Goal: Information Seeking & Learning: Check status

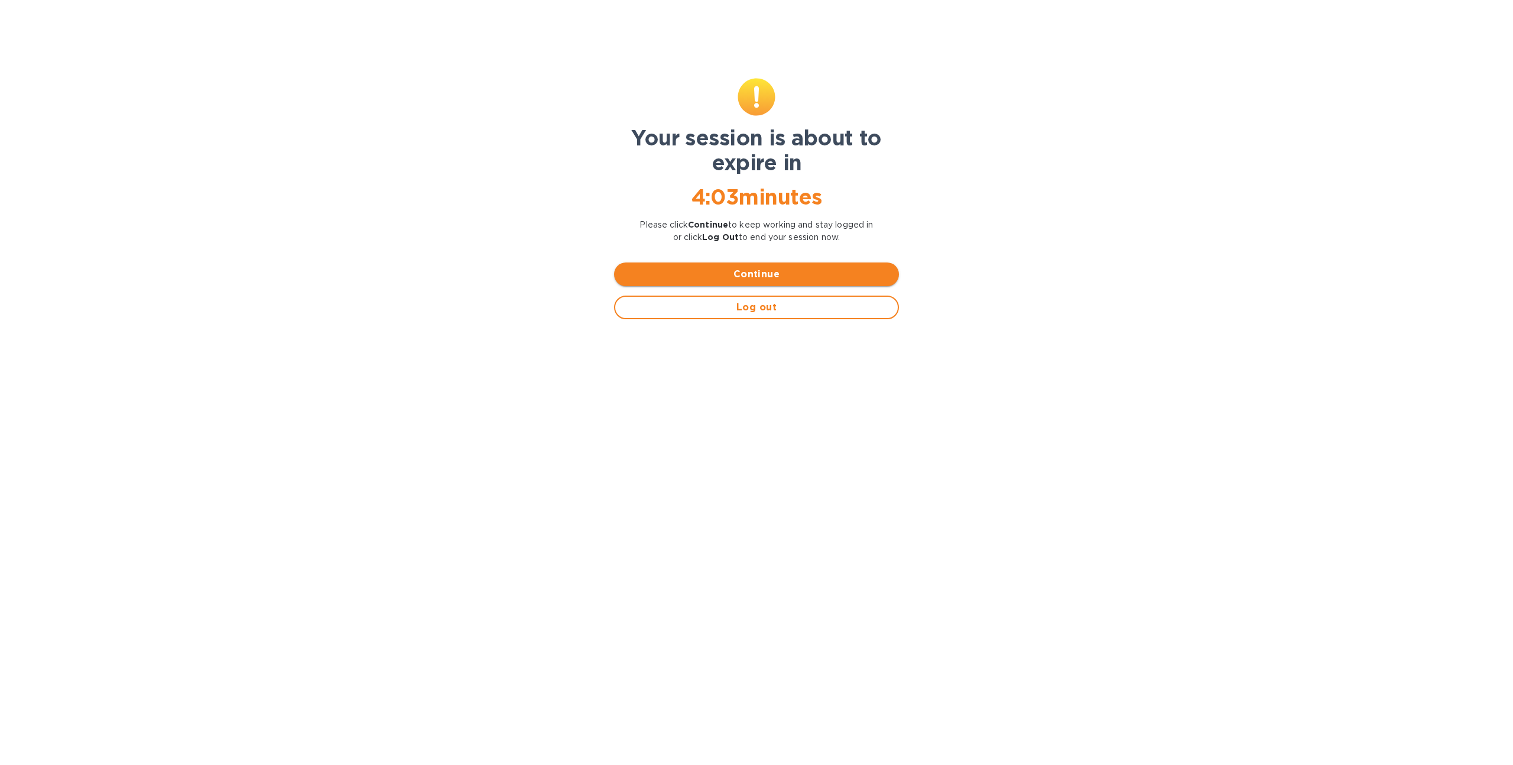
click at [708, 271] on span "Continue" at bounding box center [757, 274] width 266 height 14
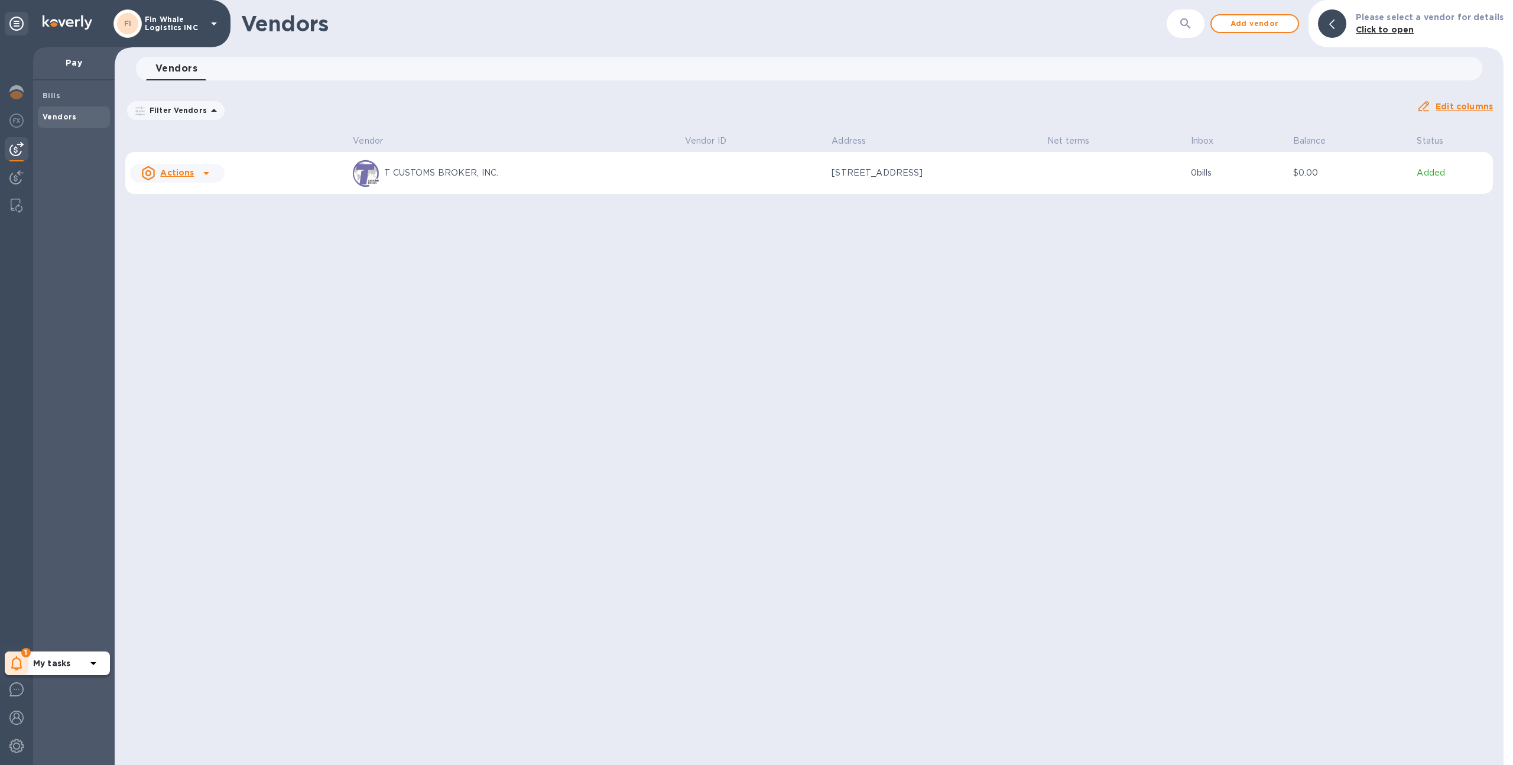
click at [12, 652] on div "1" at bounding box center [17, 663] width 24 height 24
click at [62, 626] on p "You have pending companies." at bounding box center [94, 627] width 122 height 12
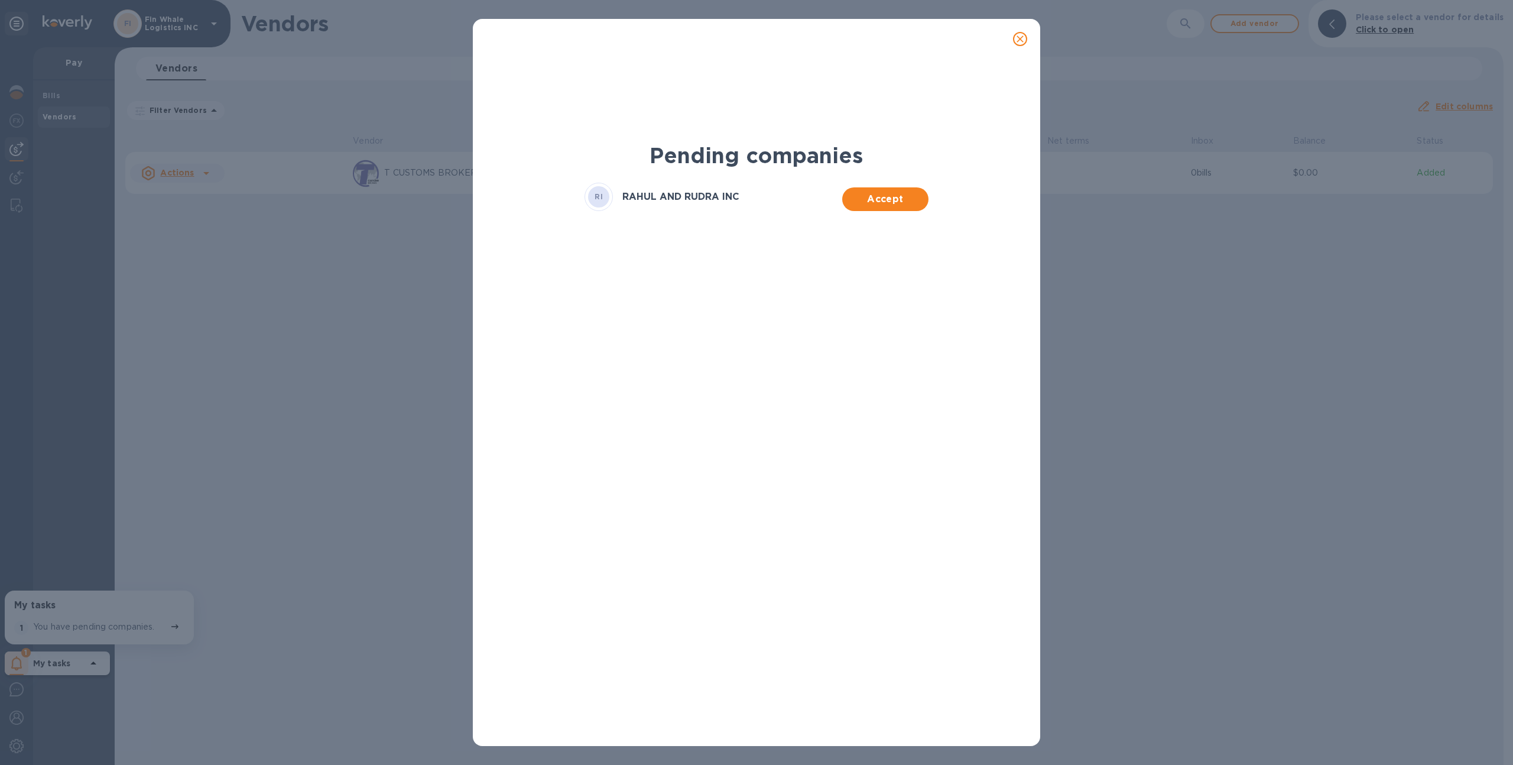
click at [1019, 35] on icon "close" at bounding box center [1020, 39] width 12 height 12
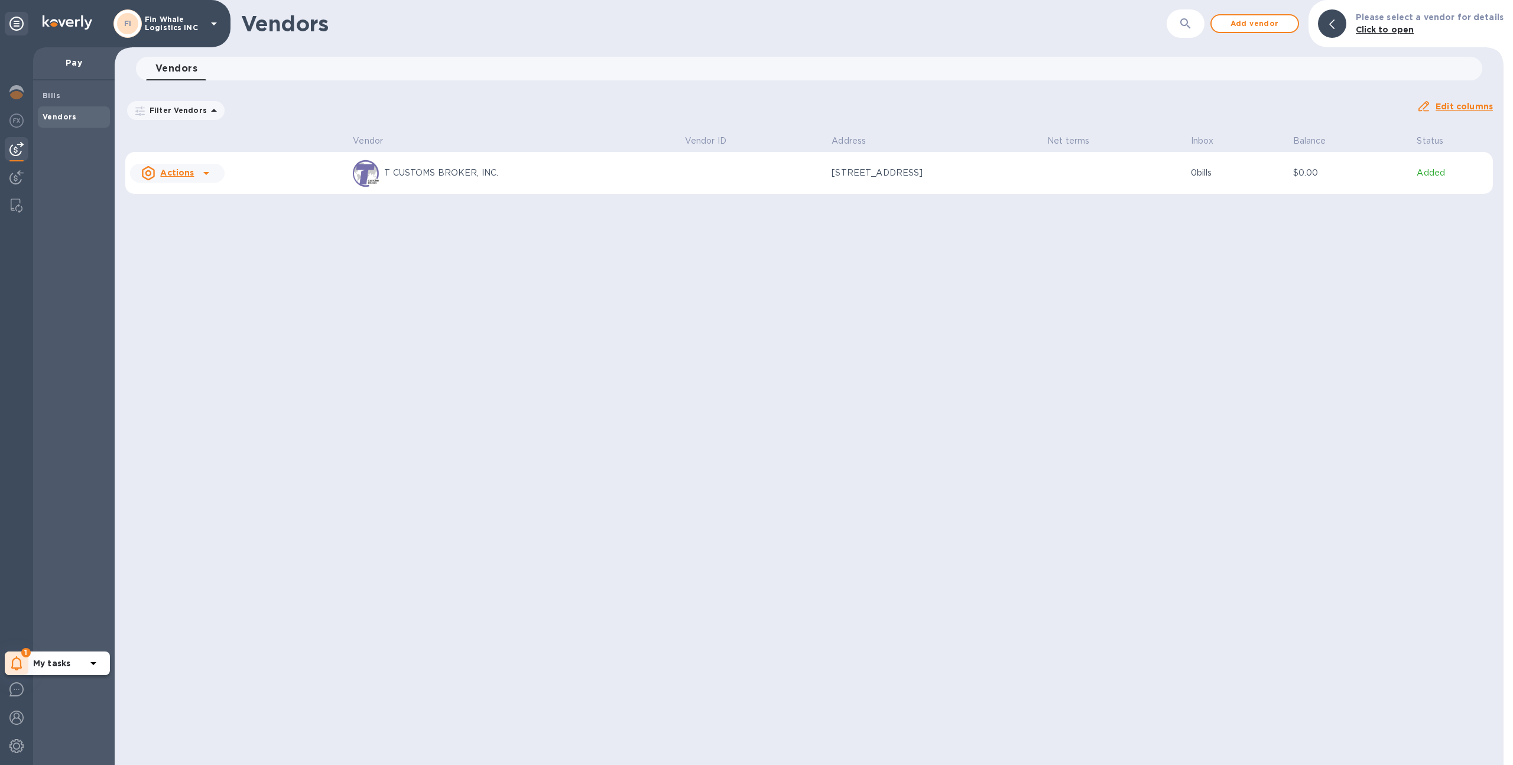
click at [14, 667] on icon at bounding box center [16, 663] width 11 height 14
click at [151, 625] on p "You have pending companies." at bounding box center [94, 627] width 122 height 12
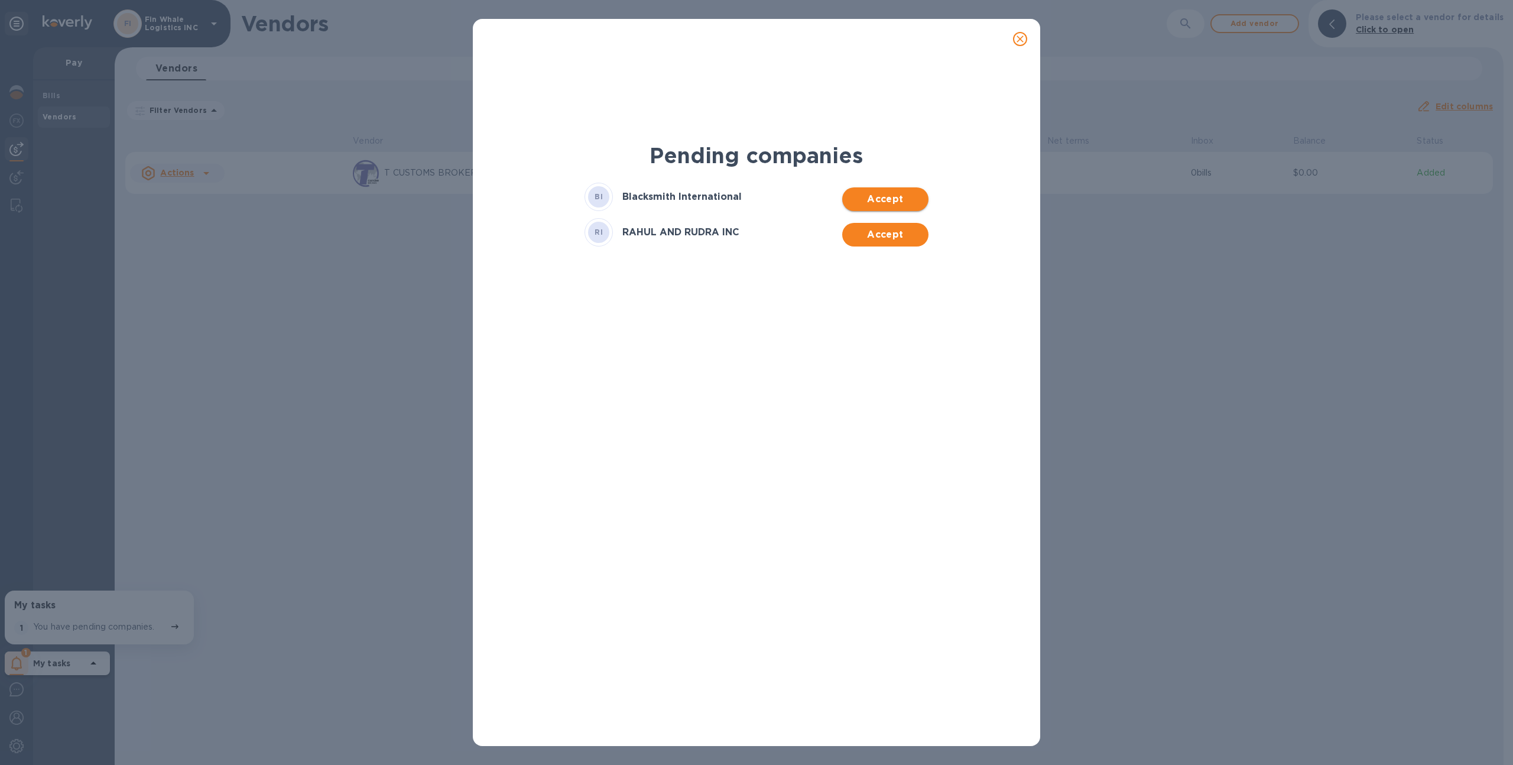
click at [872, 193] on span "Accept" at bounding box center [885, 199] width 67 height 14
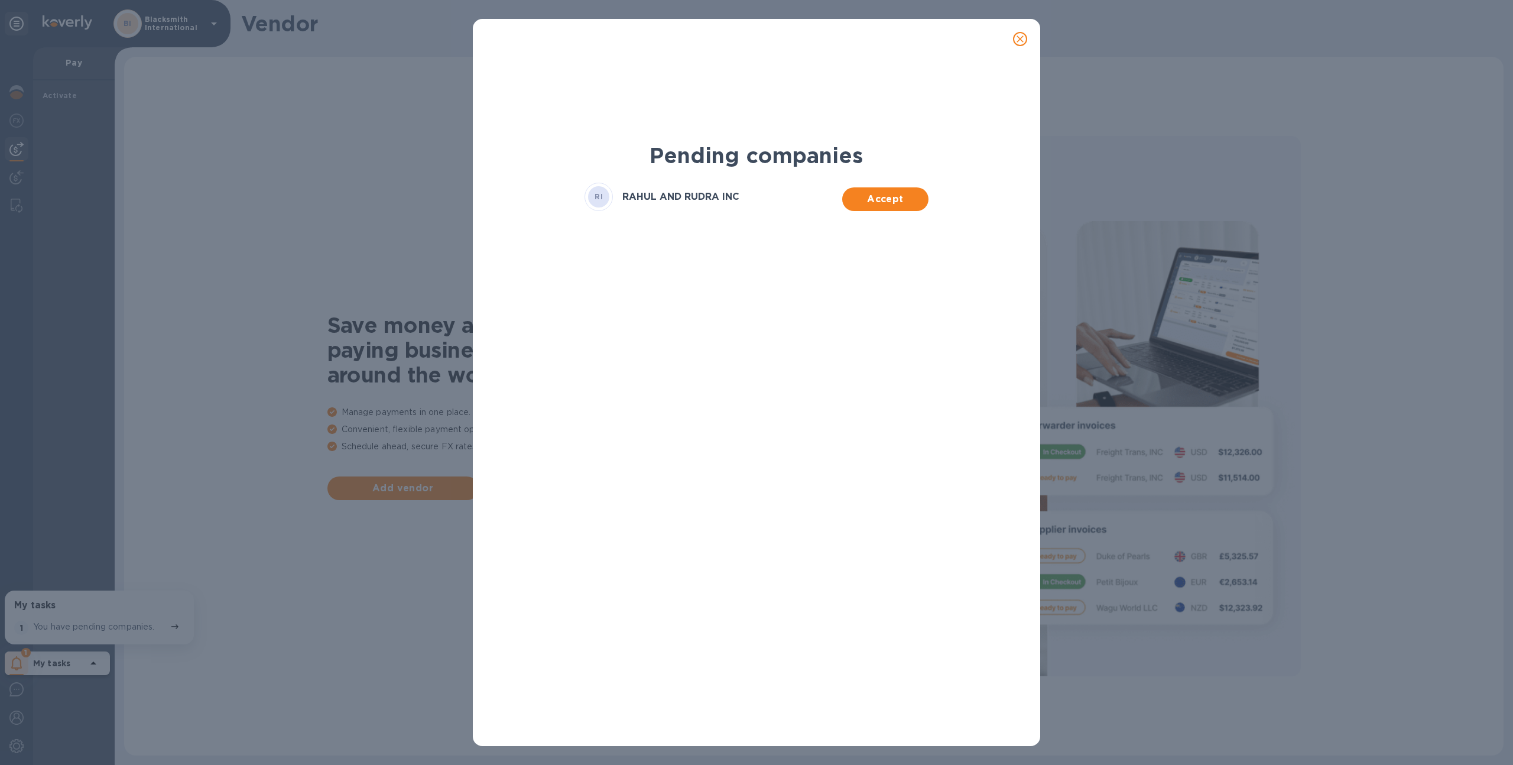
click at [872, 193] on span "Accept" at bounding box center [885, 199] width 67 height 14
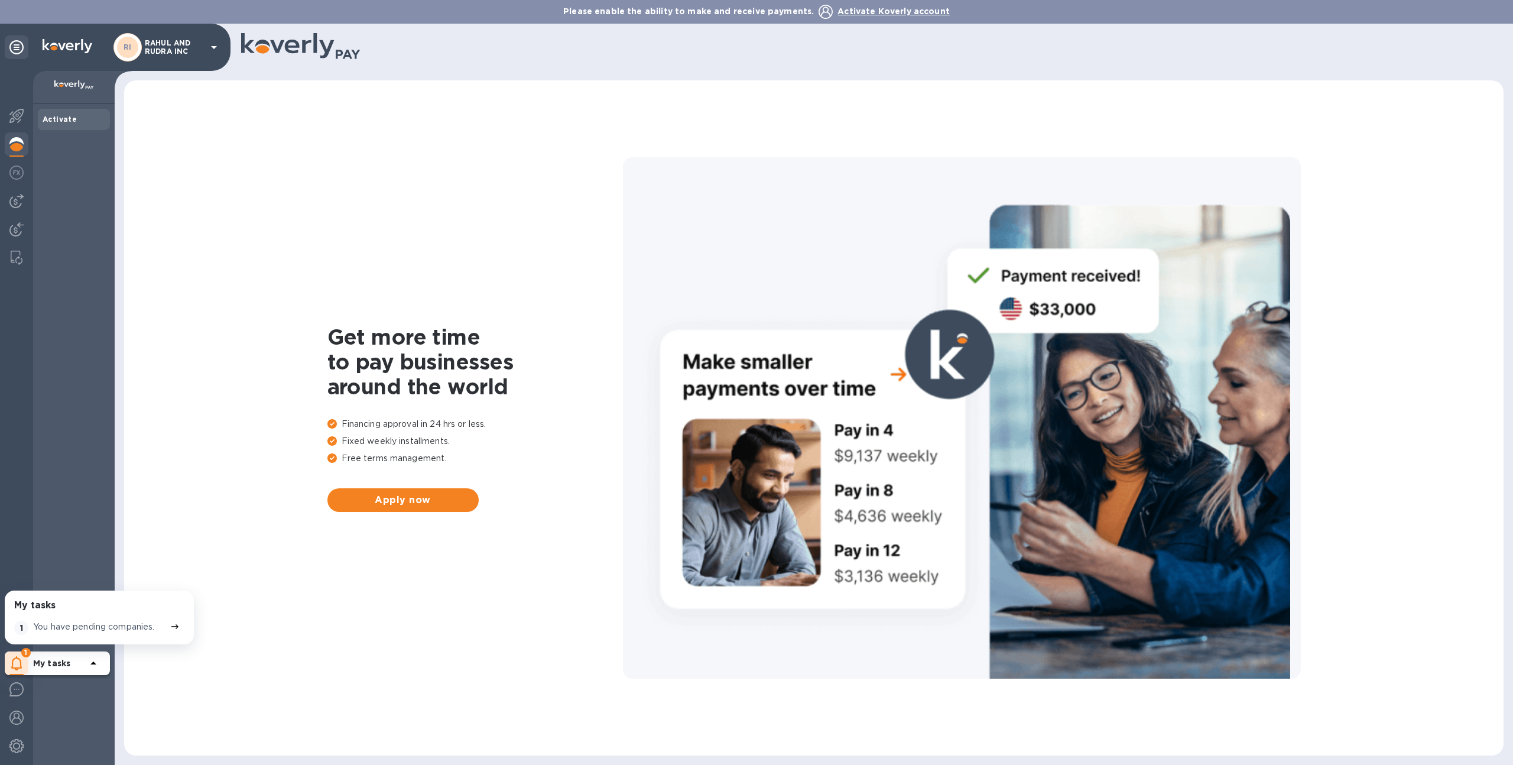
click at [171, 52] on p "RAHUL AND RUDRA INC" at bounding box center [174, 47] width 59 height 17
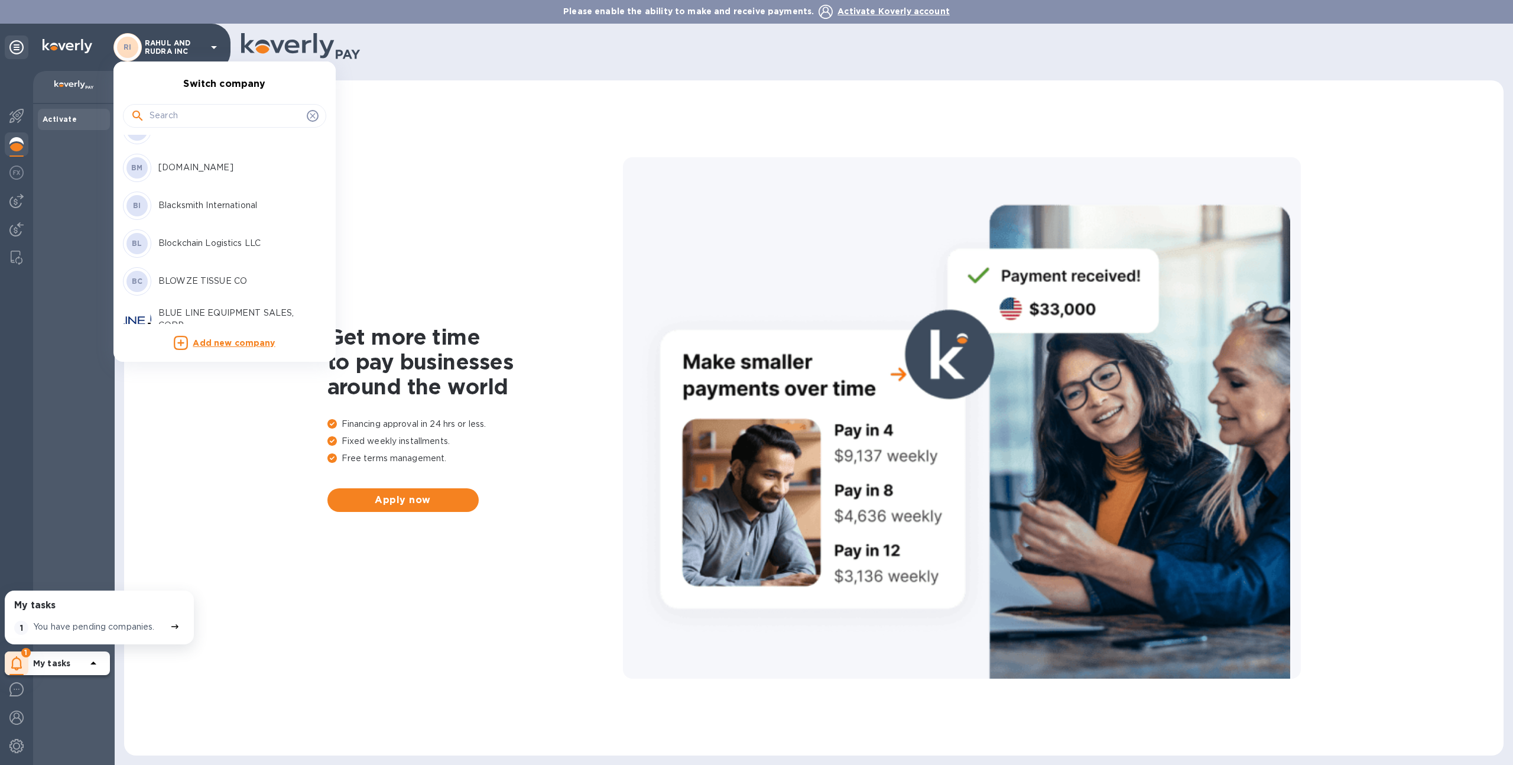
scroll to position [327, 0]
click at [215, 210] on p "Blacksmith International" at bounding box center [232, 205] width 149 height 12
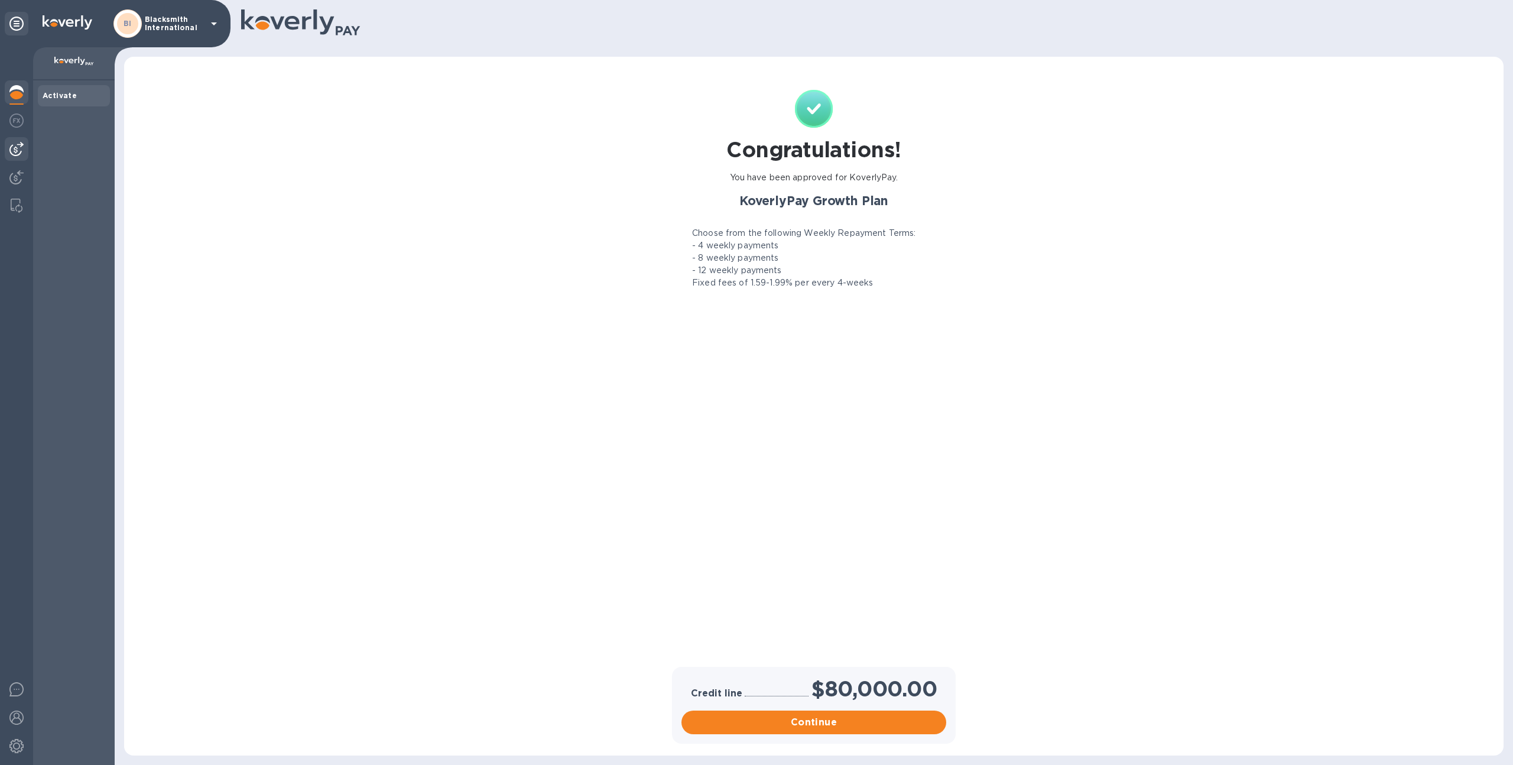
click at [18, 148] on img at bounding box center [16, 149] width 14 height 14
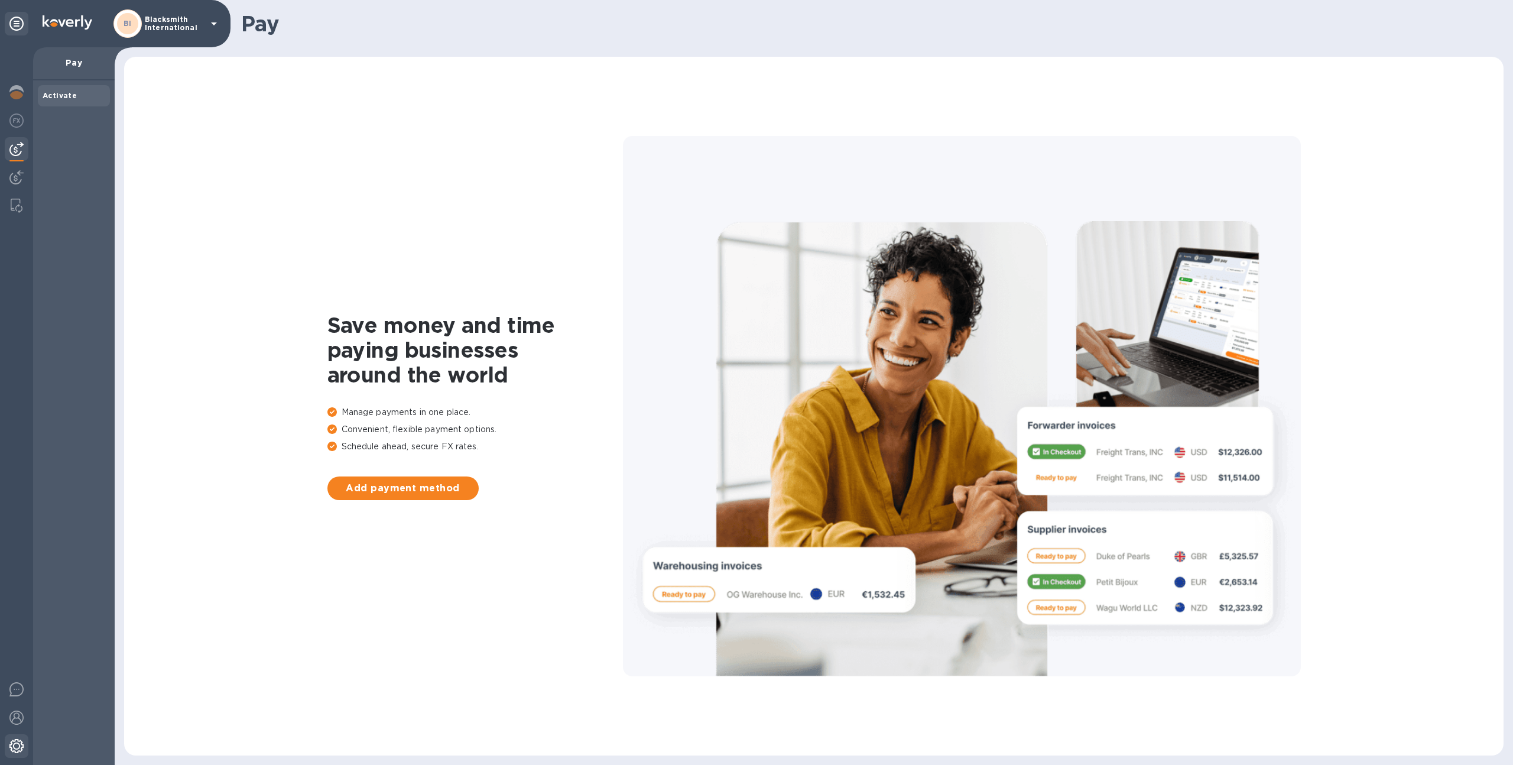
click at [18, 744] on img at bounding box center [16, 746] width 14 height 14
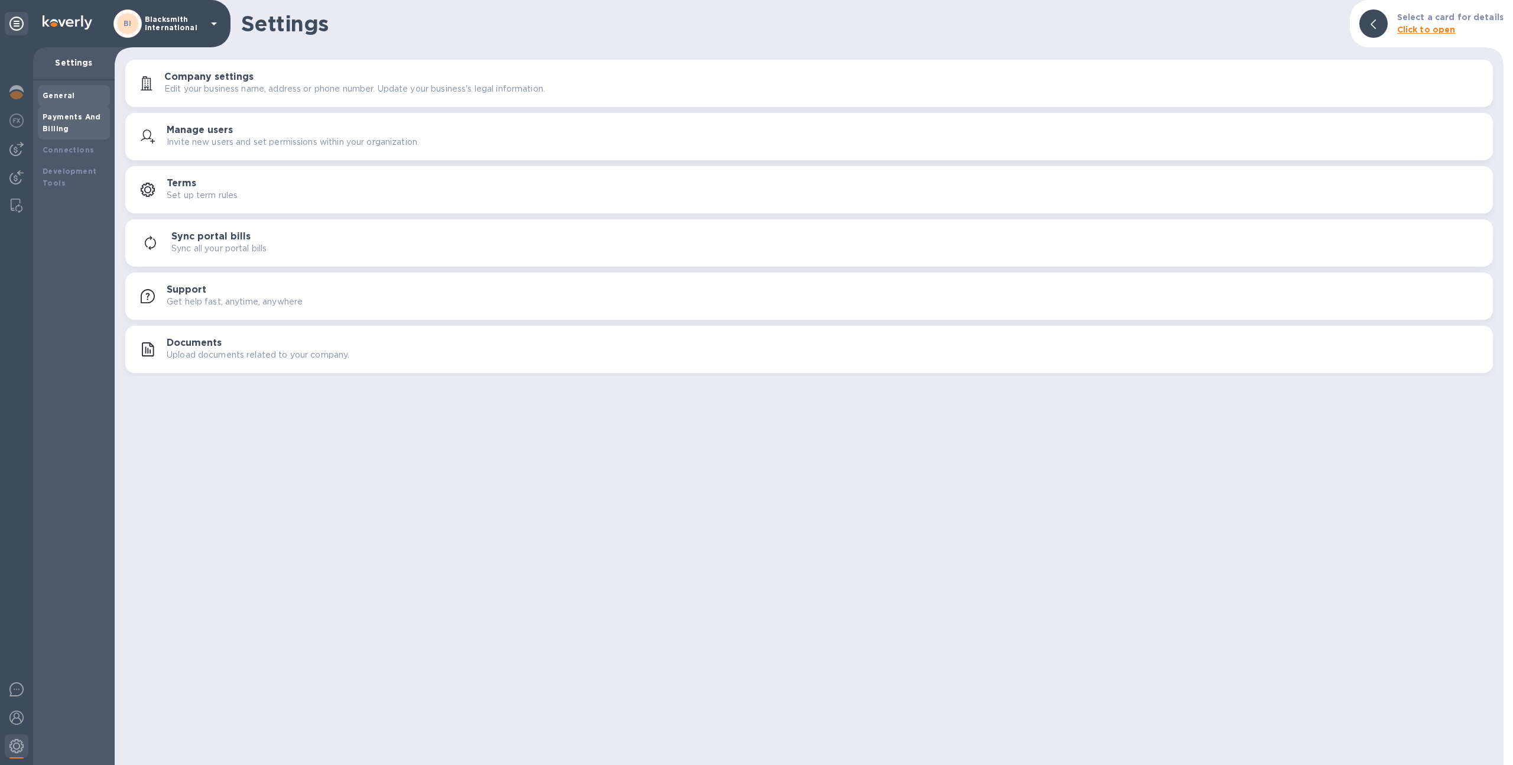
click at [74, 117] on b "Payments And Billing" at bounding box center [72, 122] width 59 height 21
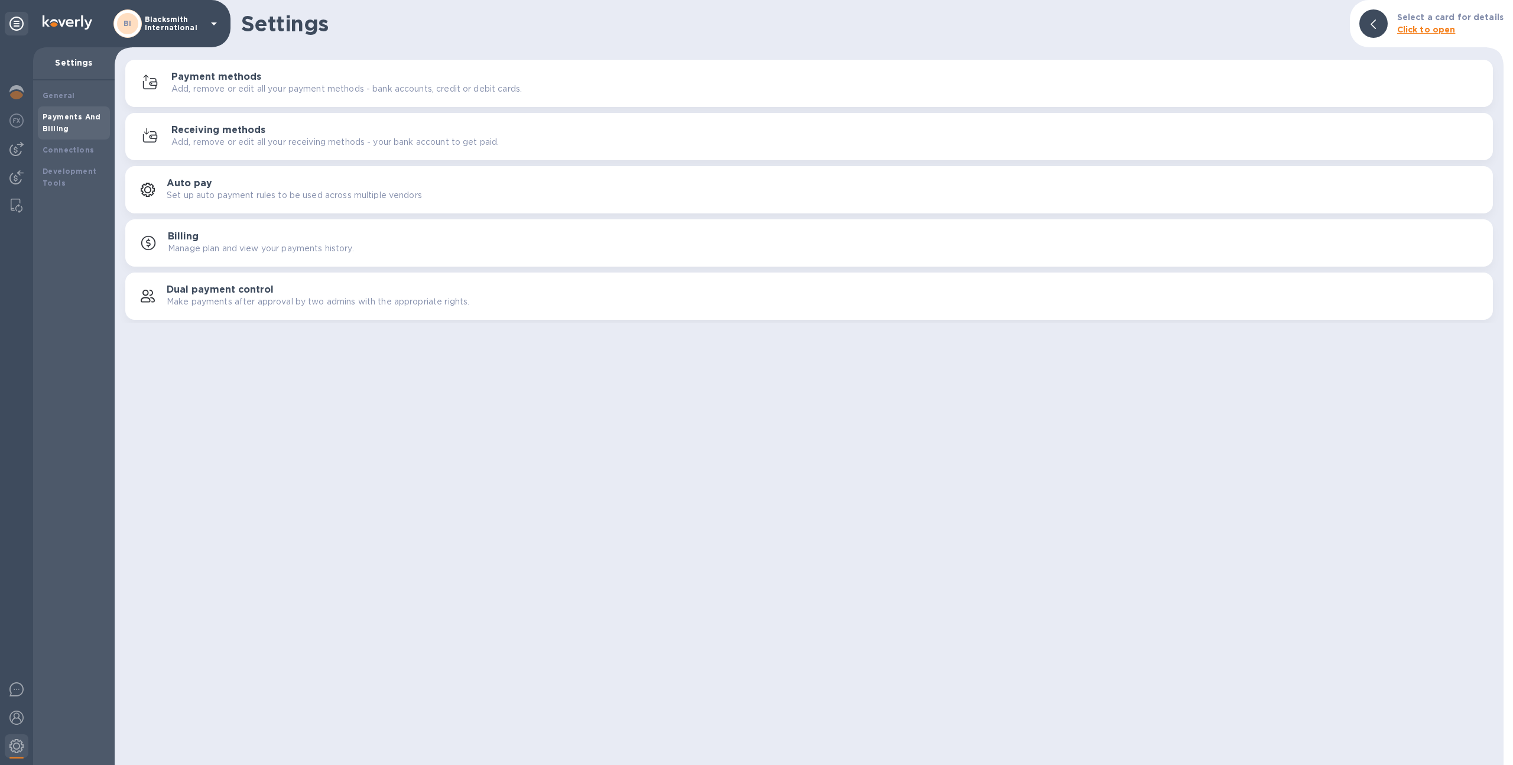
click at [223, 88] on p "Add, remove or edit all your payment methods - bank accounts, credit or debit c…" at bounding box center [346, 89] width 351 height 12
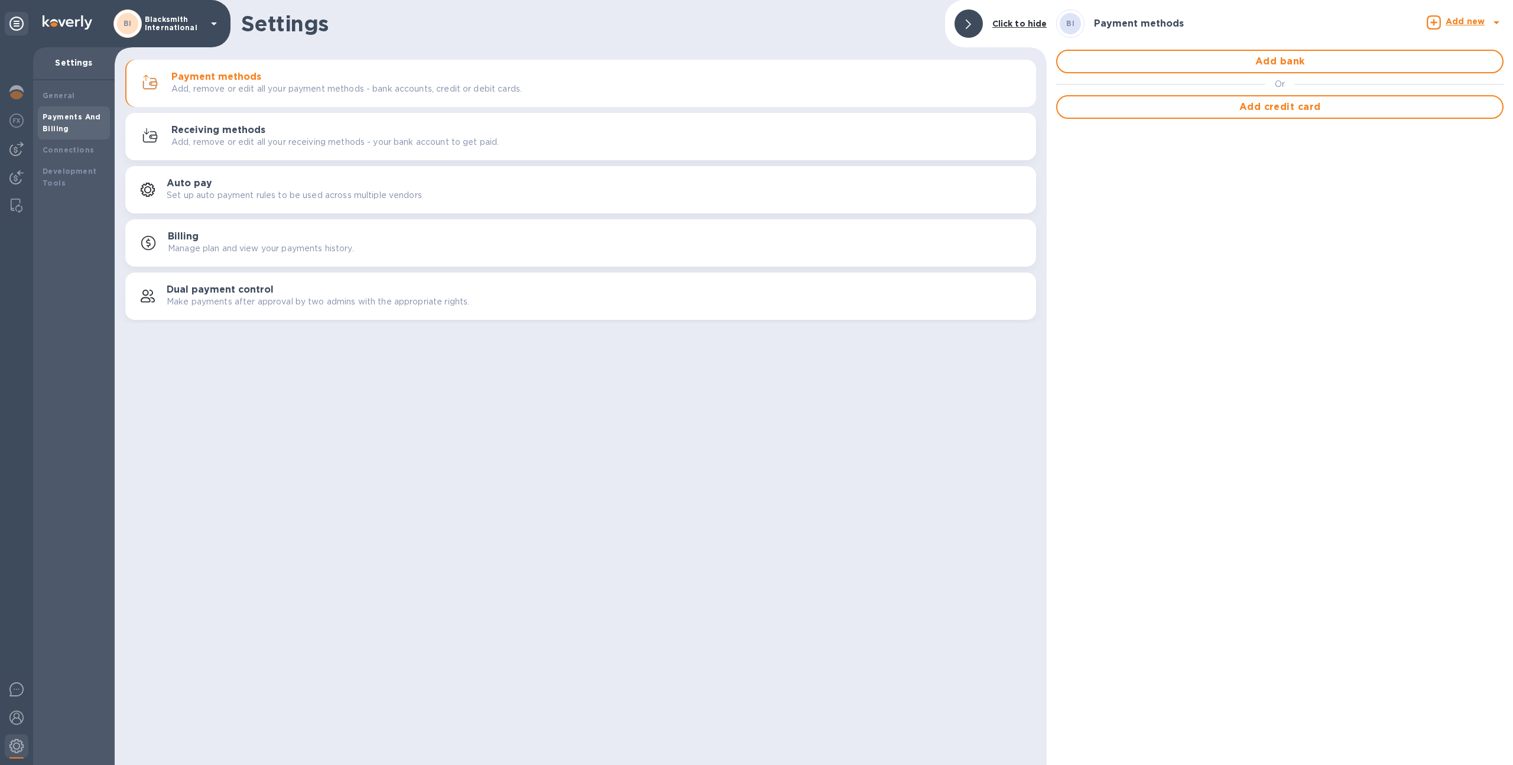
click at [579, 148] on div "Receiving methods Add, remove or edit all your receiving methods - your bank ac…" at bounding box center [580, 136] width 897 height 28
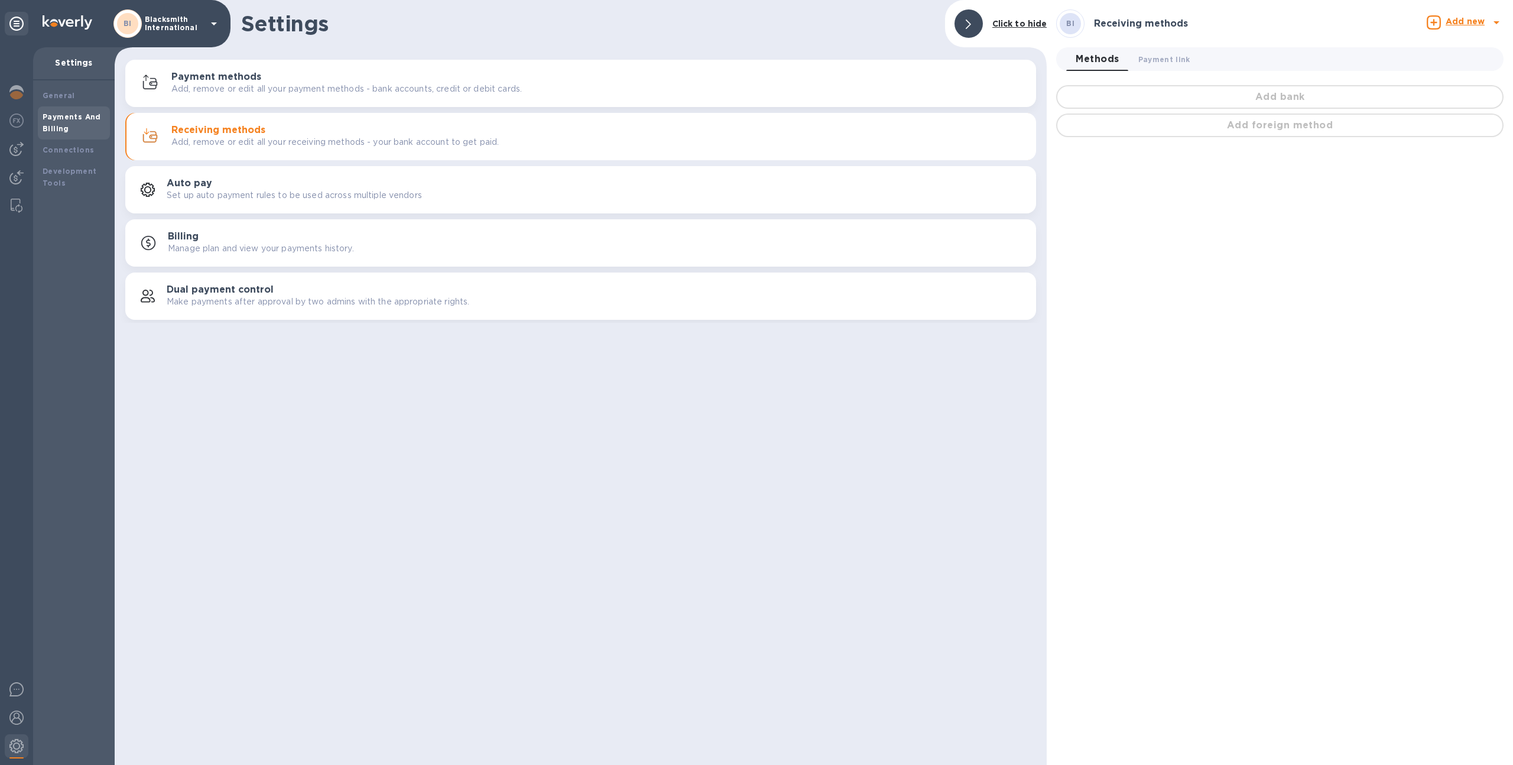
click at [456, 61] on button "Payment methods Add, remove or edit all your payment methods - bank accounts, c…" at bounding box center [580, 83] width 911 height 47
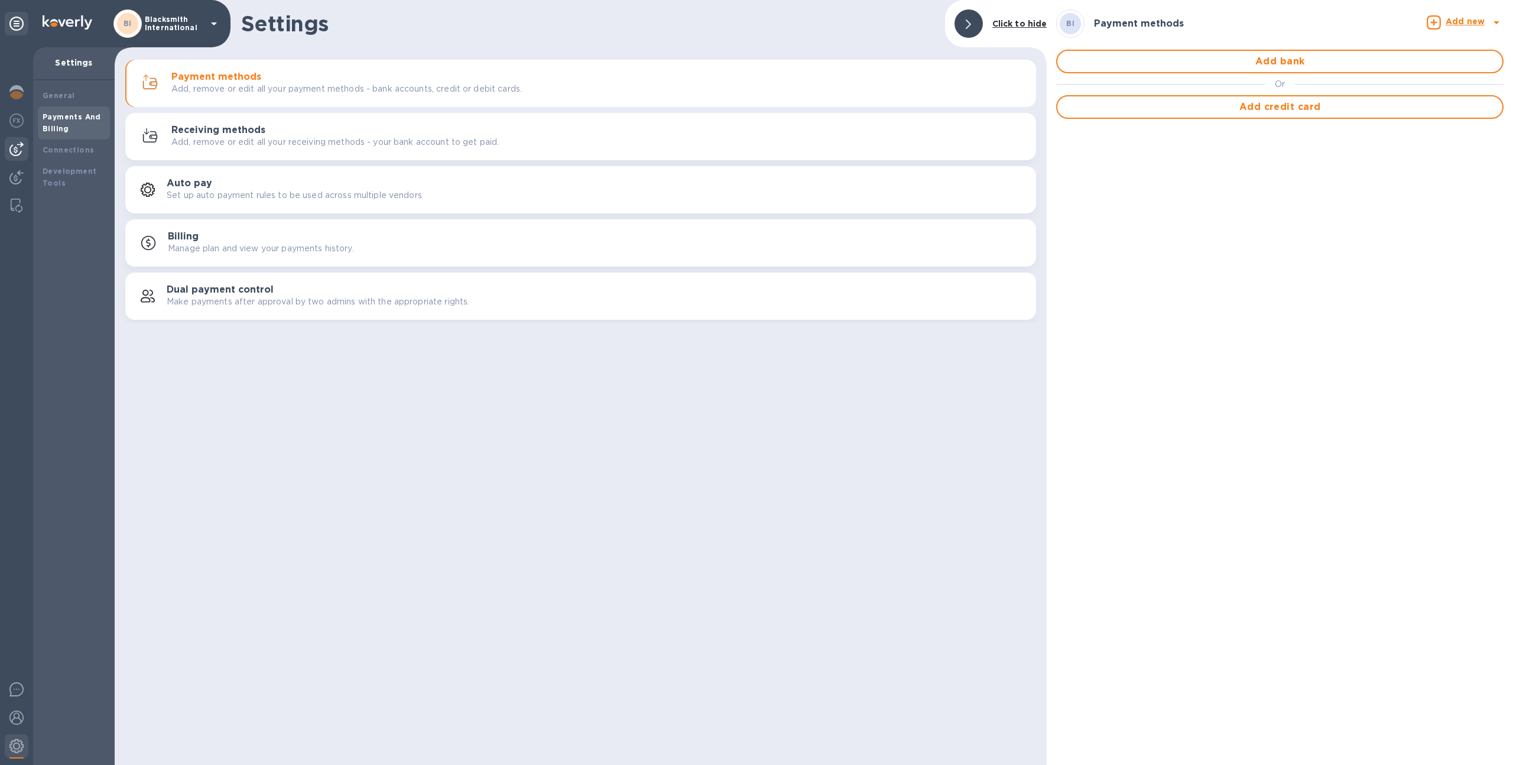
click at [14, 155] on img at bounding box center [16, 149] width 14 height 14
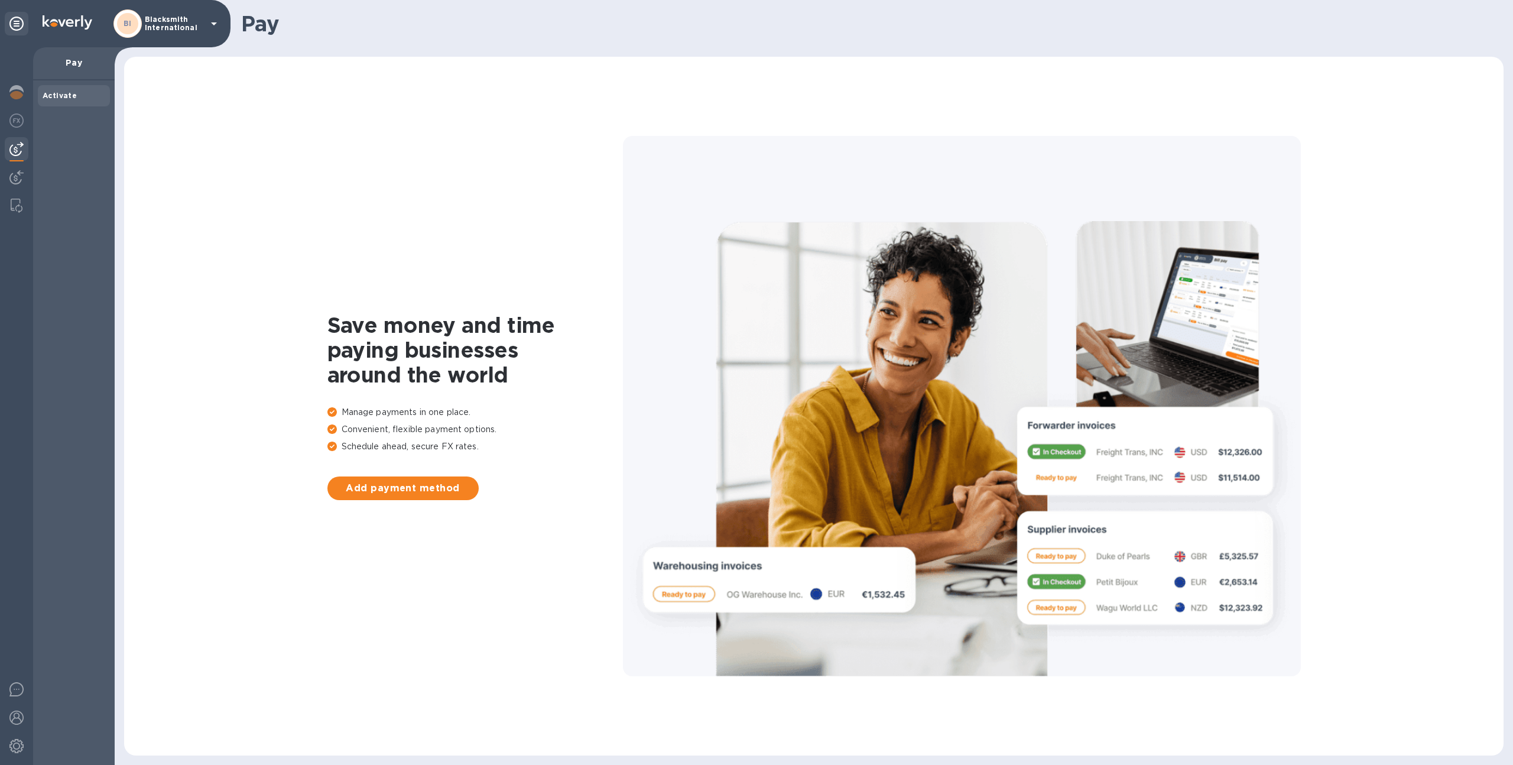
click at [174, 28] on p "Blacksmith International" at bounding box center [174, 23] width 59 height 17
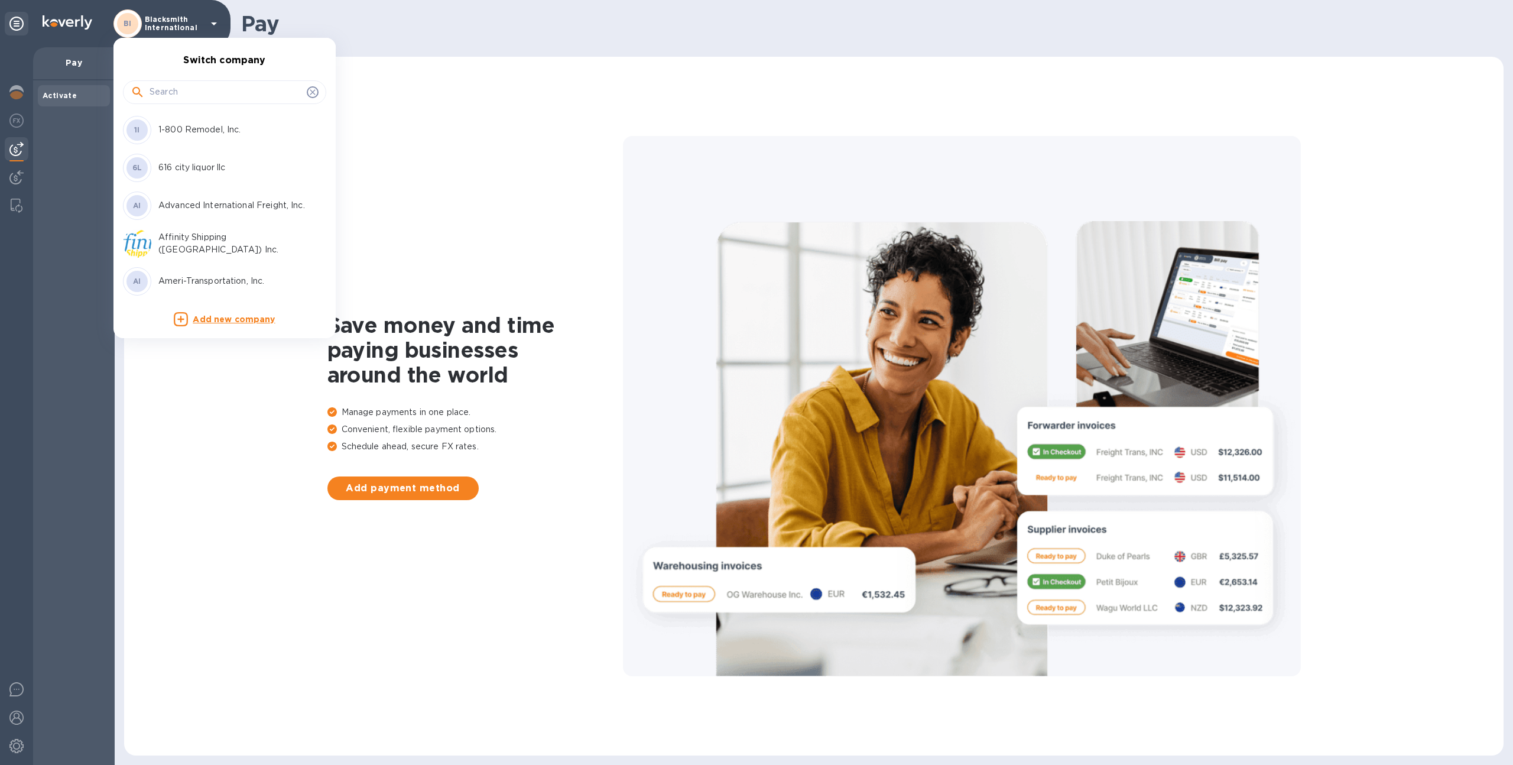
click at [401, 172] on div at bounding box center [756, 382] width 1513 height 765
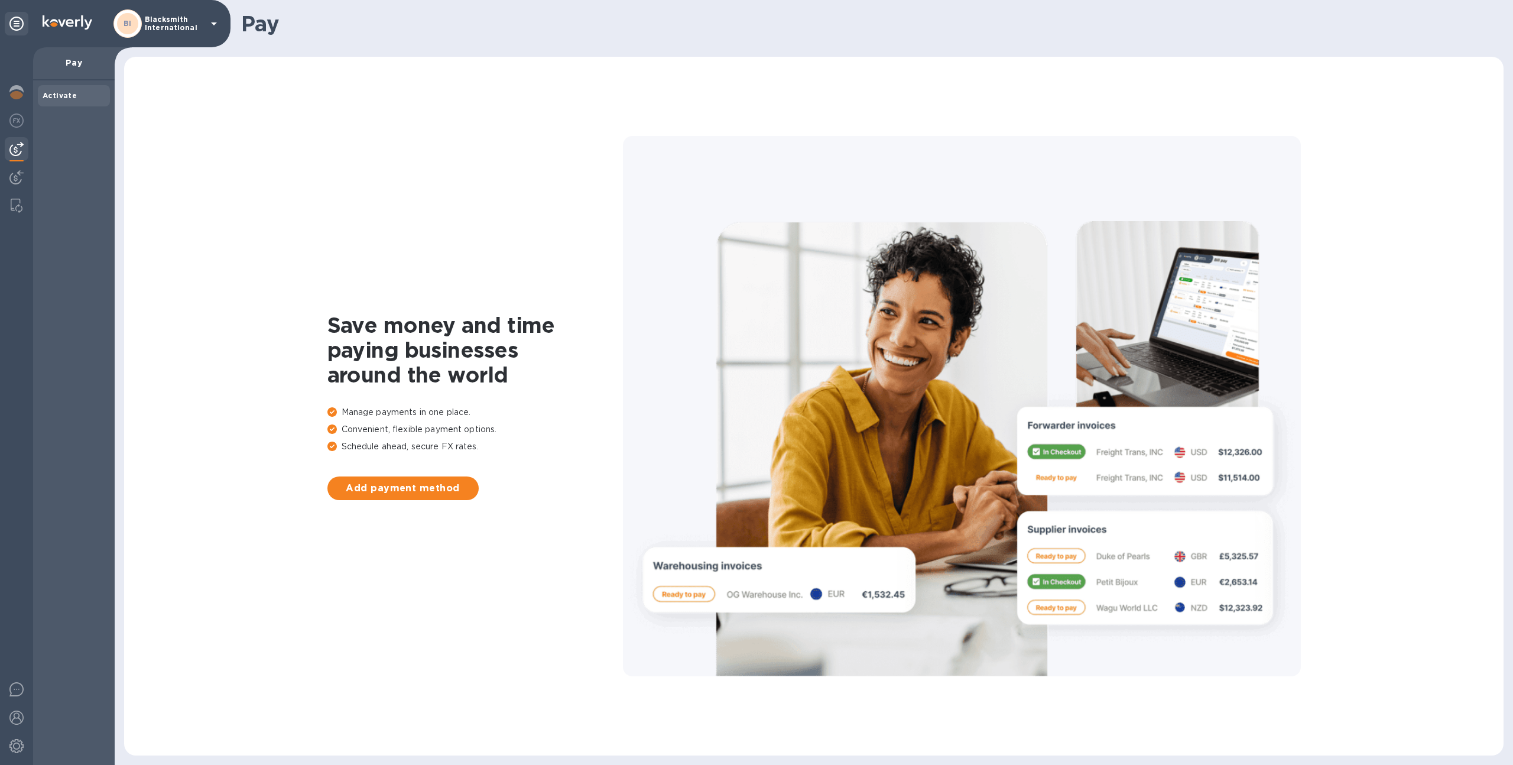
click at [175, 27] on p "Blacksmith International" at bounding box center [174, 23] width 59 height 17
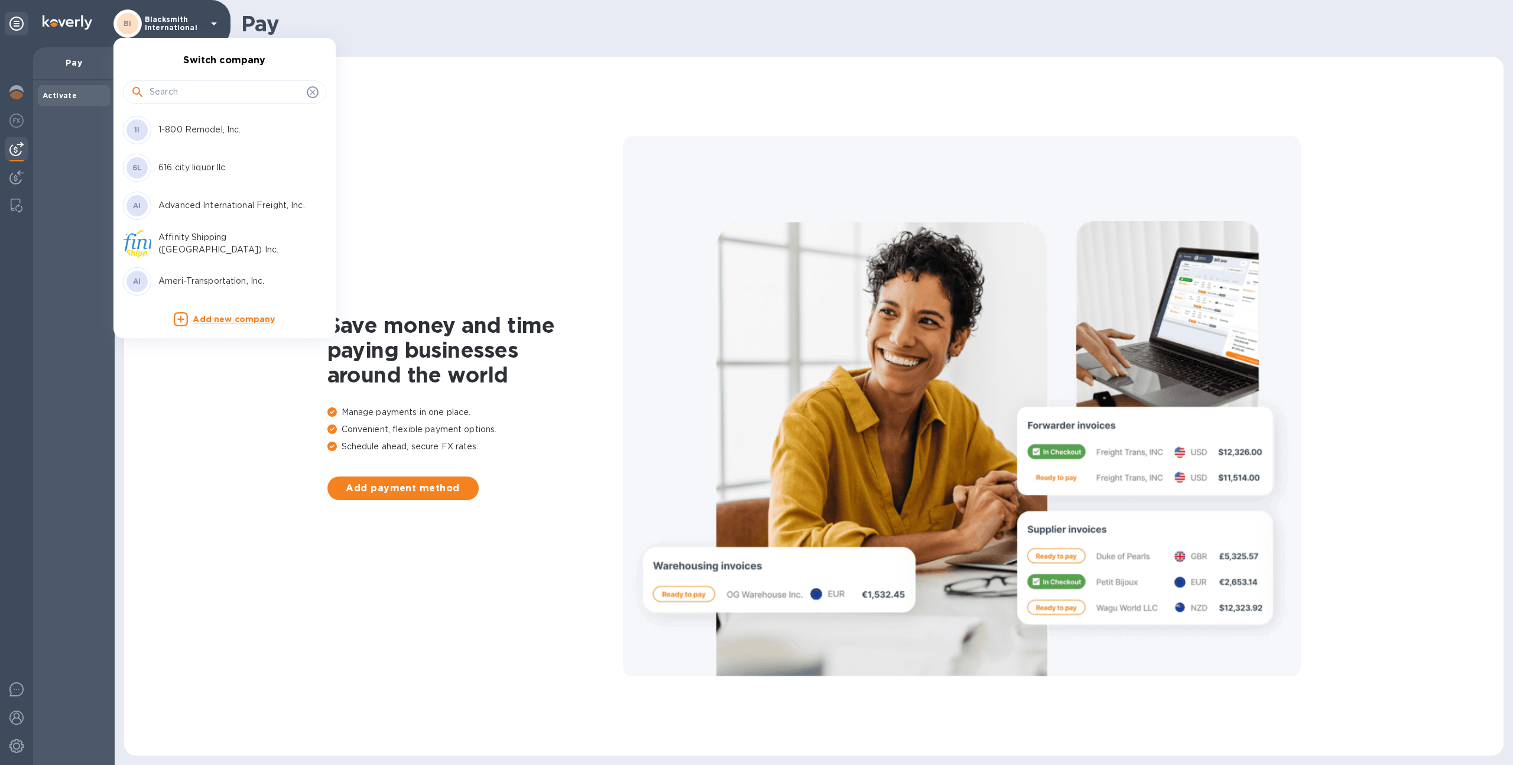
click at [191, 95] on input "text" at bounding box center [226, 92] width 153 height 18
type input "hai"
click at [175, 169] on p "Hai-wind Worldwide Inc" at bounding box center [232, 167] width 149 height 12
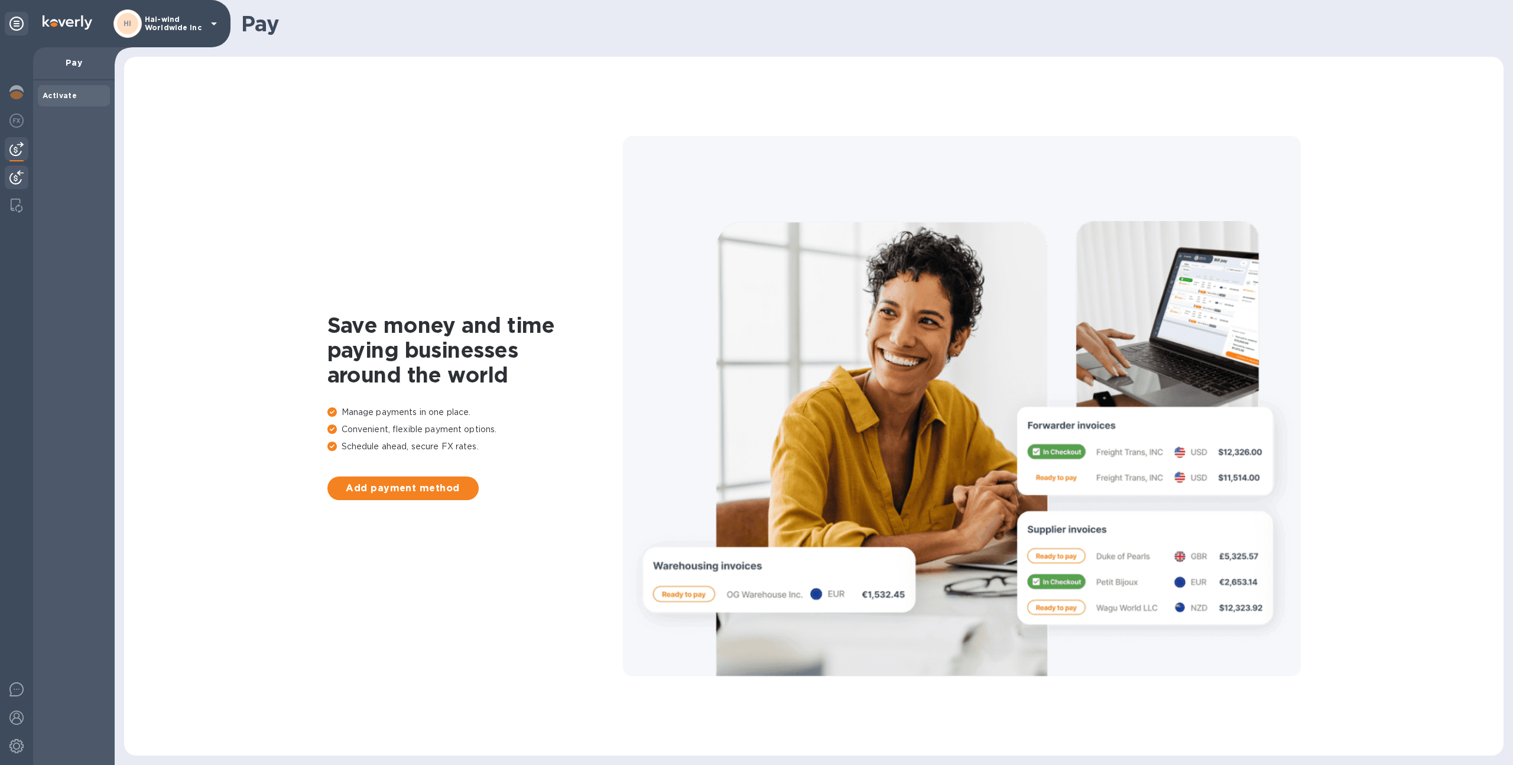
click at [12, 174] on img at bounding box center [16, 177] width 14 height 14
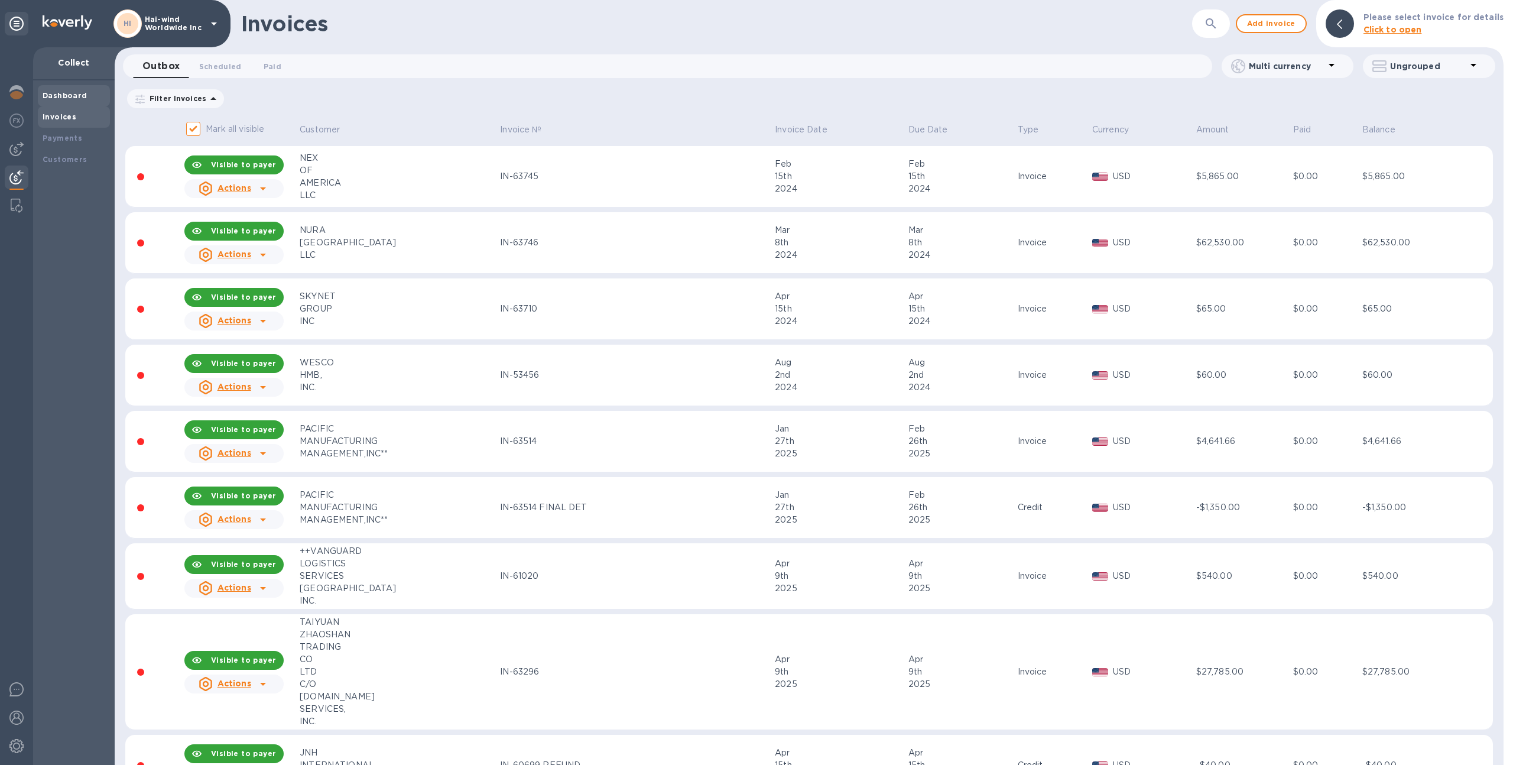
click at [83, 92] on div "Dashboard" at bounding box center [74, 96] width 63 height 12
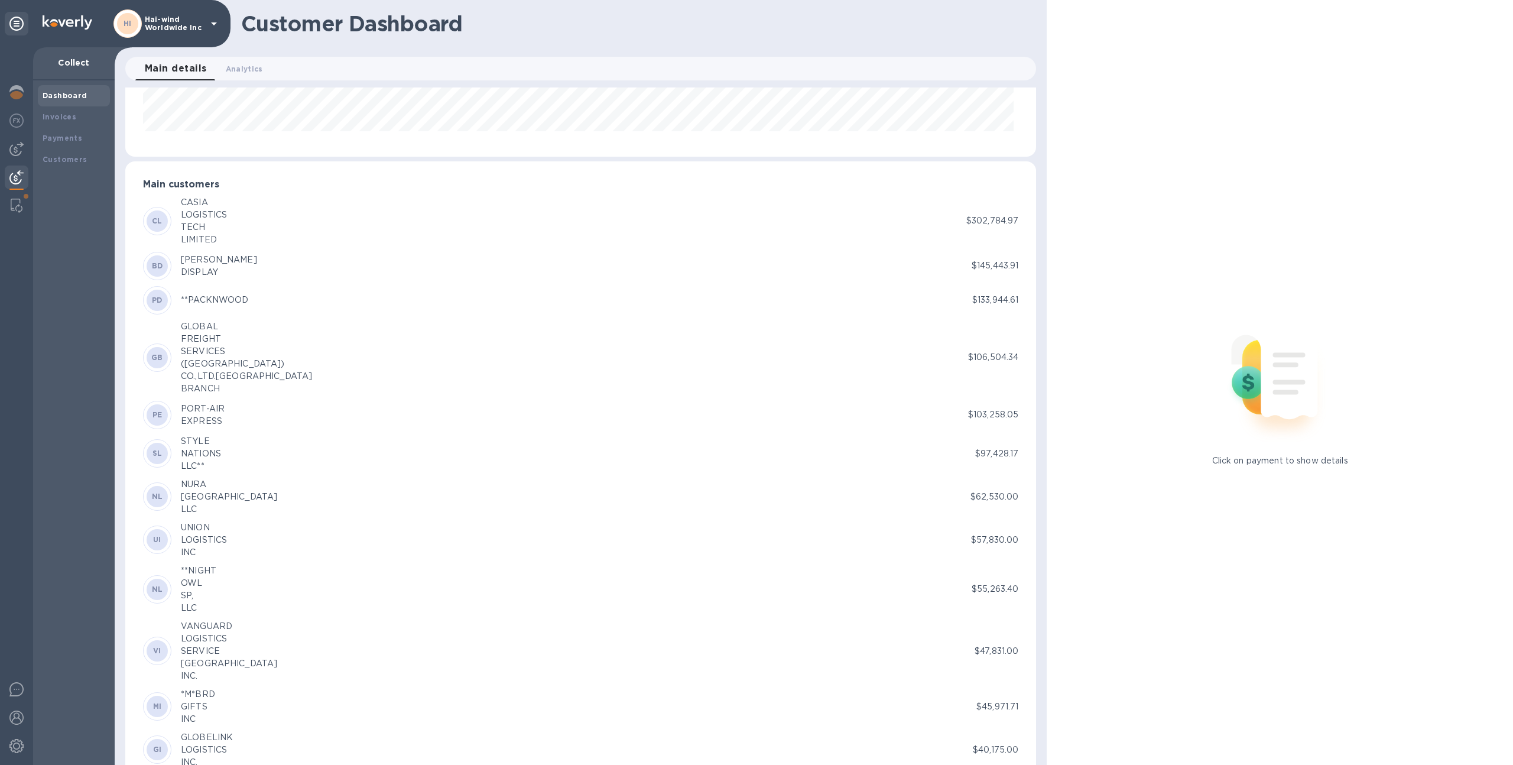
scroll to position [190, 0]
drag, startPoint x: 196, startPoint y: 555, endPoint x: 178, endPoint y: 529, distance: 32.3
click at [178, 529] on div "UI UNION LOGISTICS INC" at bounding box center [557, 538] width 828 height 37
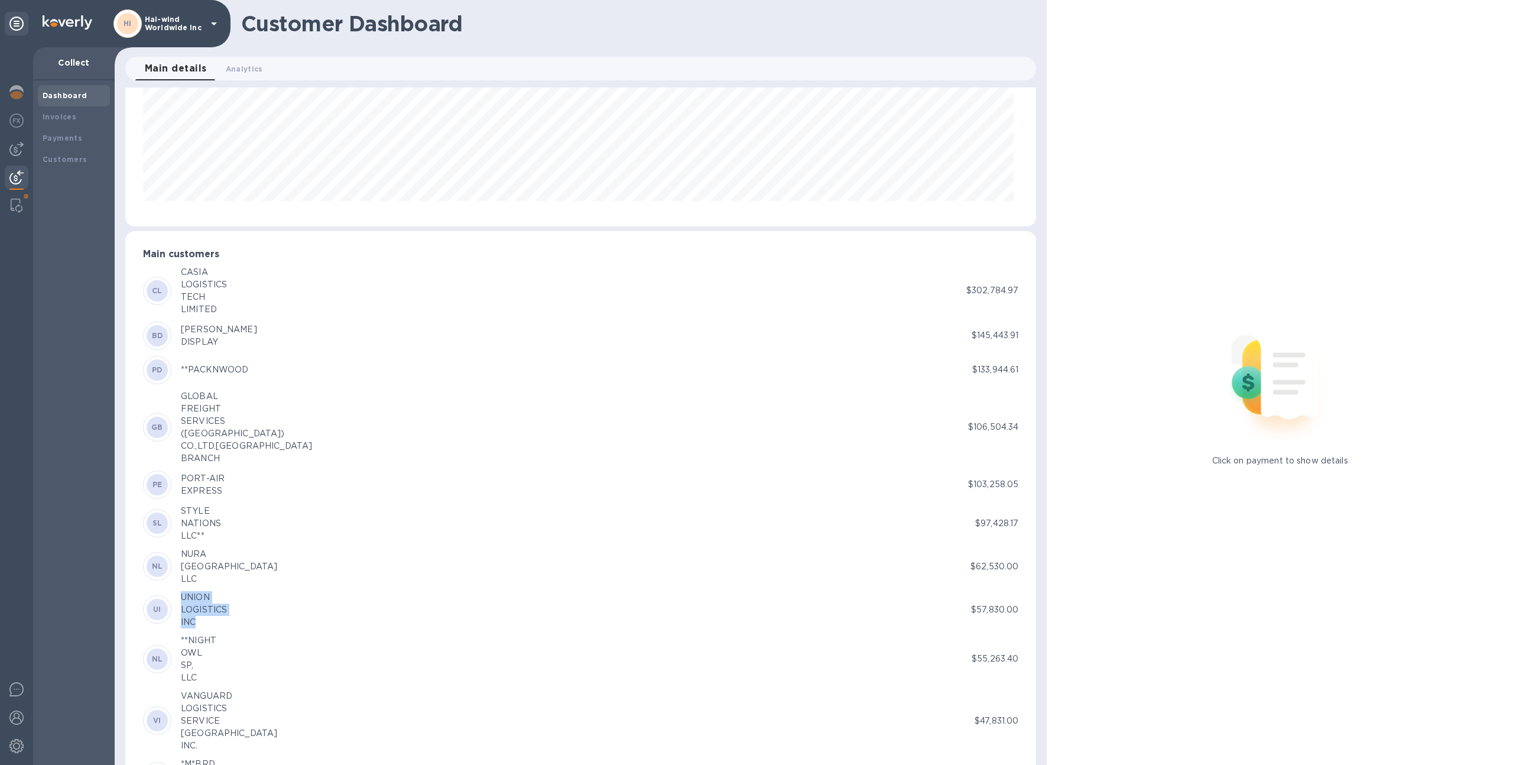
scroll to position [117, 0]
click at [201, 623] on div "INC" at bounding box center [204, 624] width 46 height 12
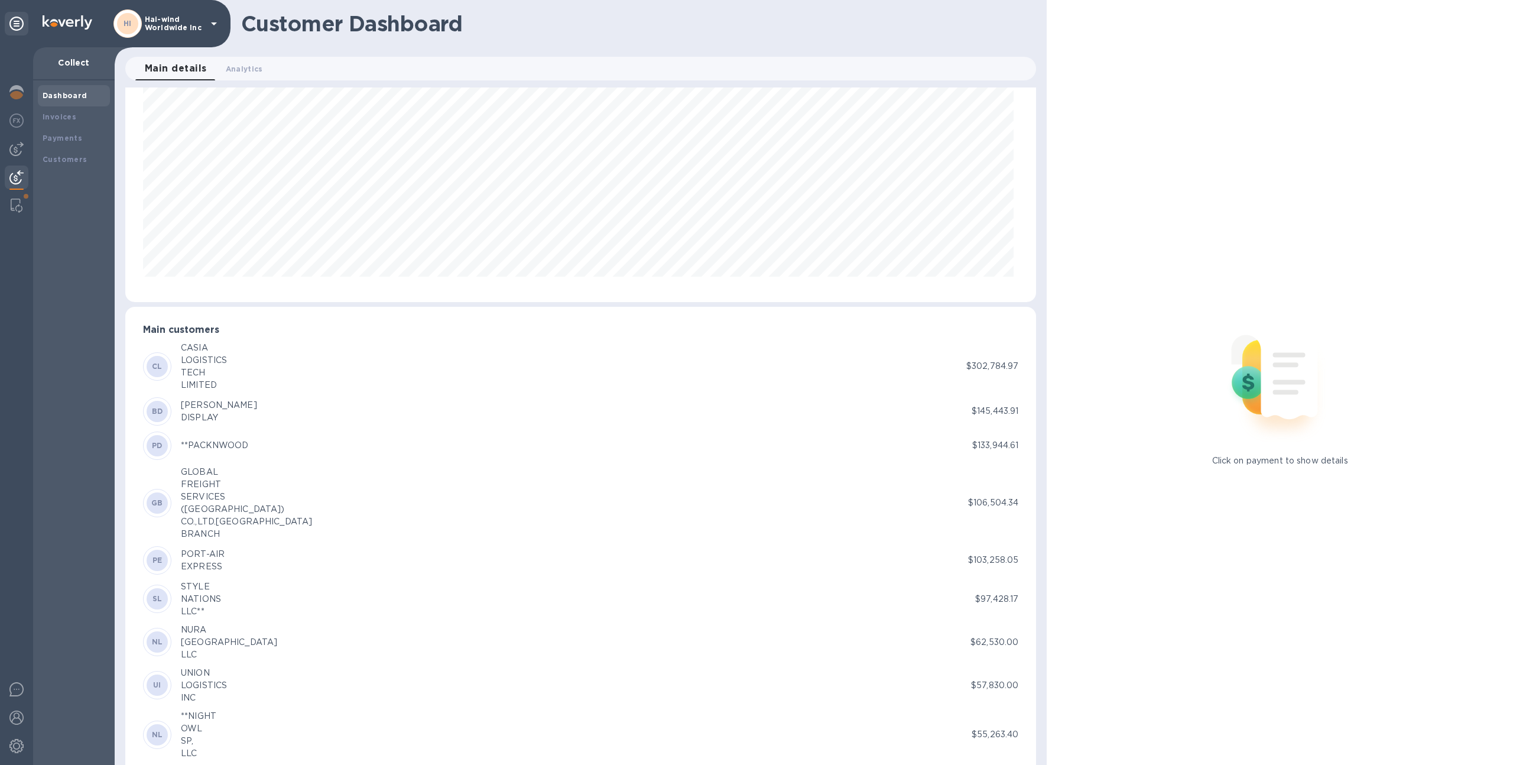
scroll to position [0, 0]
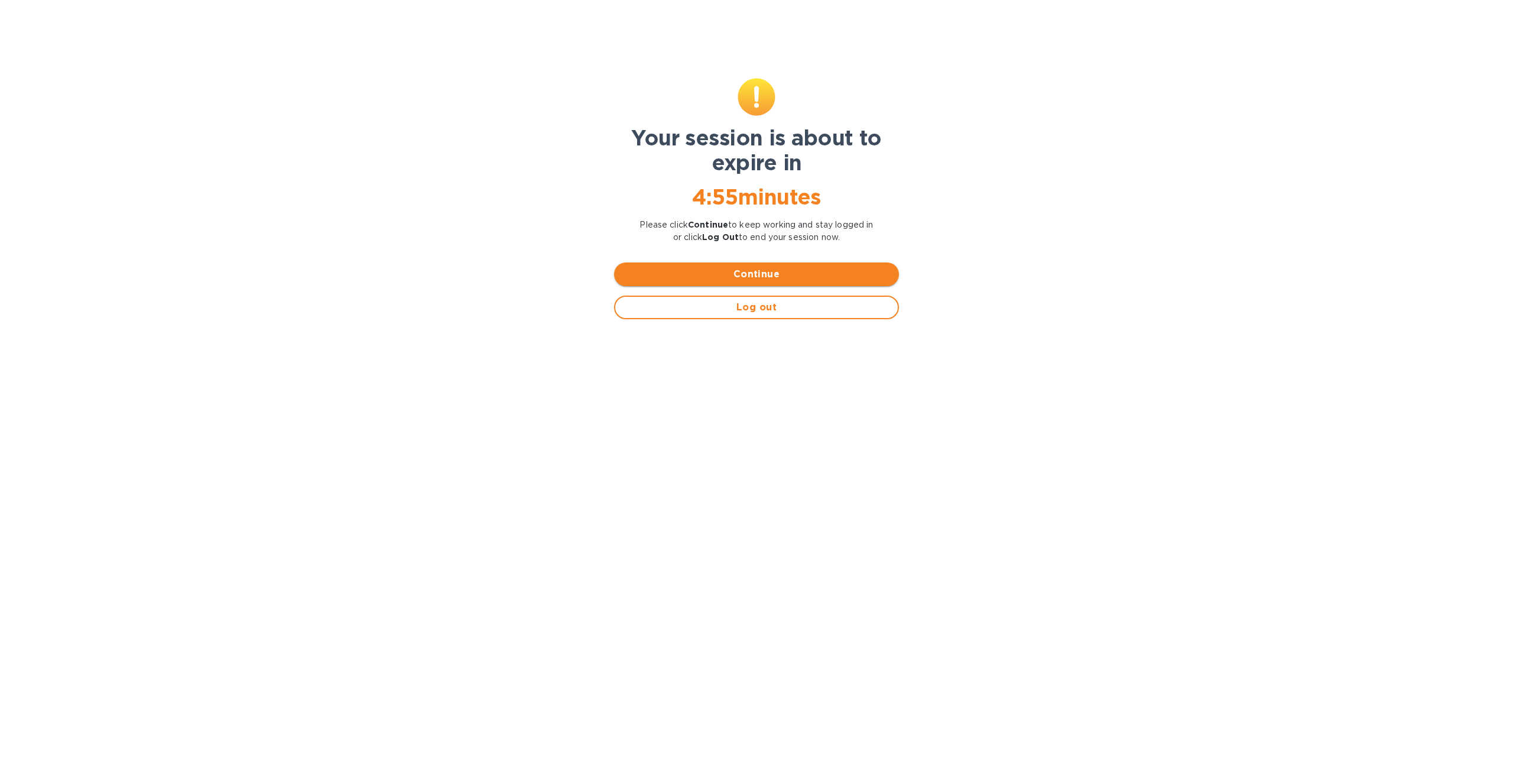
click at [771, 275] on span "Continue" at bounding box center [757, 274] width 266 height 14
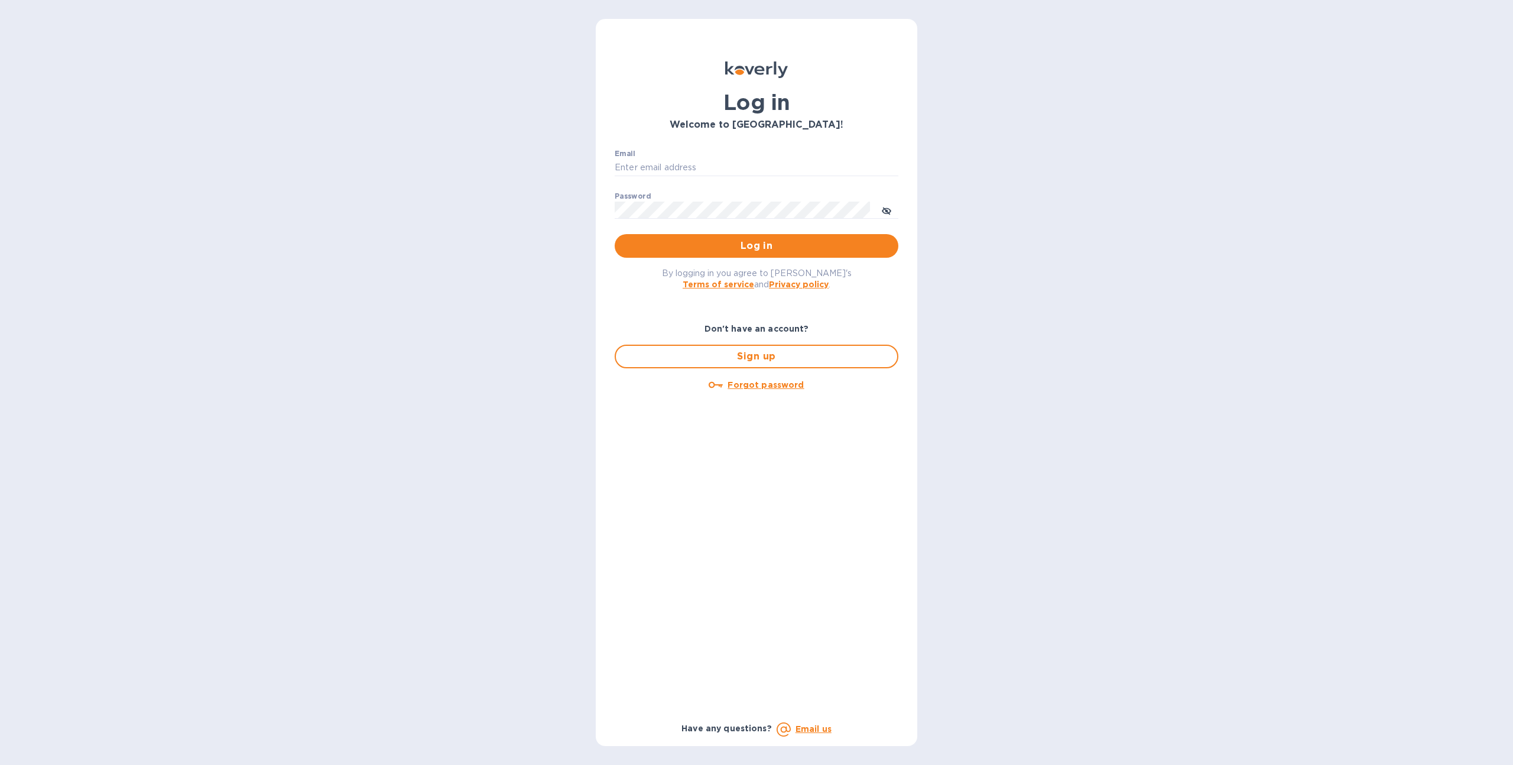
type input "sgrover@koverly.com"
click at [694, 239] on span "Log in" at bounding box center [756, 246] width 265 height 14
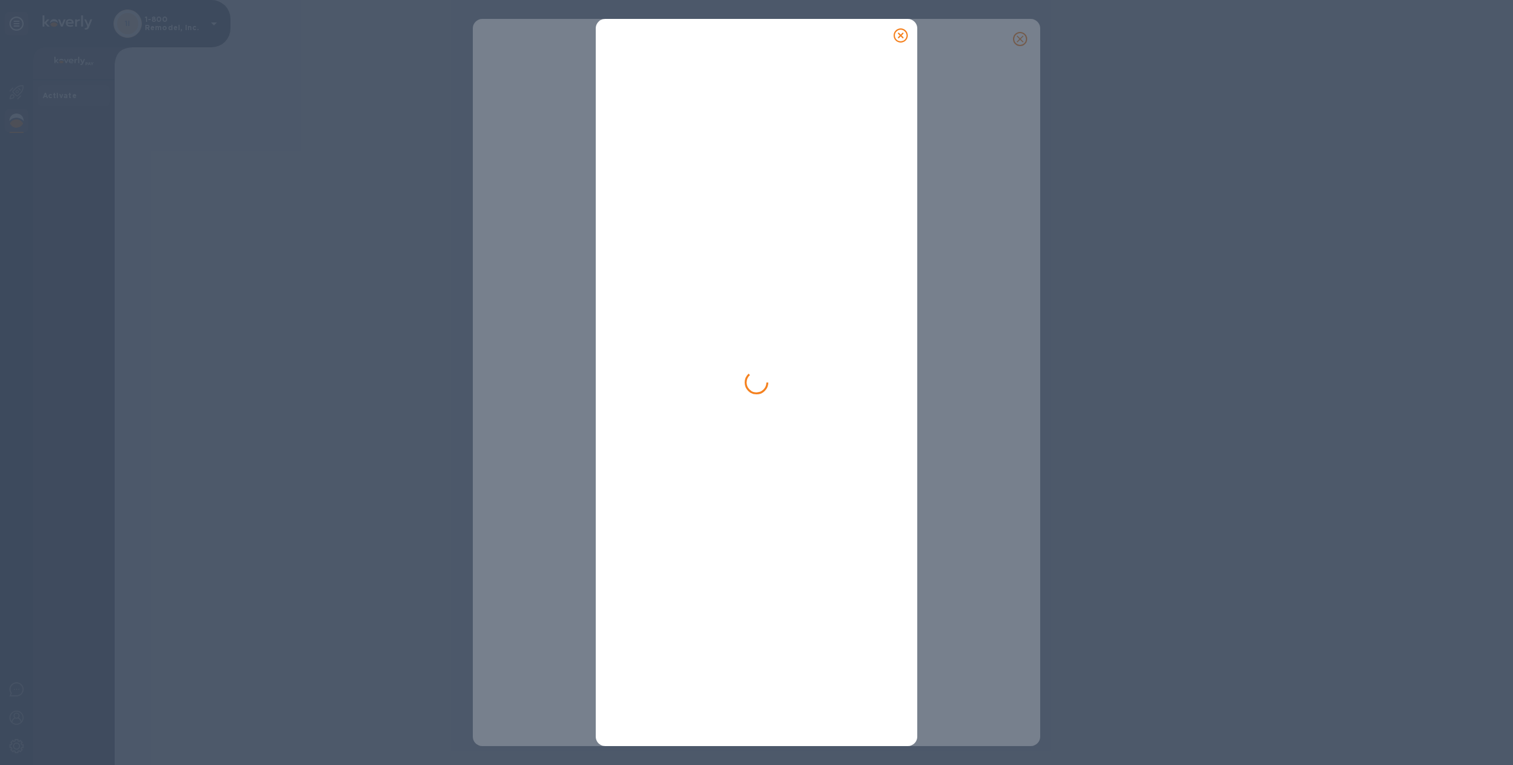
type input "sgrover@koverly.com"
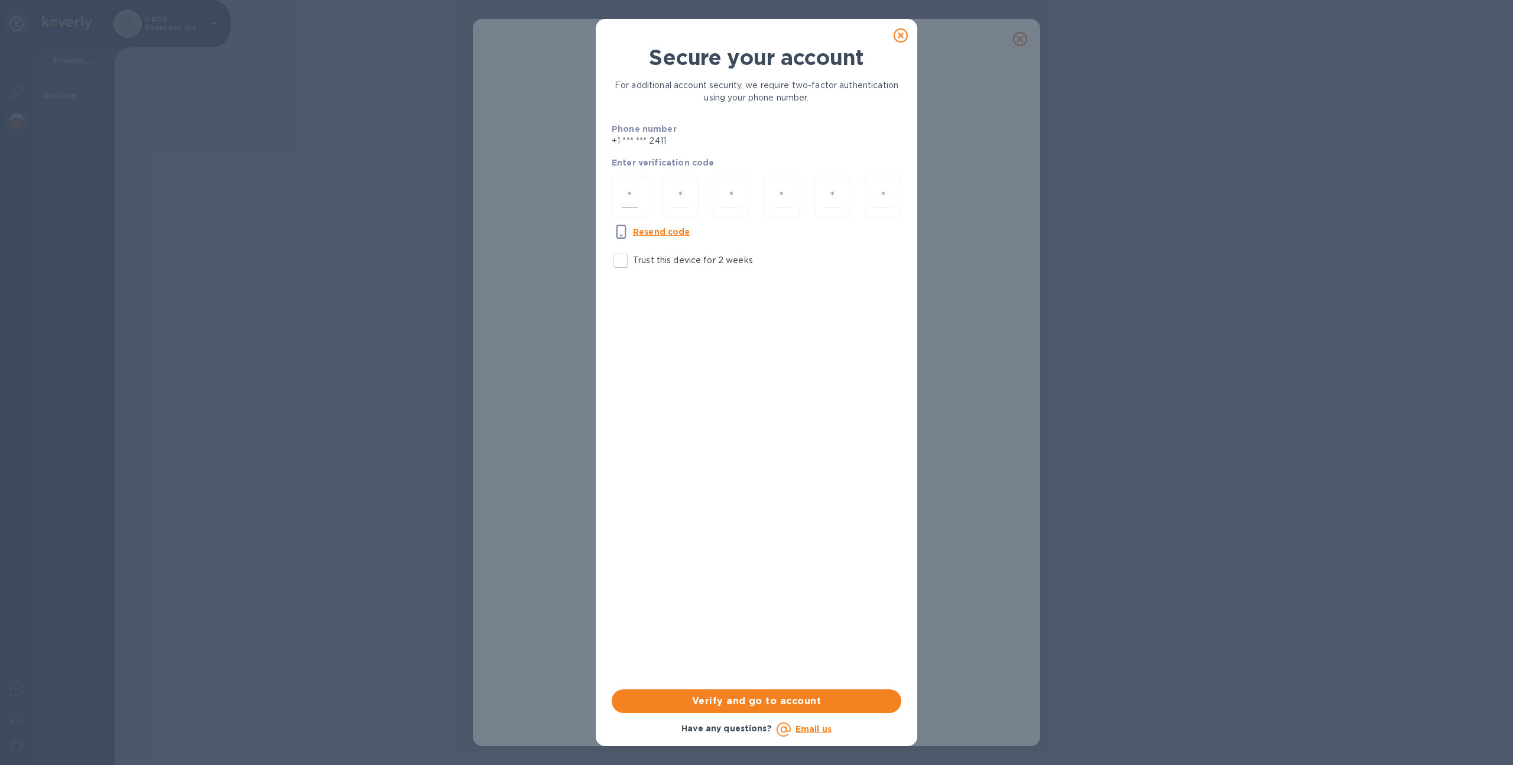
click at [634, 189] on input "number" at bounding box center [630, 197] width 17 height 22
type input "7"
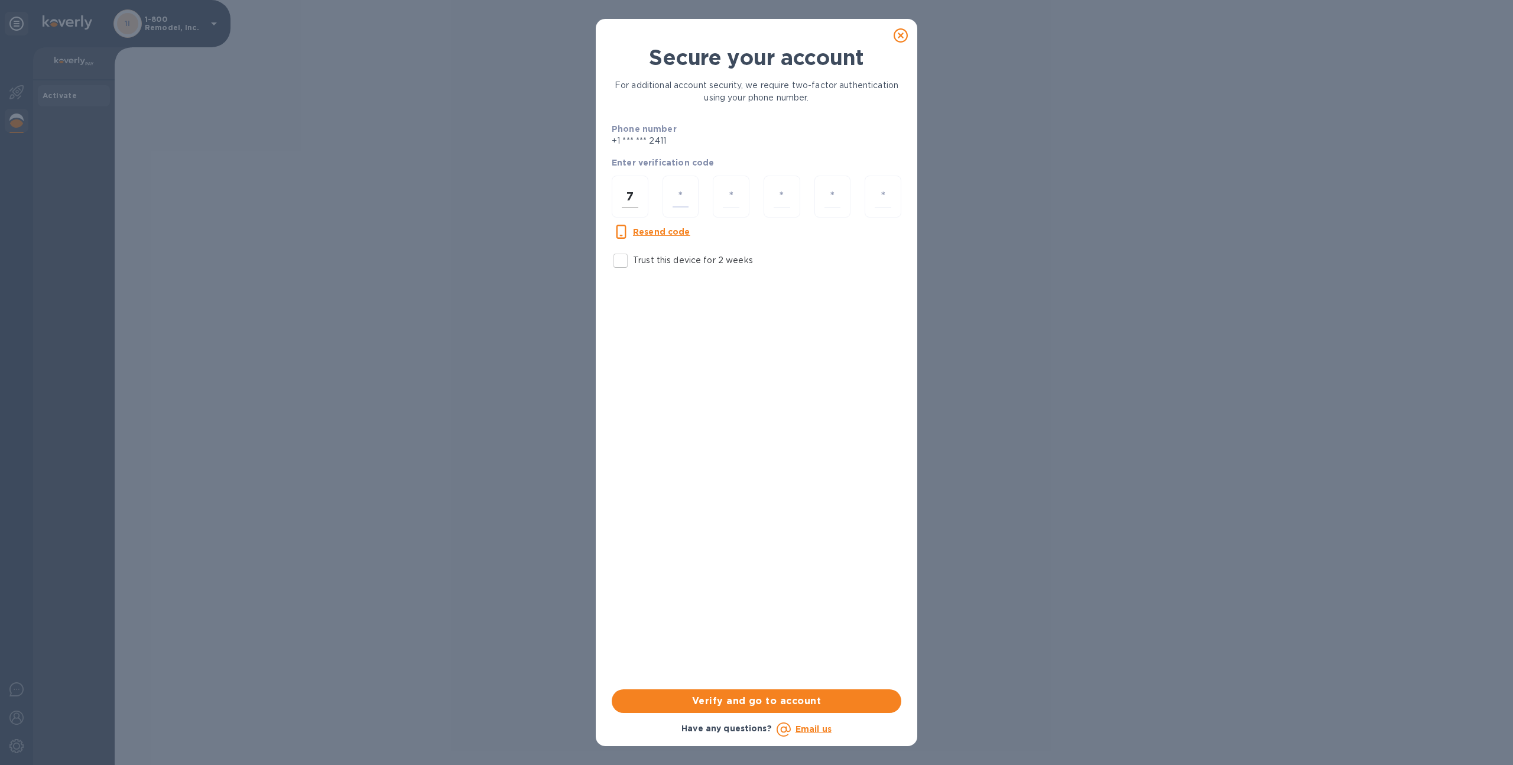
type input "3"
type input "6"
type input "2"
type input "5"
type input "0"
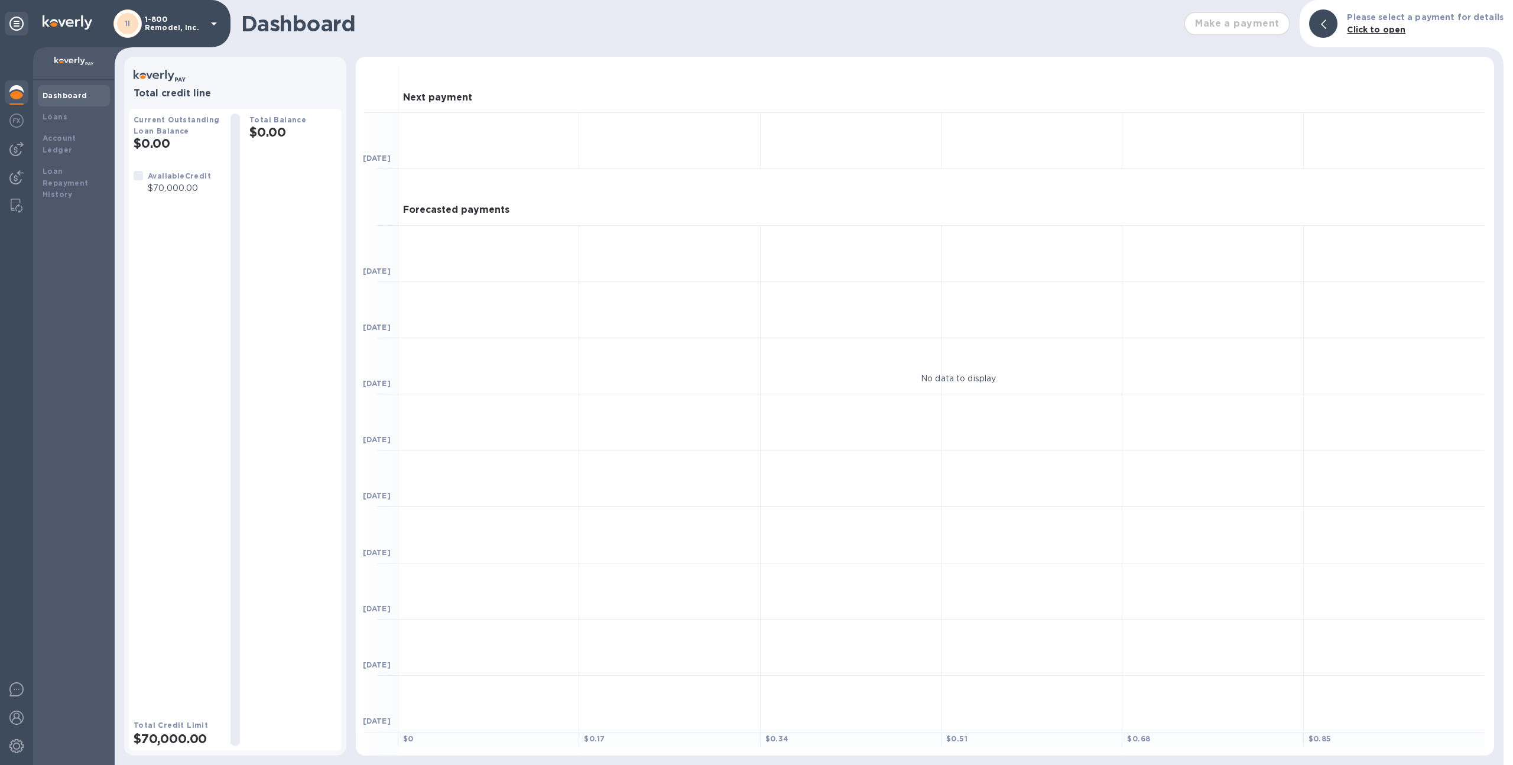
click at [186, 30] on p "1-800 Remodel, Inc." at bounding box center [174, 23] width 59 height 17
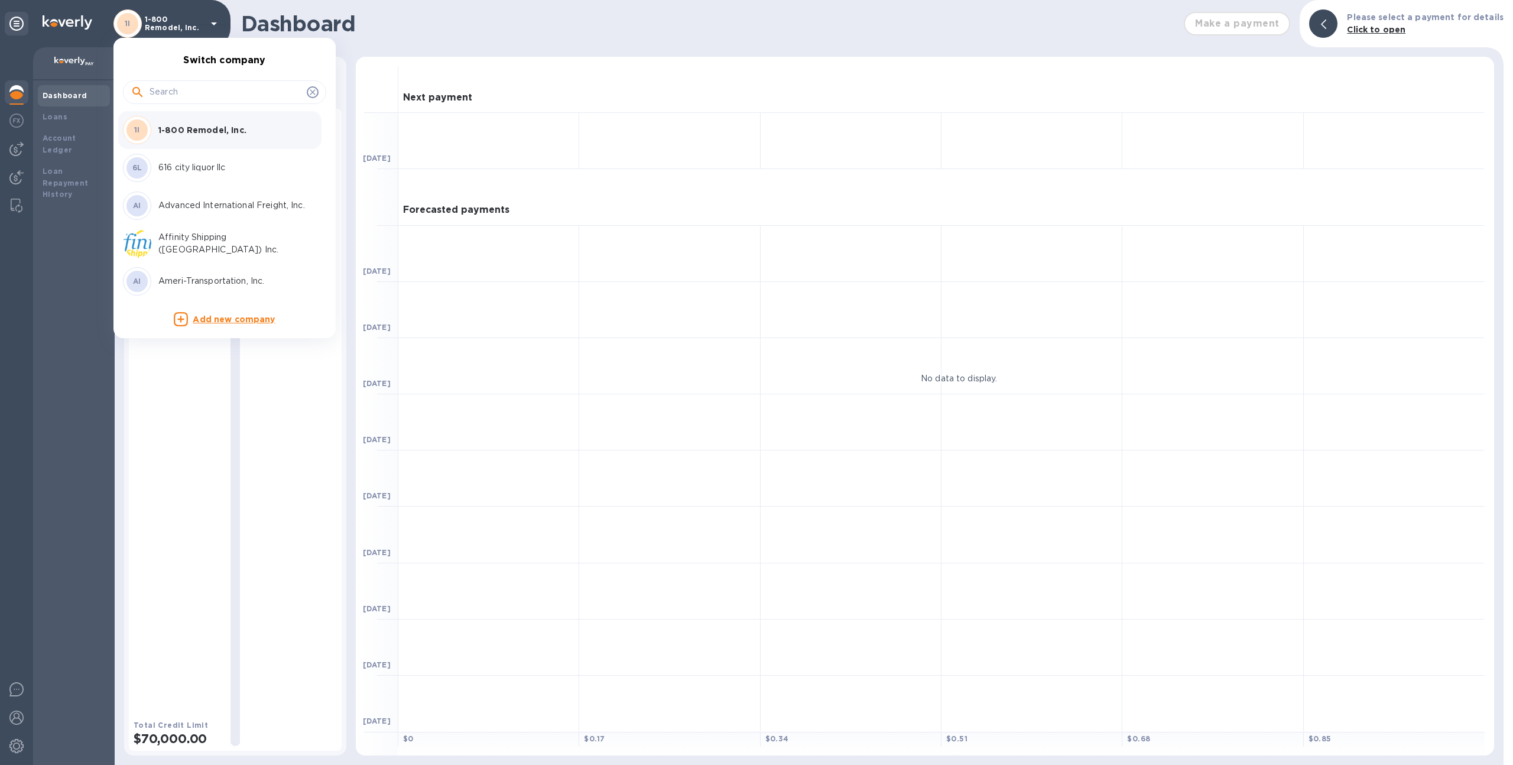
click at [212, 106] on div at bounding box center [224, 91] width 203 height 40
click at [211, 89] on input "text" at bounding box center [226, 92] width 153 height 18
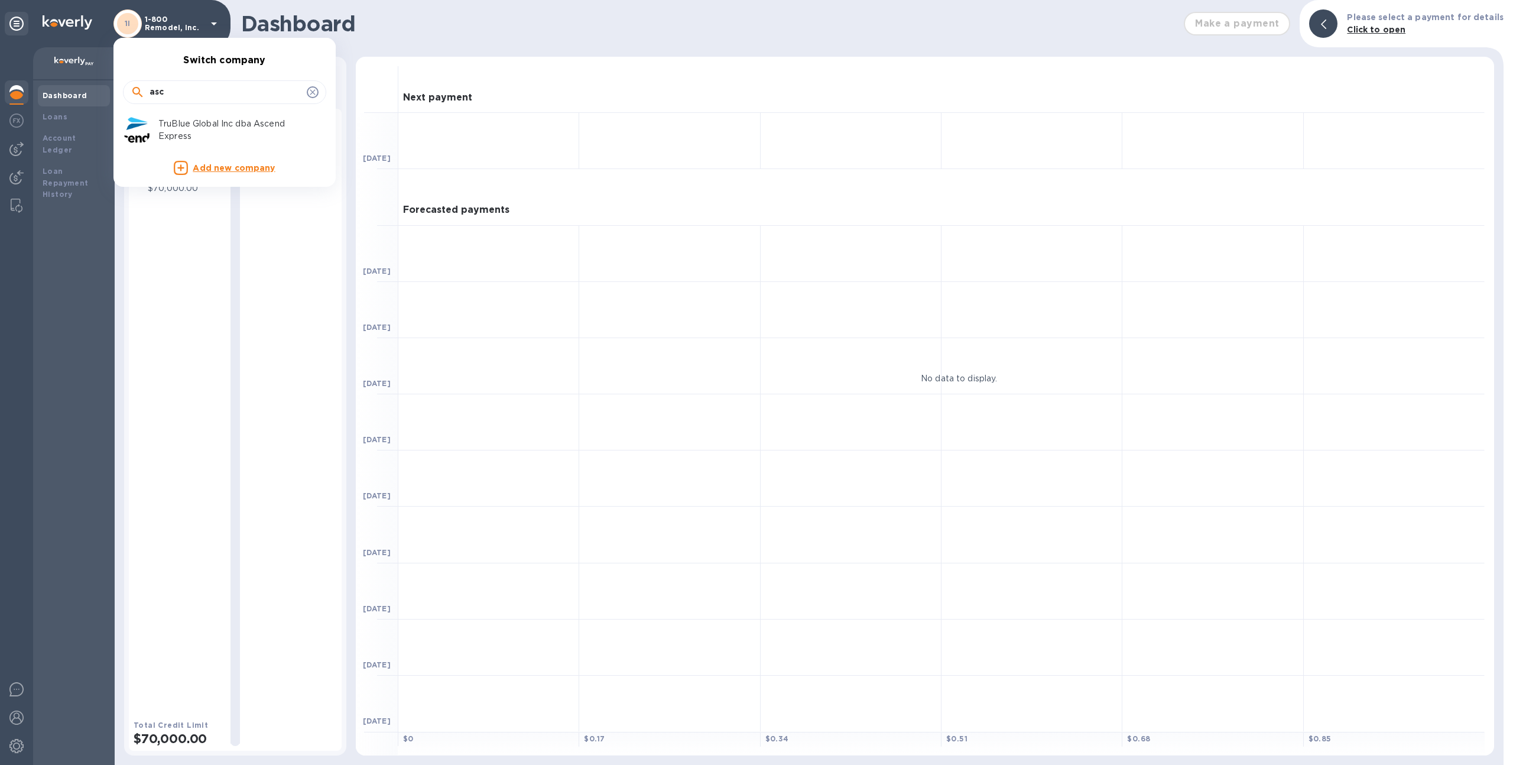
type input "asc"
click at [190, 118] on p "TruBlue Global Inc dba Ascend Express" at bounding box center [232, 130] width 149 height 25
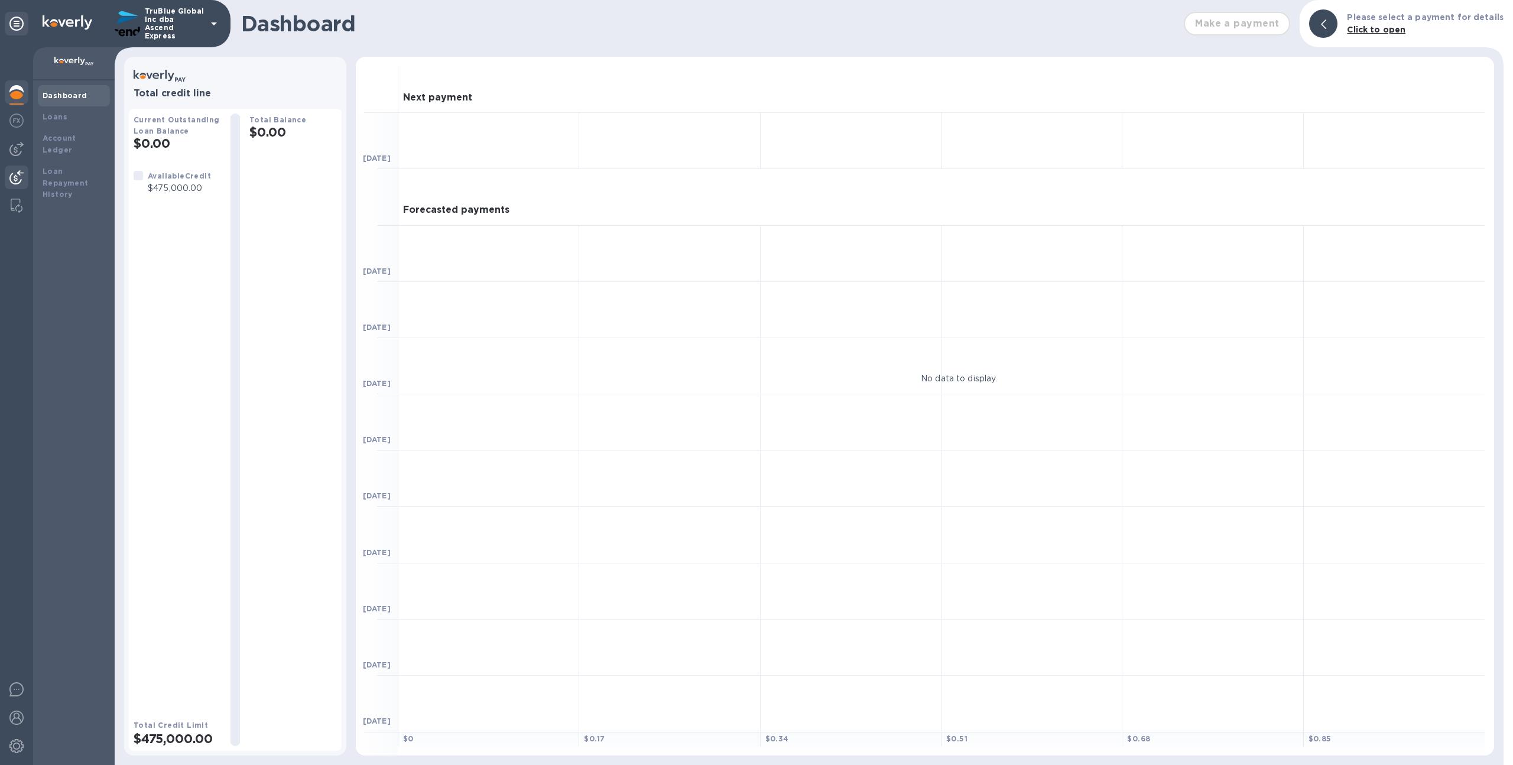
click at [25, 169] on div at bounding box center [17, 179] width 24 height 26
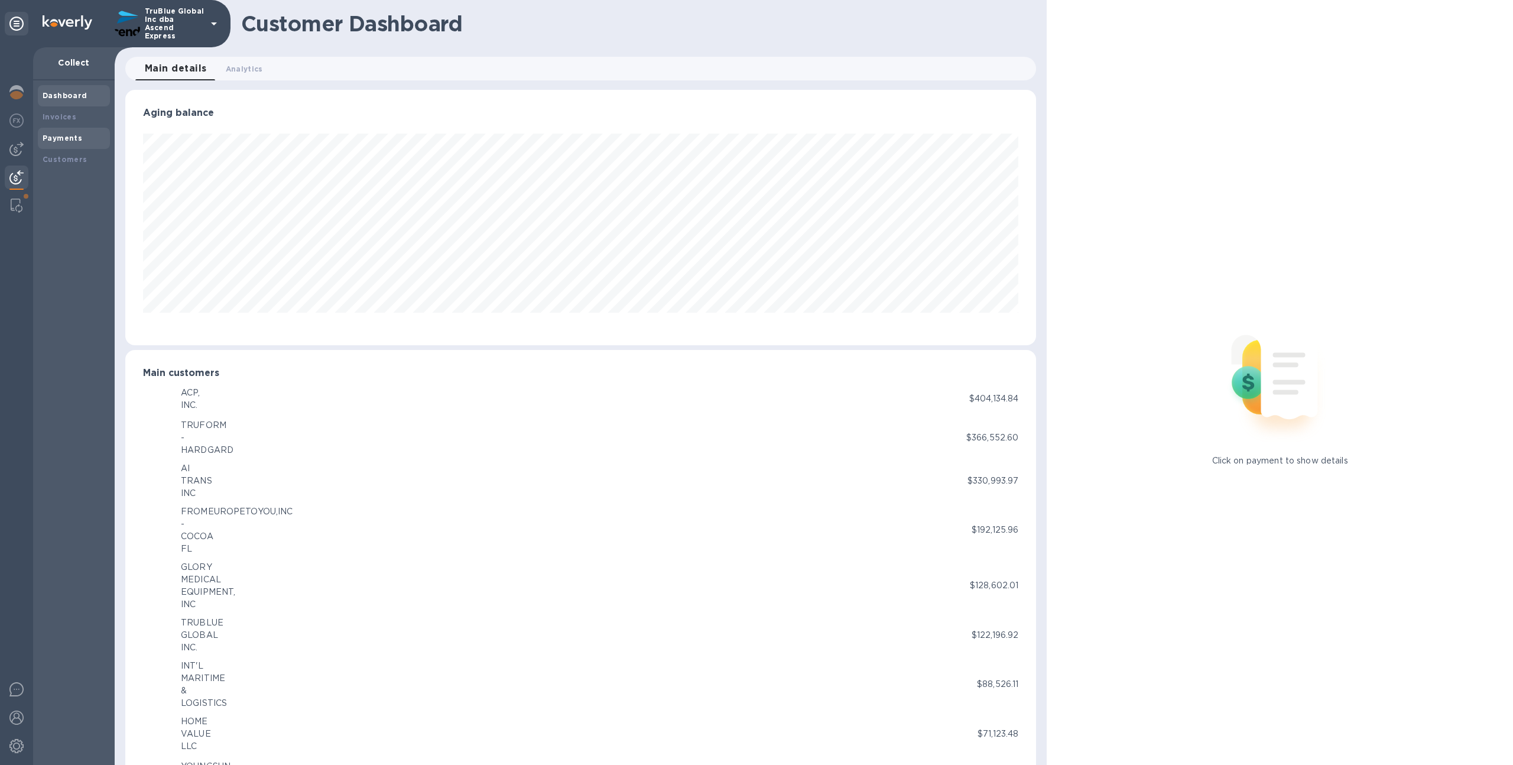
scroll to position [590931, 590280]
click at [81, 114] on div "Invoices" at bounding box center [74, 117] width 63 height 12
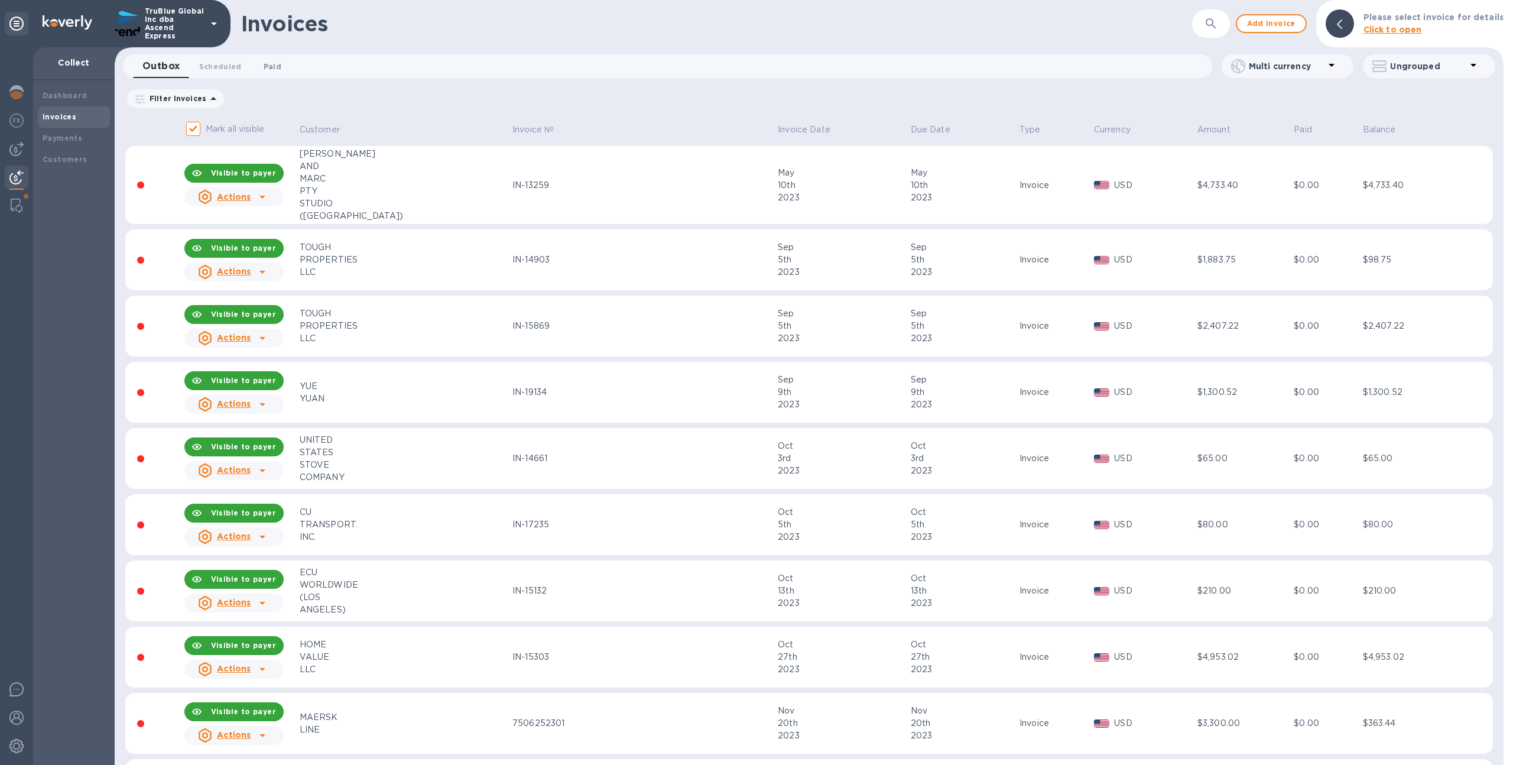
click at [264, 71] on span "Paid 0" at bounding box center [273, 66] width 18 height 12
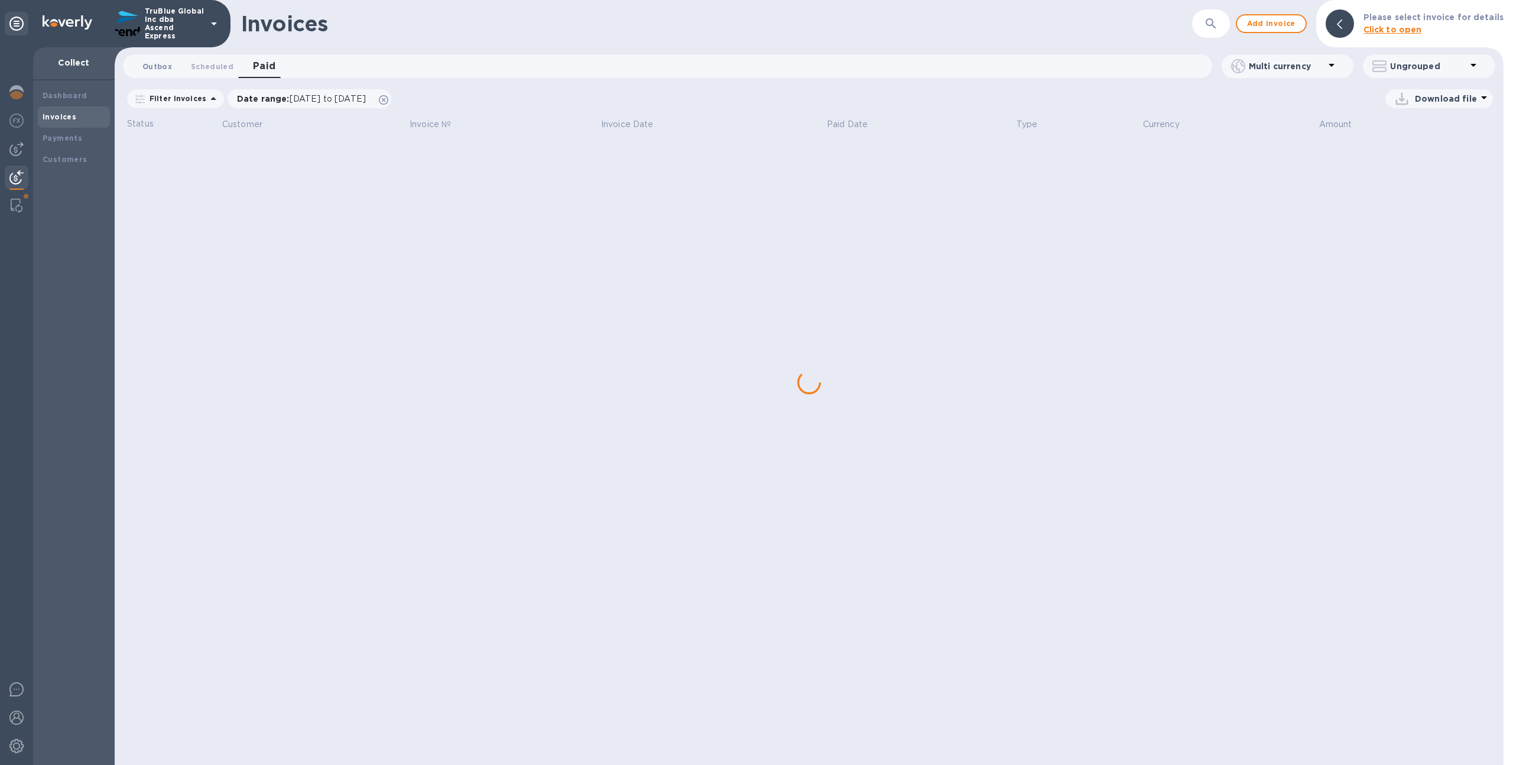
click at [147, 73] on button "Outbox 0" at bounding box center [157, 66] width 48 height 24
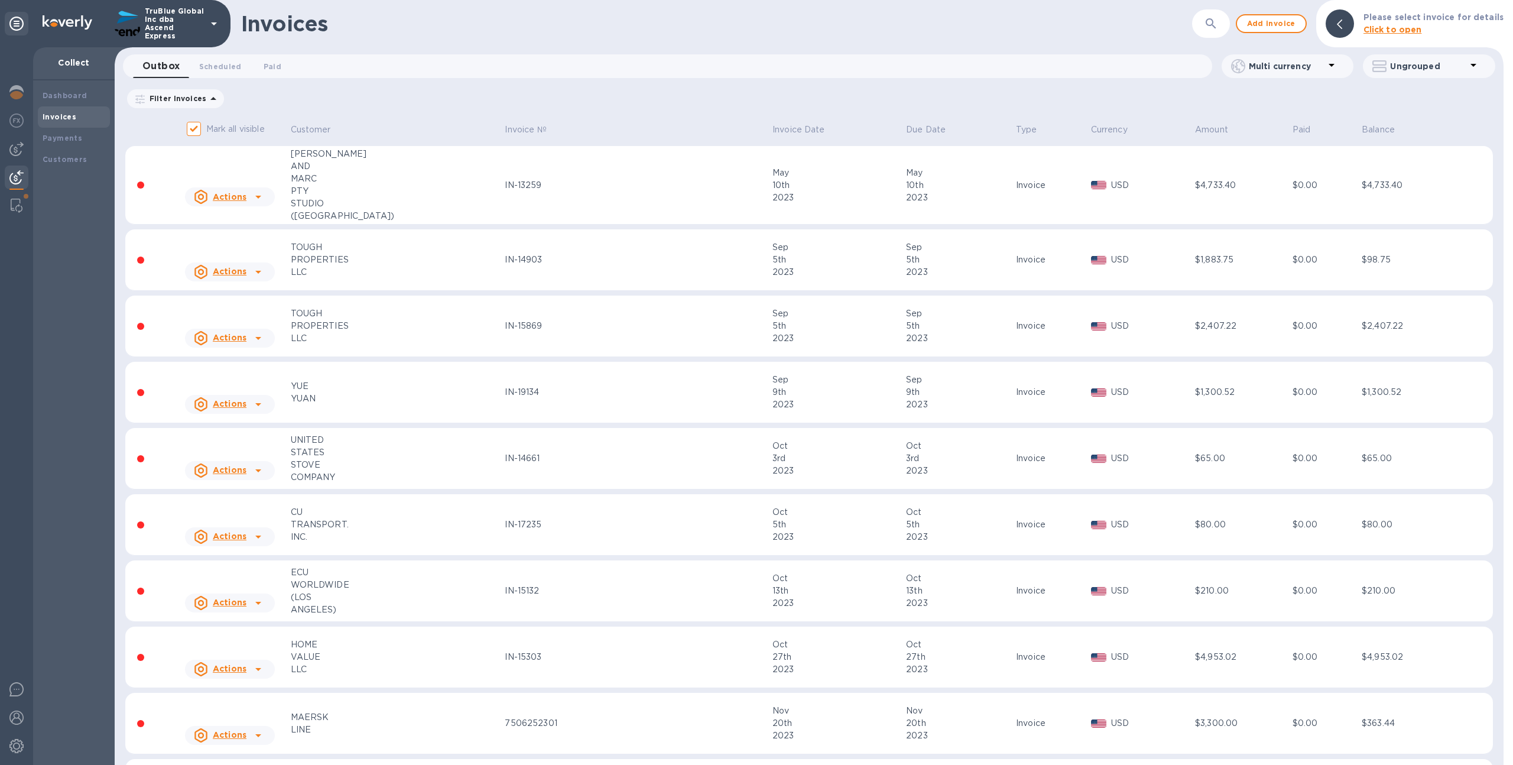
click at [1214, 15] on button "button" at bounding box center [1211, 23] width 28 height 28
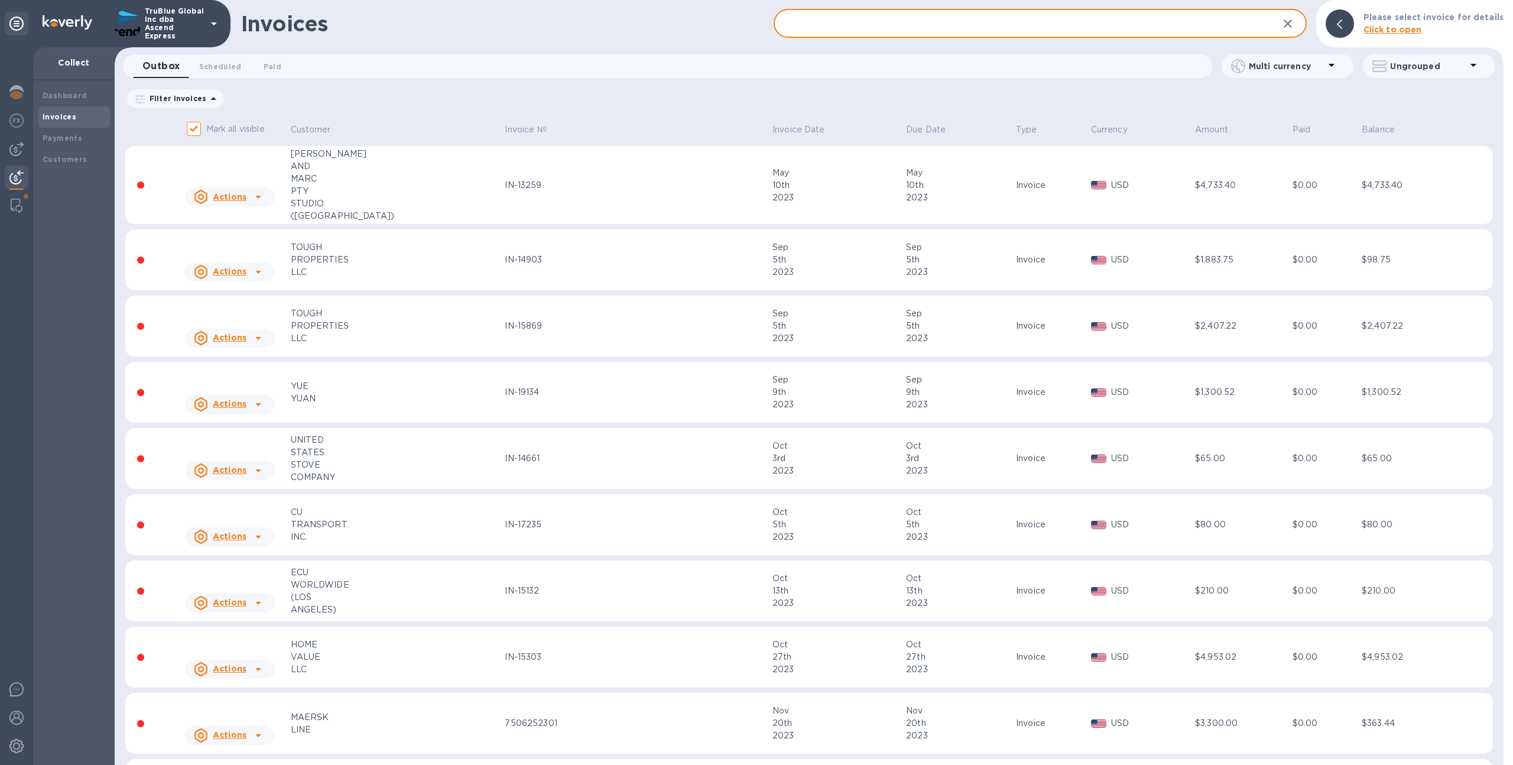
paste input "in-23160"
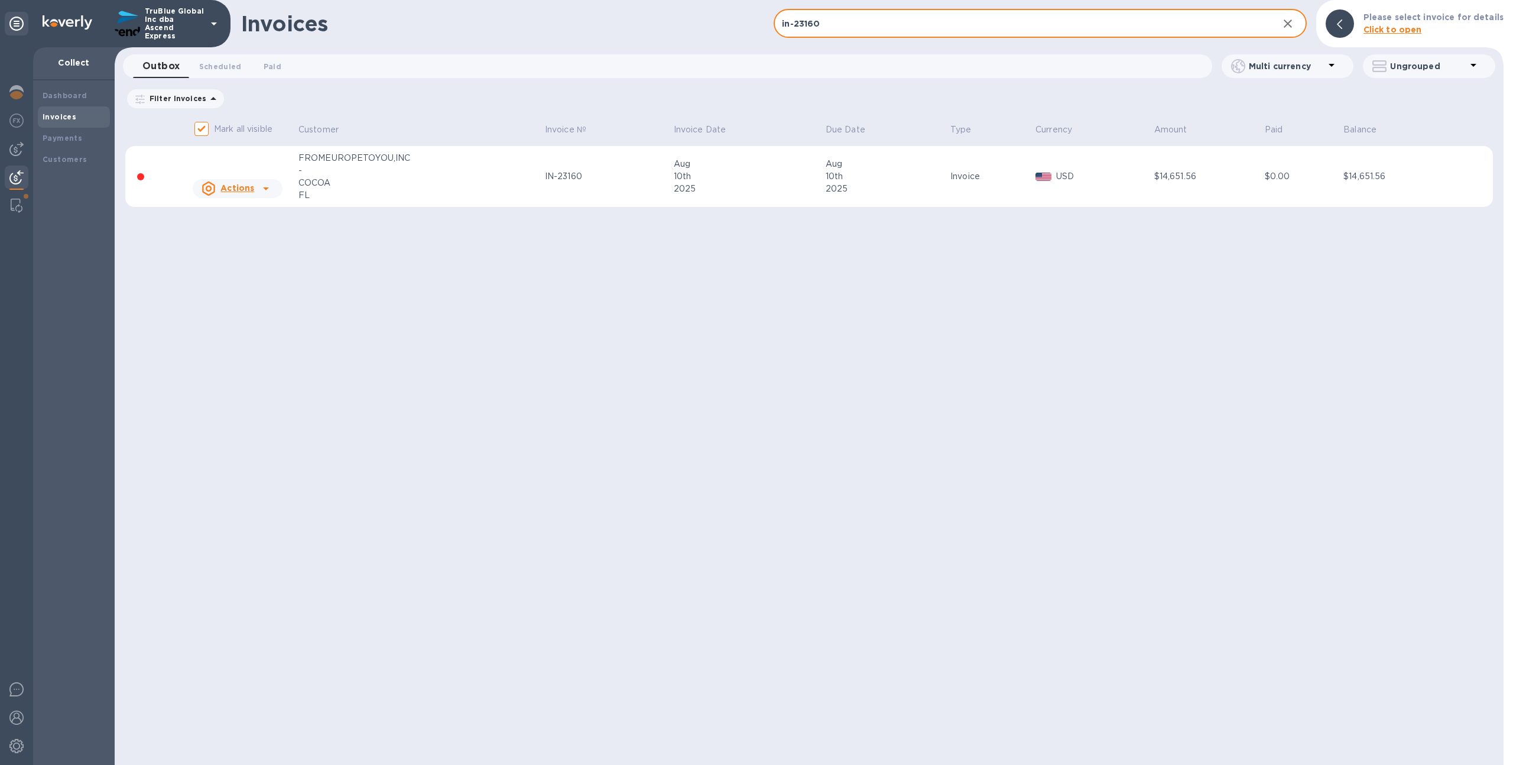
type input "in-23160"
click at [264, 192] on icon at bounding box center [266, 188] width 14 height 14
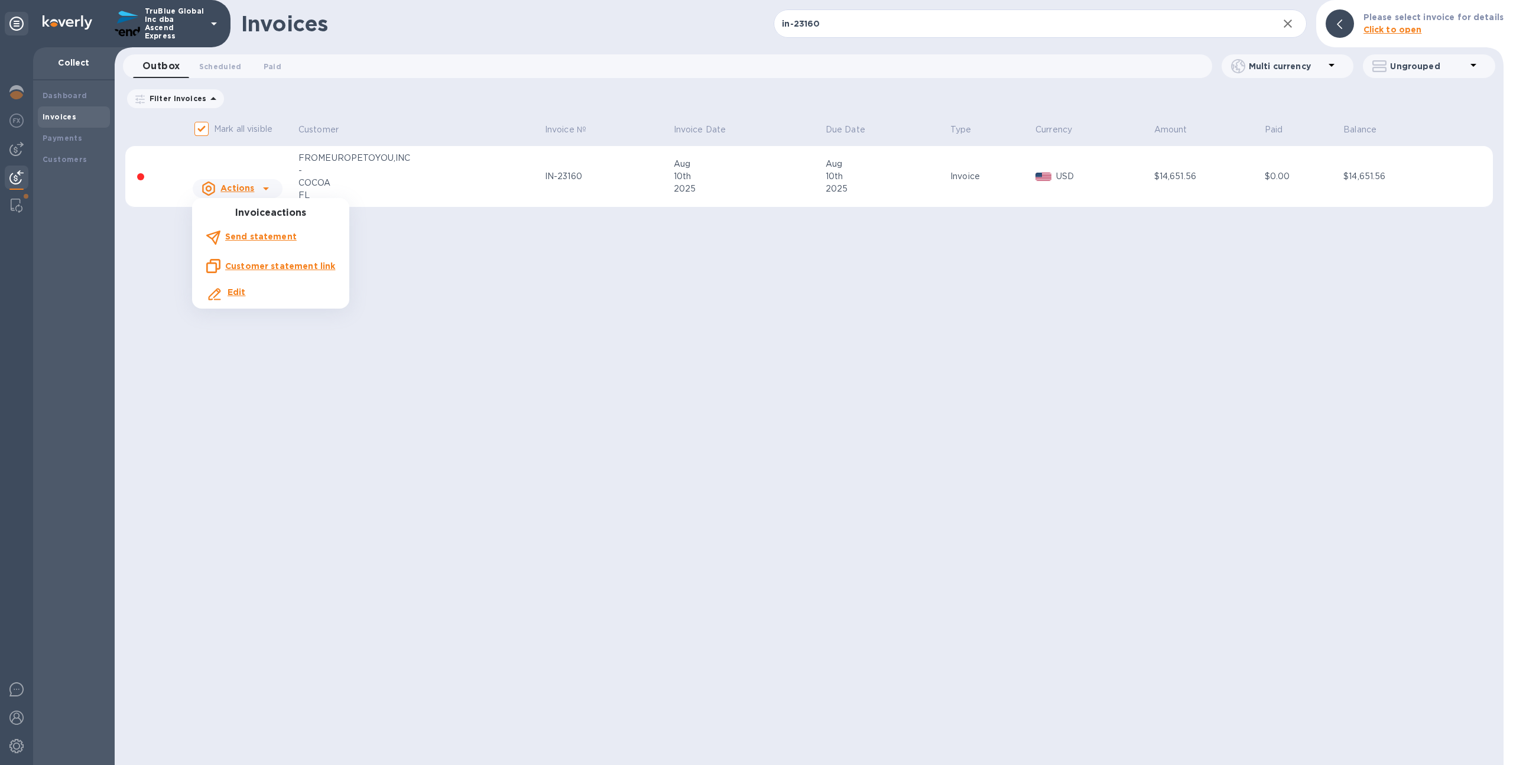
click at [264, 192] on div at bounding box center [756, 382] width 1513 height 765
click at [178, 16] on p "TruBlue Global Inc dba Ascend Express" at bounding box center [174, 23] width 59 height 33
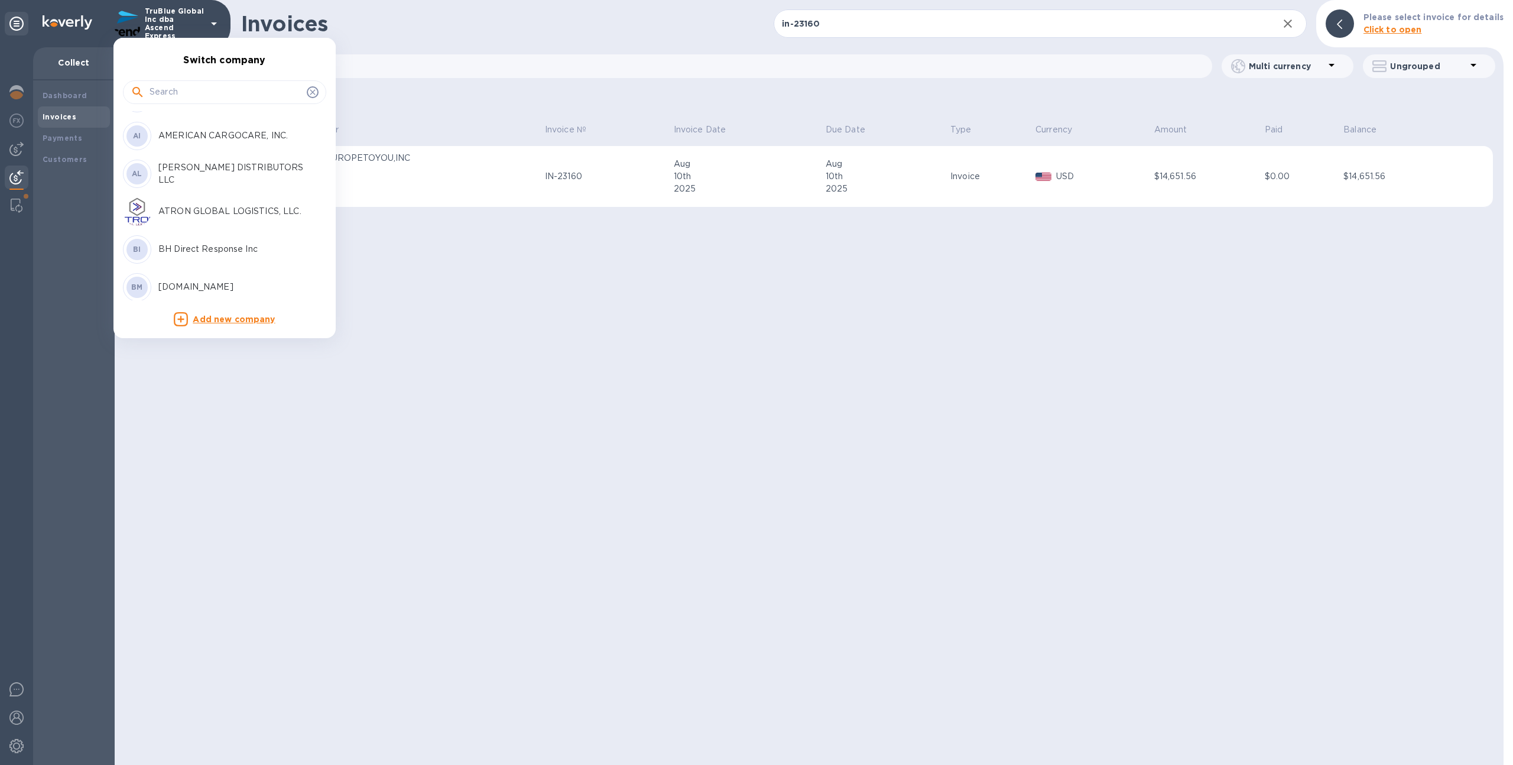
scroll to position [185, 0]
click at [206, 98] on input "text" at bounding box center [226, 92] width 153 height 18
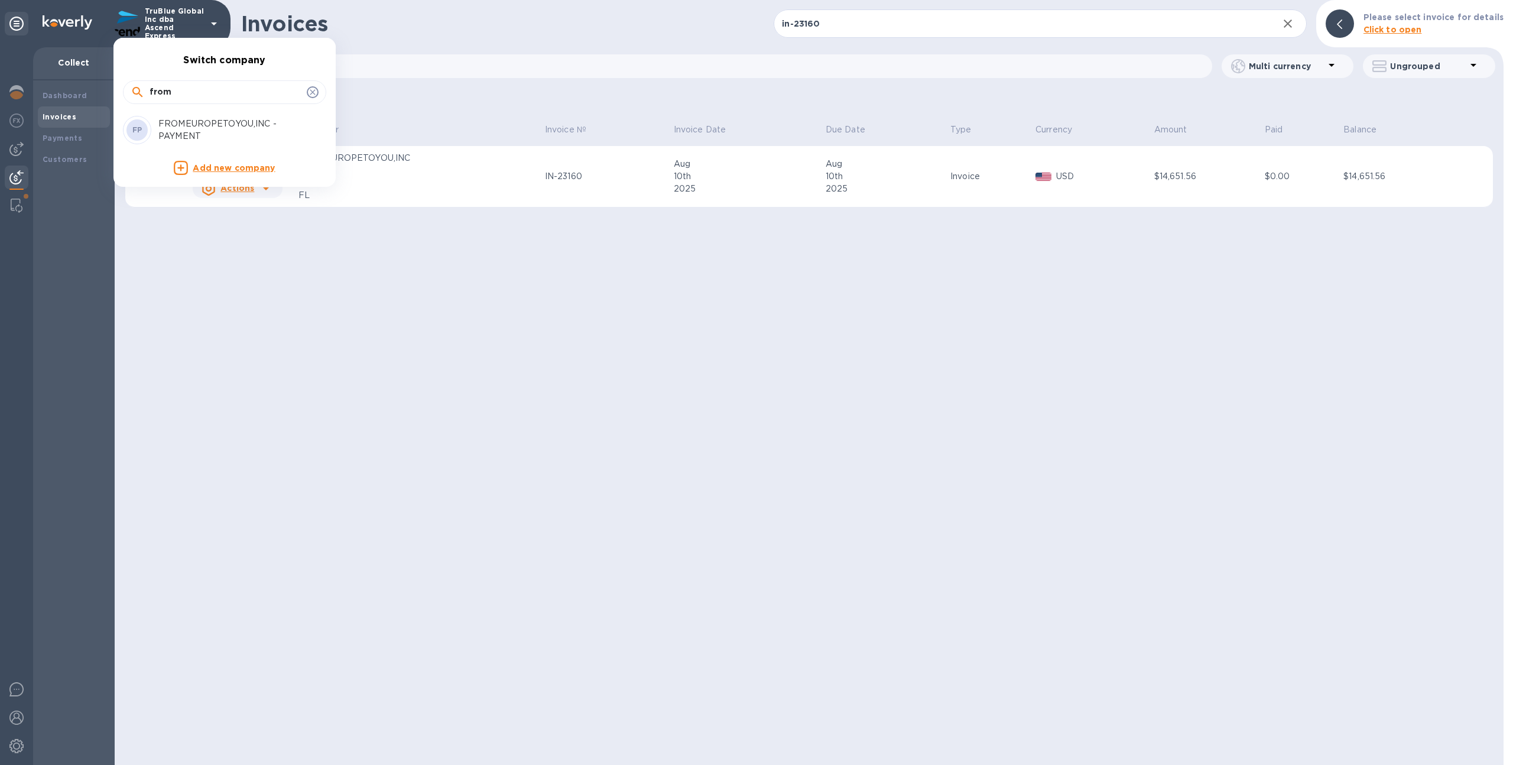
scroll to position [0, 0]
type input "from"
click at [160, 127] on p "FROMEUROPETOYOU,INC - PAYMENT" at bounding box center [232, 130] width 149 height 25
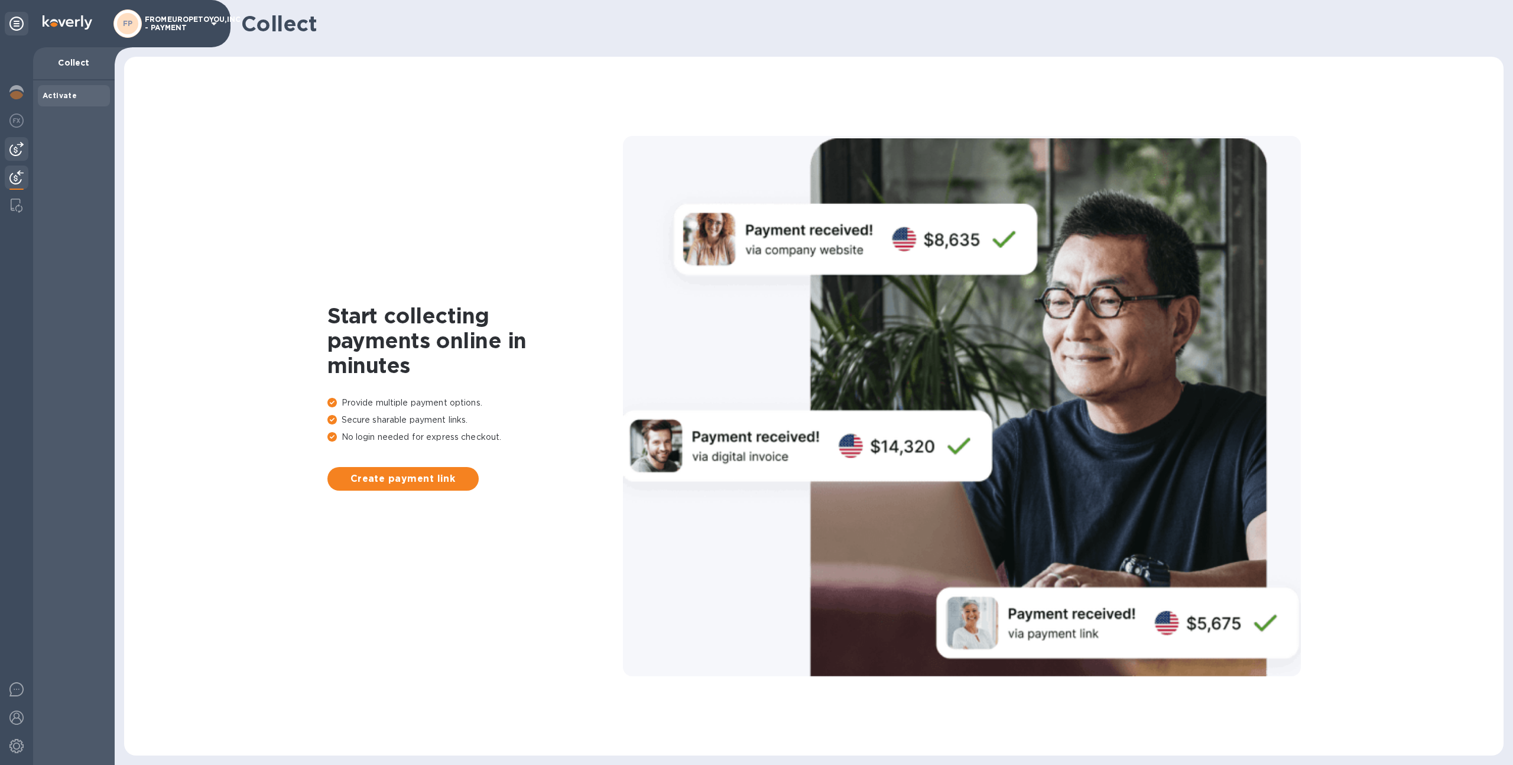
click at [25, 148] on div at bounding box center [17, 149] width 24 height 24
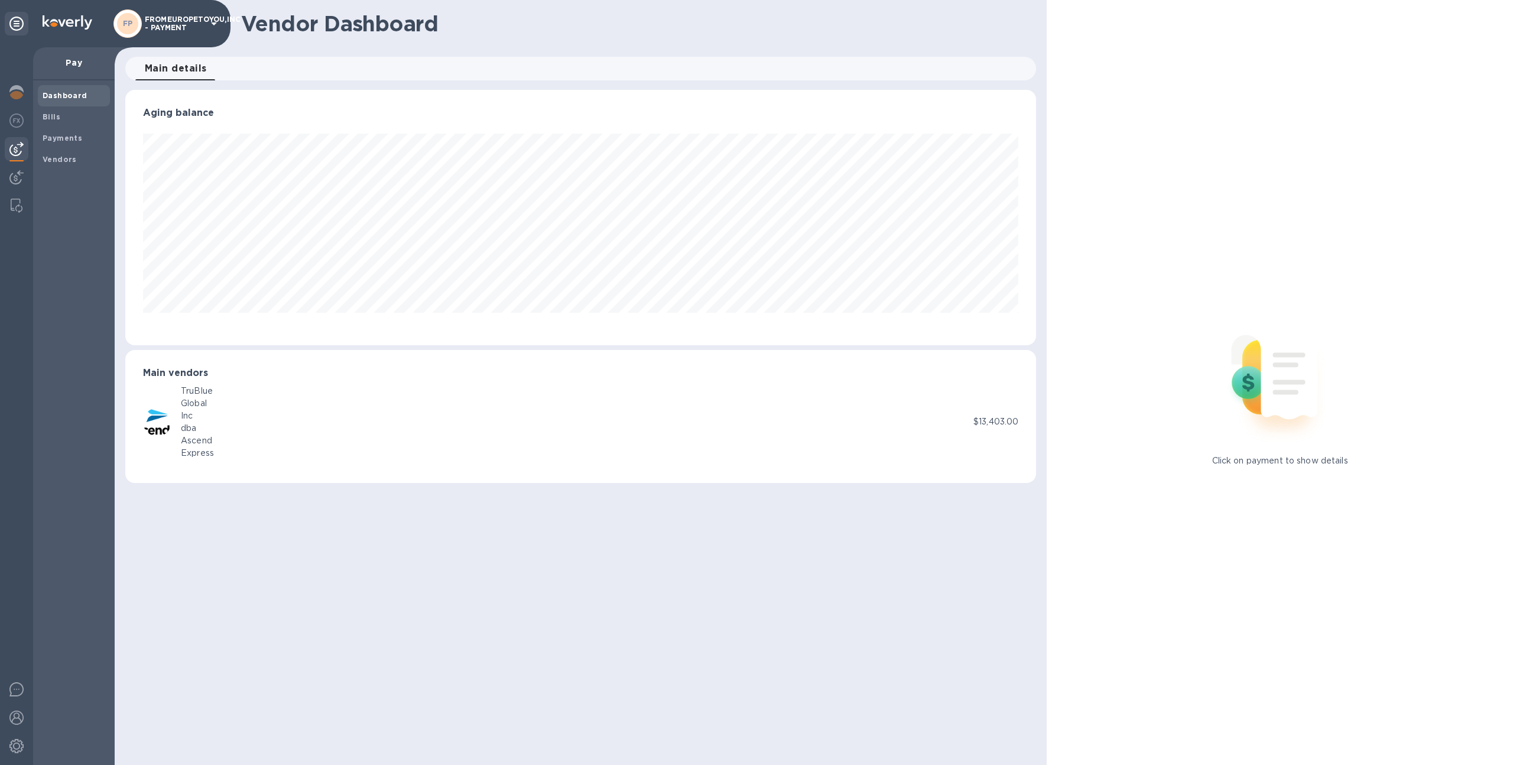
scroll to position [255, 912]
click at [61, 122] on span "Bills" at bounding box center [74, 117] width 63 height 12
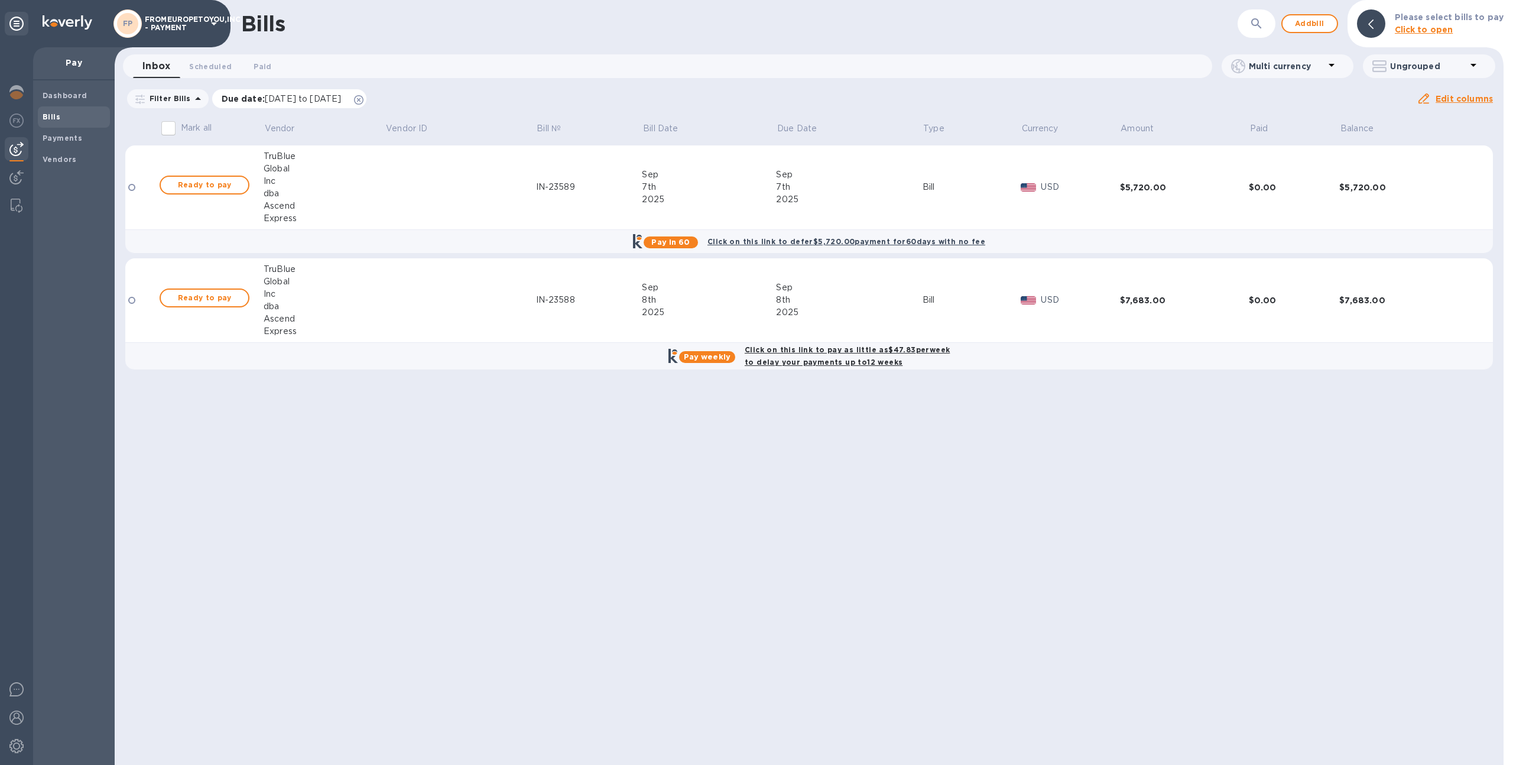
click at [364, 96] on icon at bounding box center [358, 99] width 9 height 9
click at [207, 74] on button "Scheduled 0" at bounding box center [210, 66] width 61 height 24
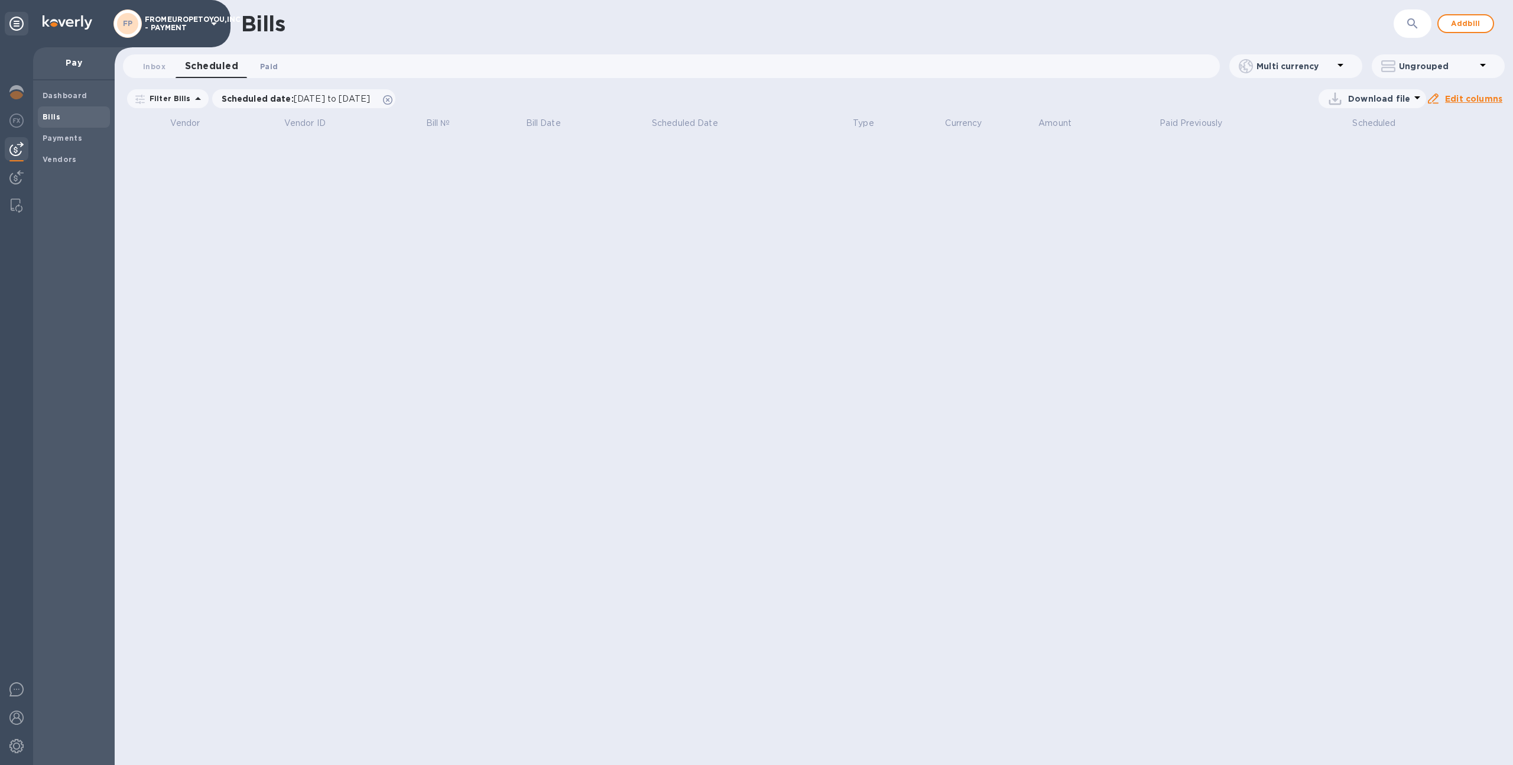
click at [254, 66] on button "Paid 0" at bounding box center [269, 66] width 43 height 24
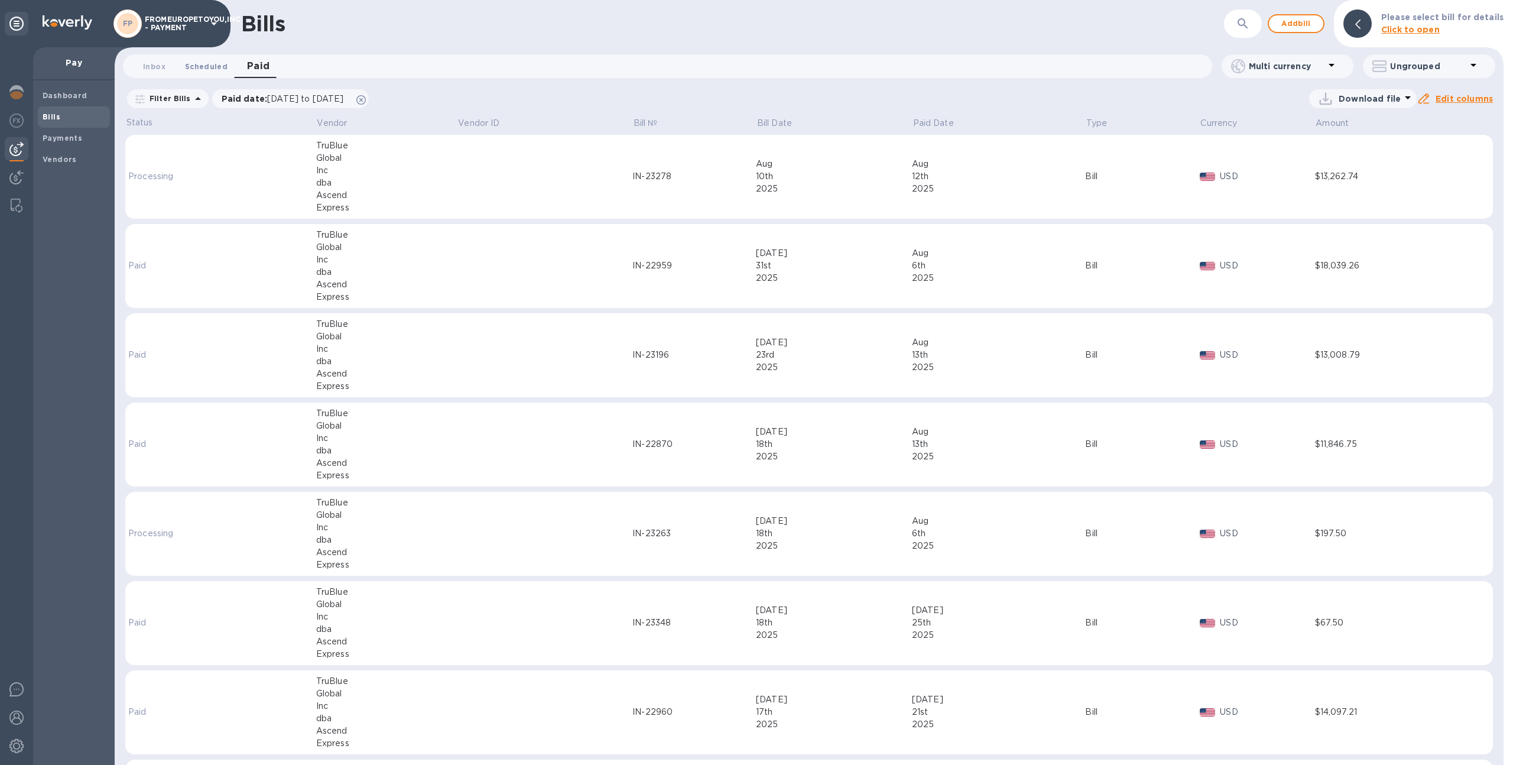
click at [205, 66] on span "Scheduled 0" at bounding box center [206, 66] width 43 height 12
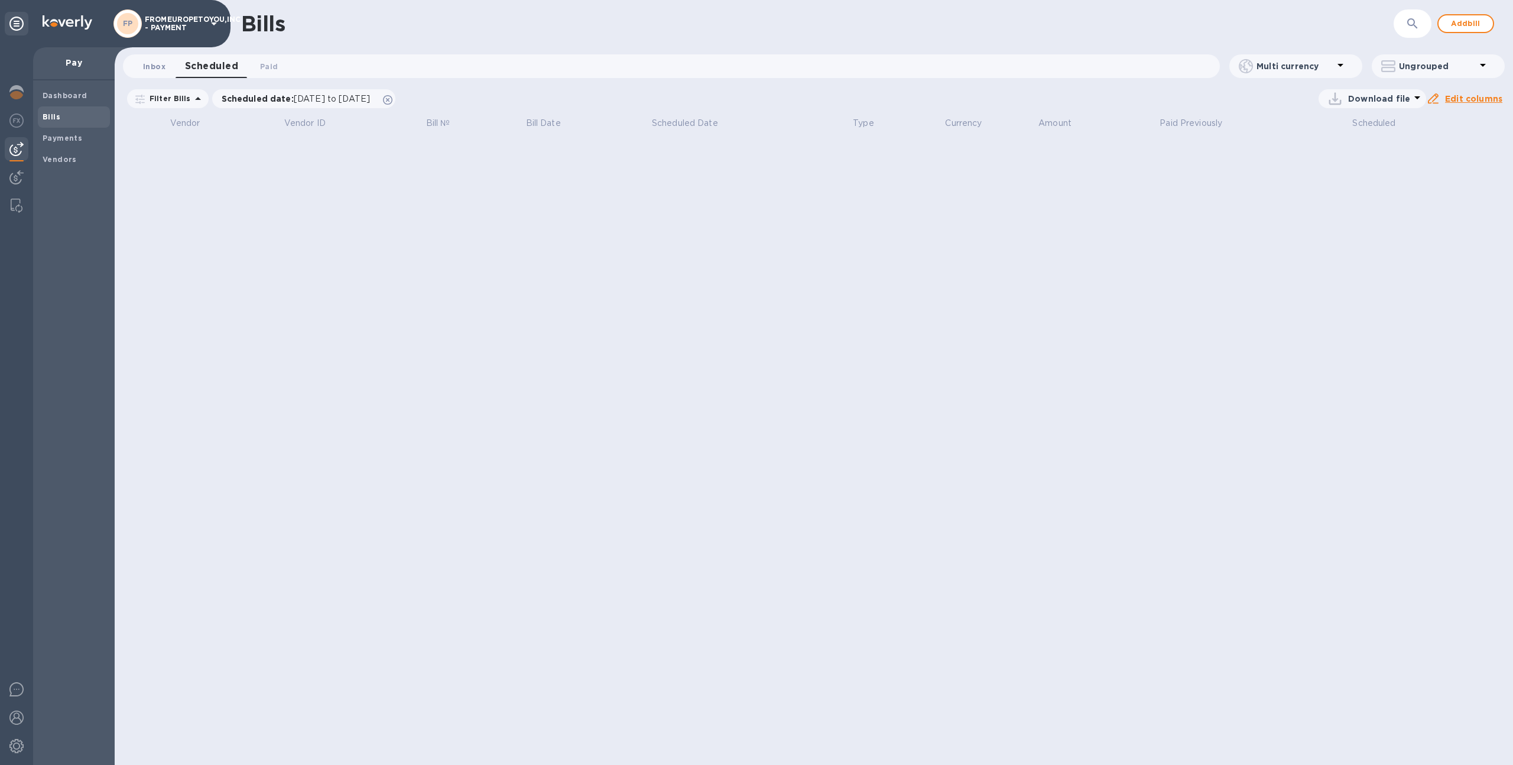
click at [149, 70] on span "Inbox 0" at bounding box center [154, 66] width 22 height 12
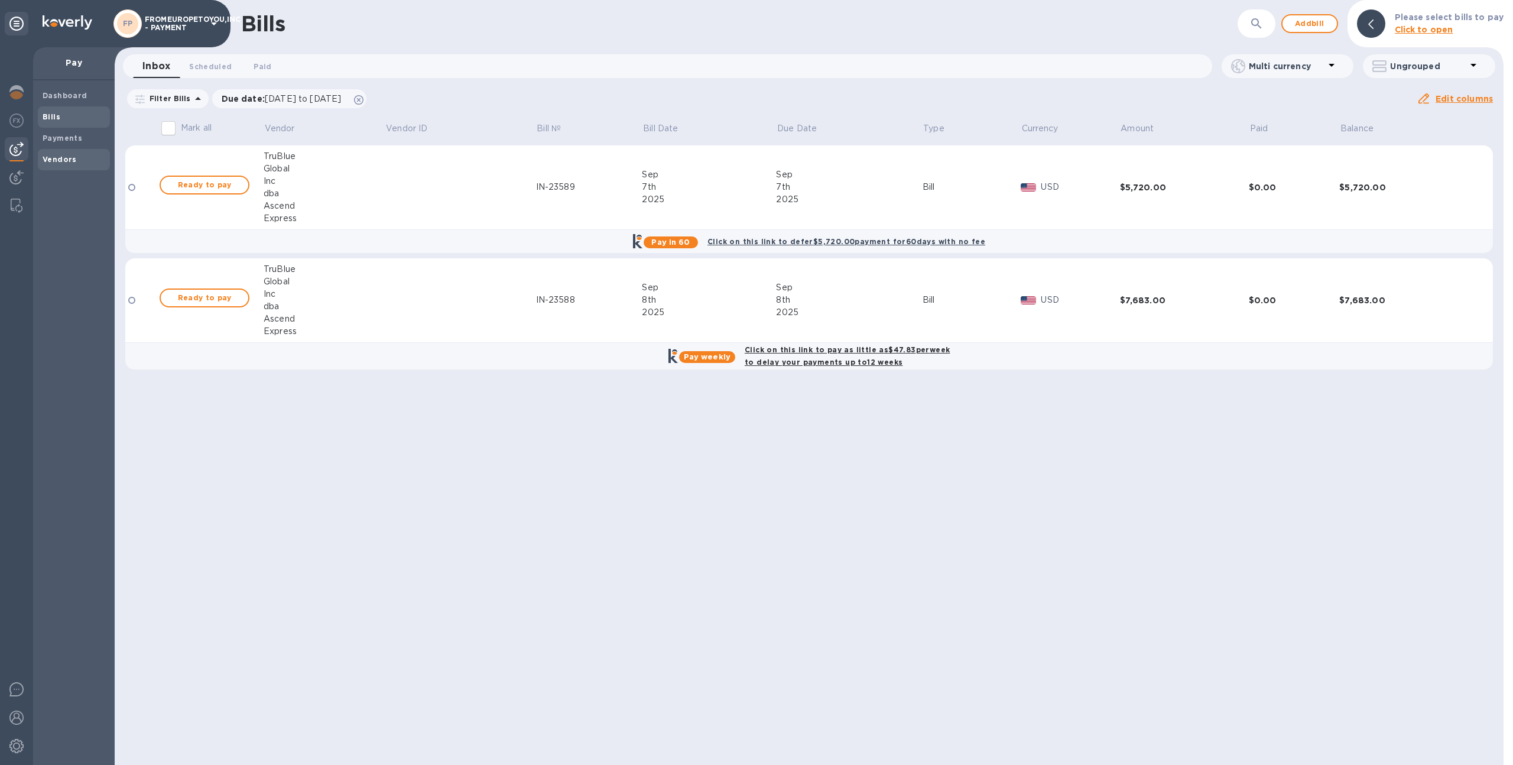
click at [48, 161] on b "Vendors" at bounding box center [60, 159] width 34 height 9
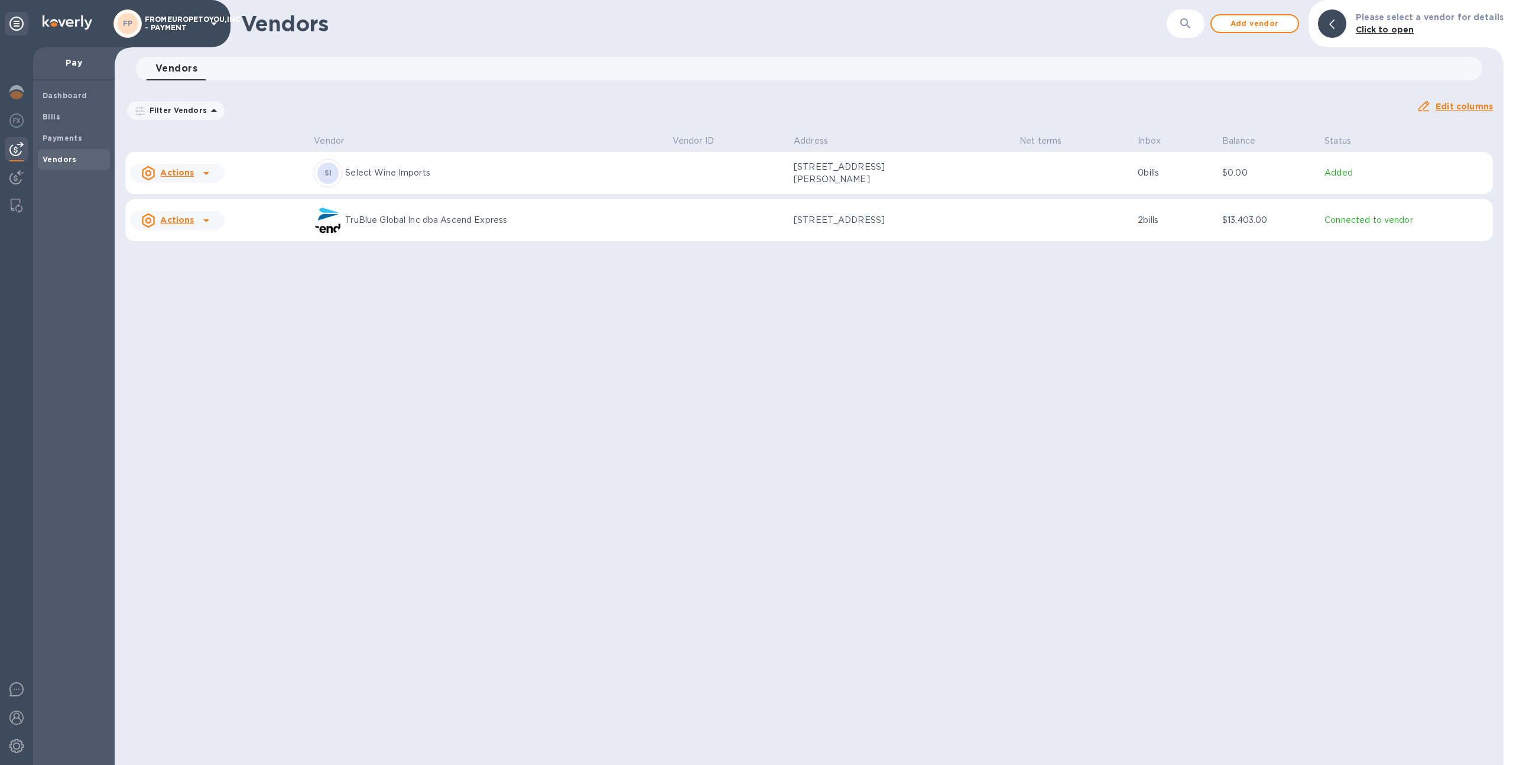
click at [378, 230] on div "TruBlue Global Inc dba Ascend Express" at bounding box center [488, 220] width 349 height 28
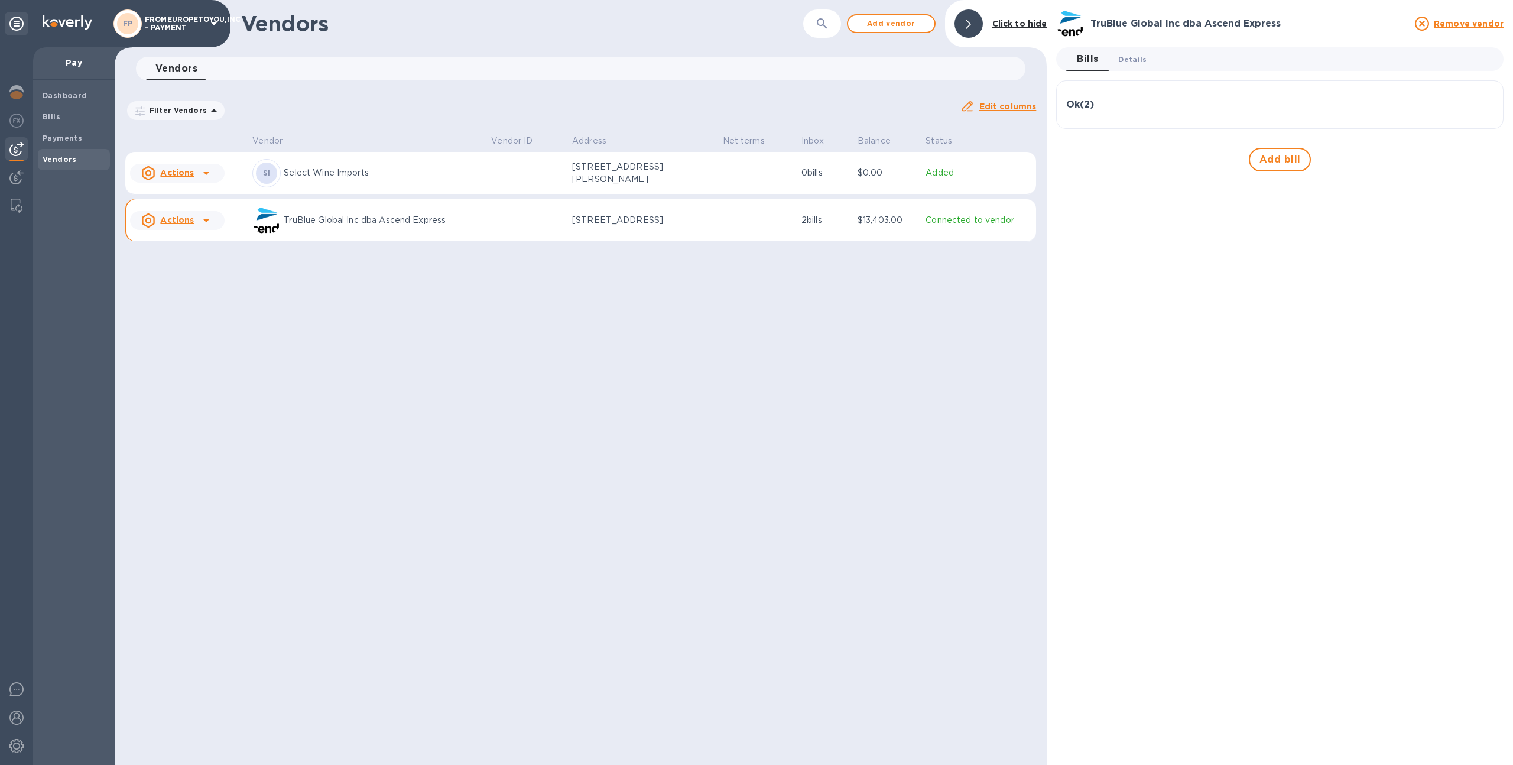
click at [1139, 66] on button "Details 0" at bounding box center [1132, 59] width 47 height 24
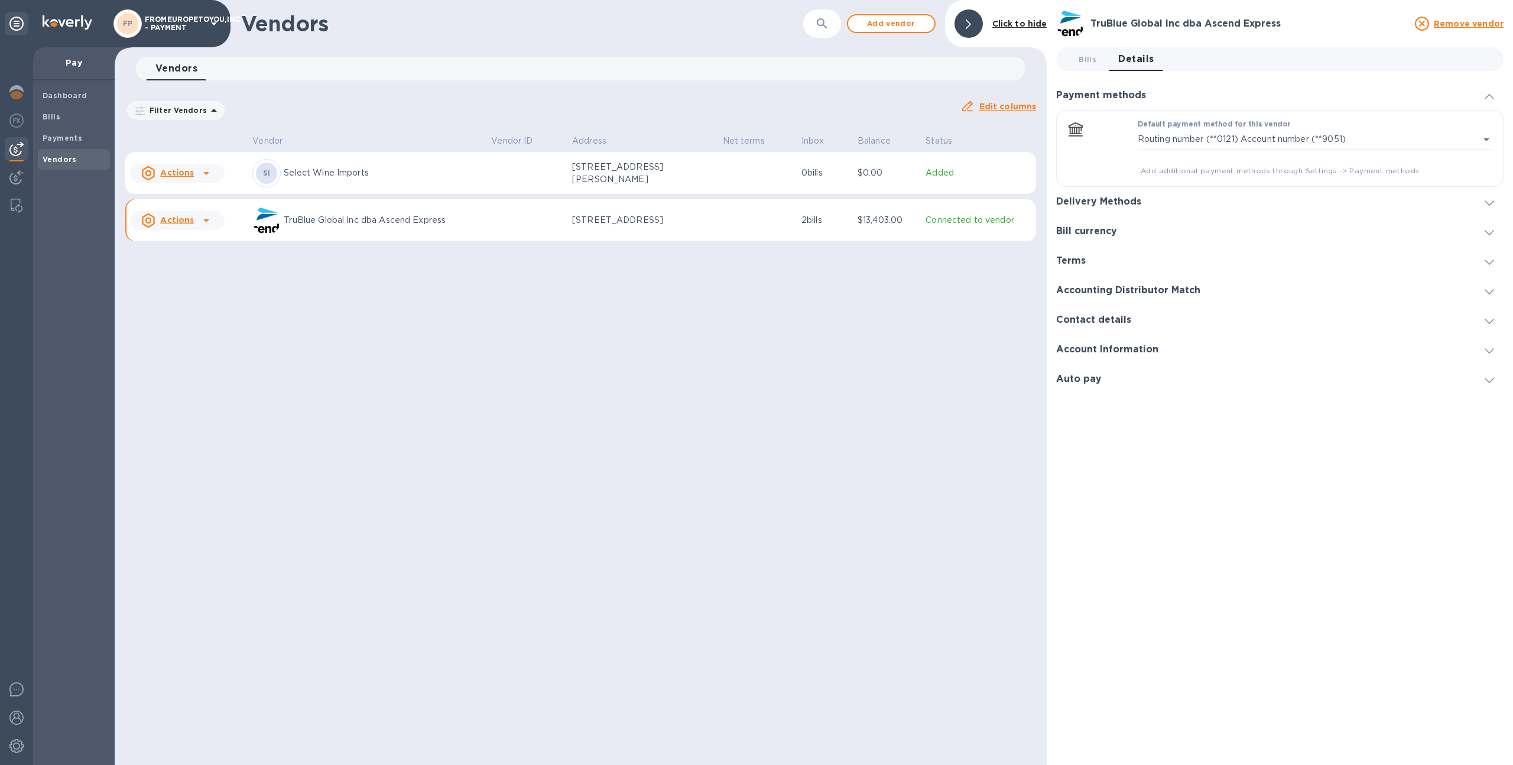
click at [180, 21] on p "FROMEUROPETOYOU,INC - PAYMENT" at bounding box center [174, 23] width 59 height 17
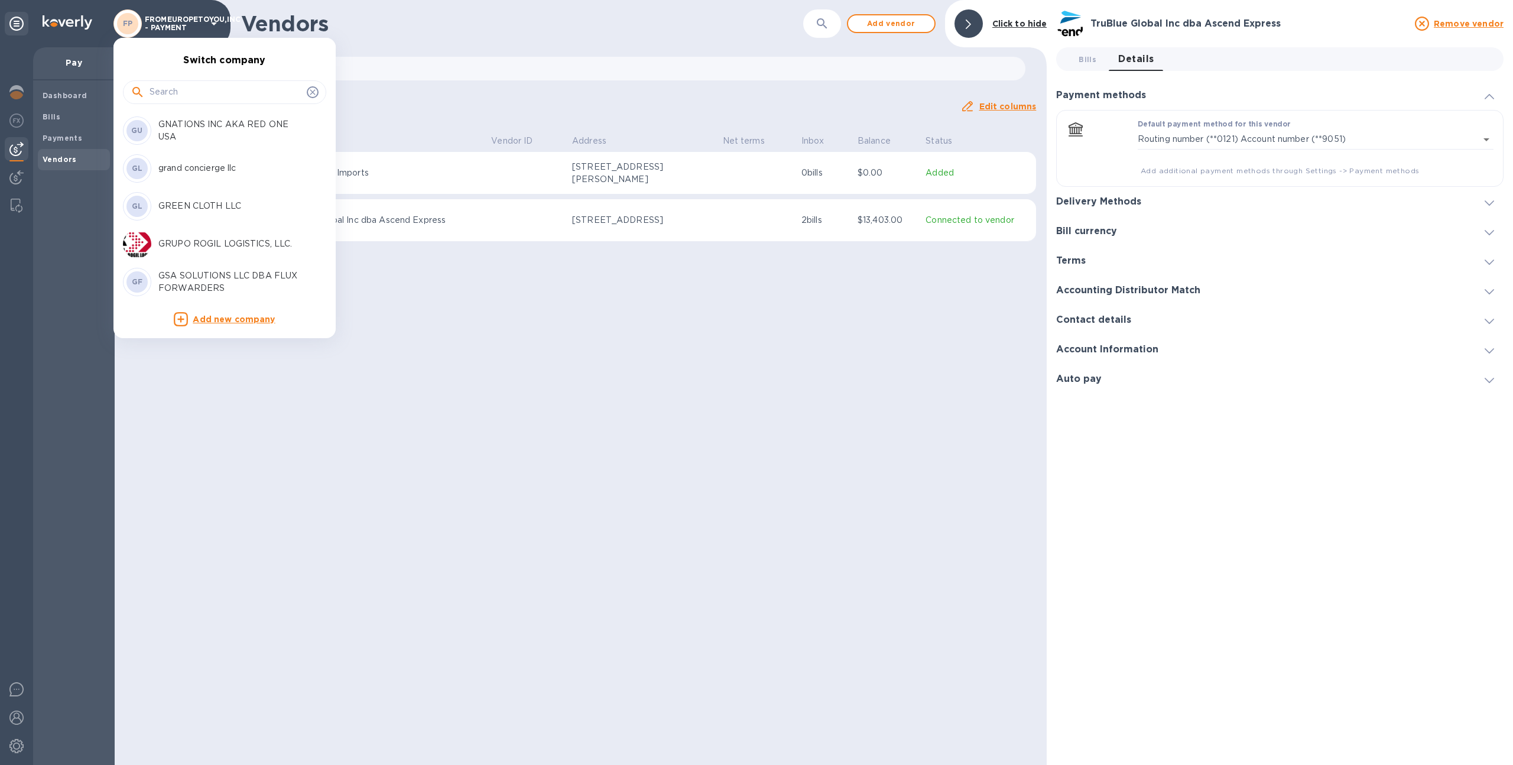
scroll to position [1787, 0]
click at [508, 302] on div at bounding box center [756, 382] width 1513 height 765
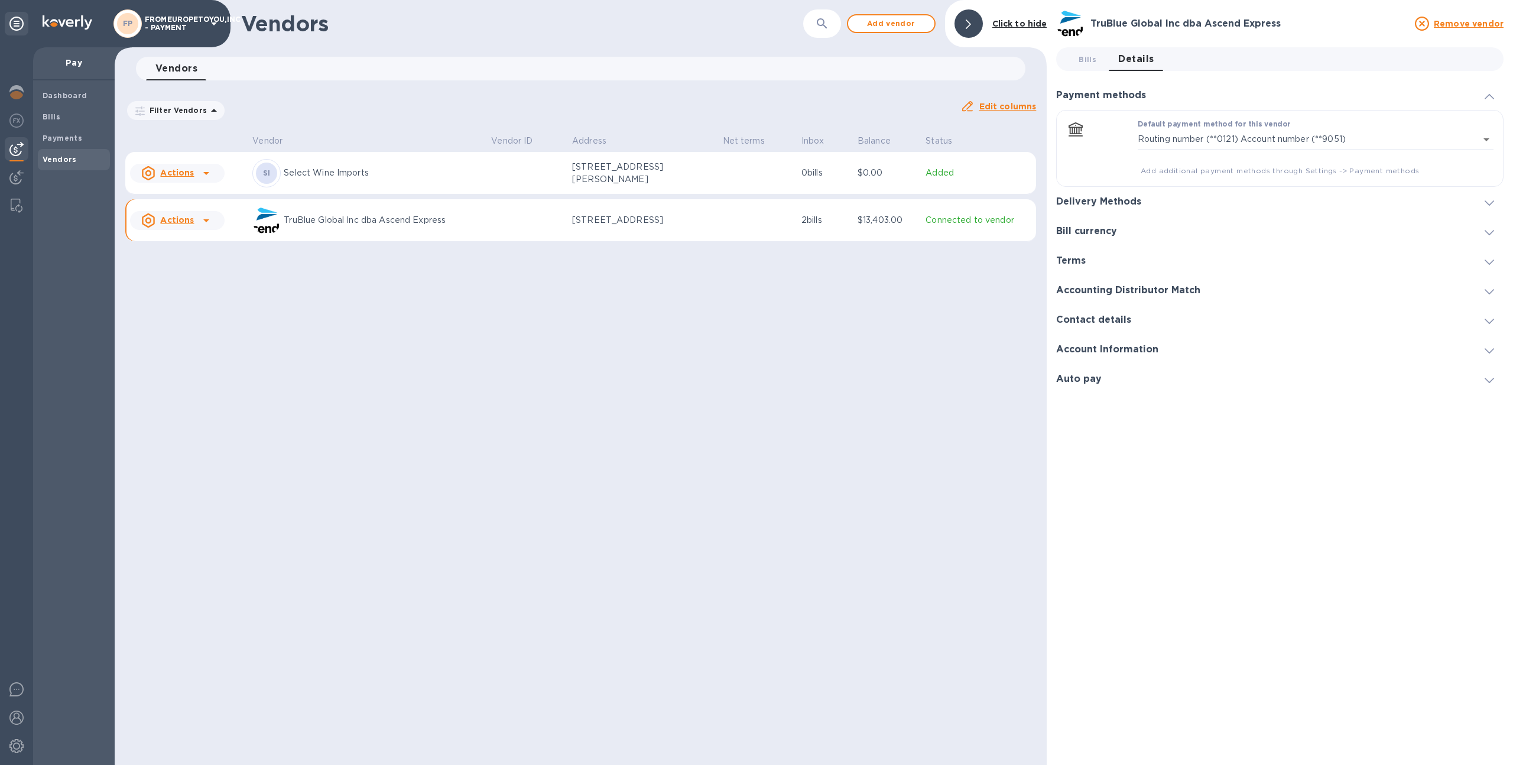
click at [175, 33] on div "FP FROMEUROPETOYOU,INC - PAYMENT" at bounding box center [168, 23] width 108 height 28
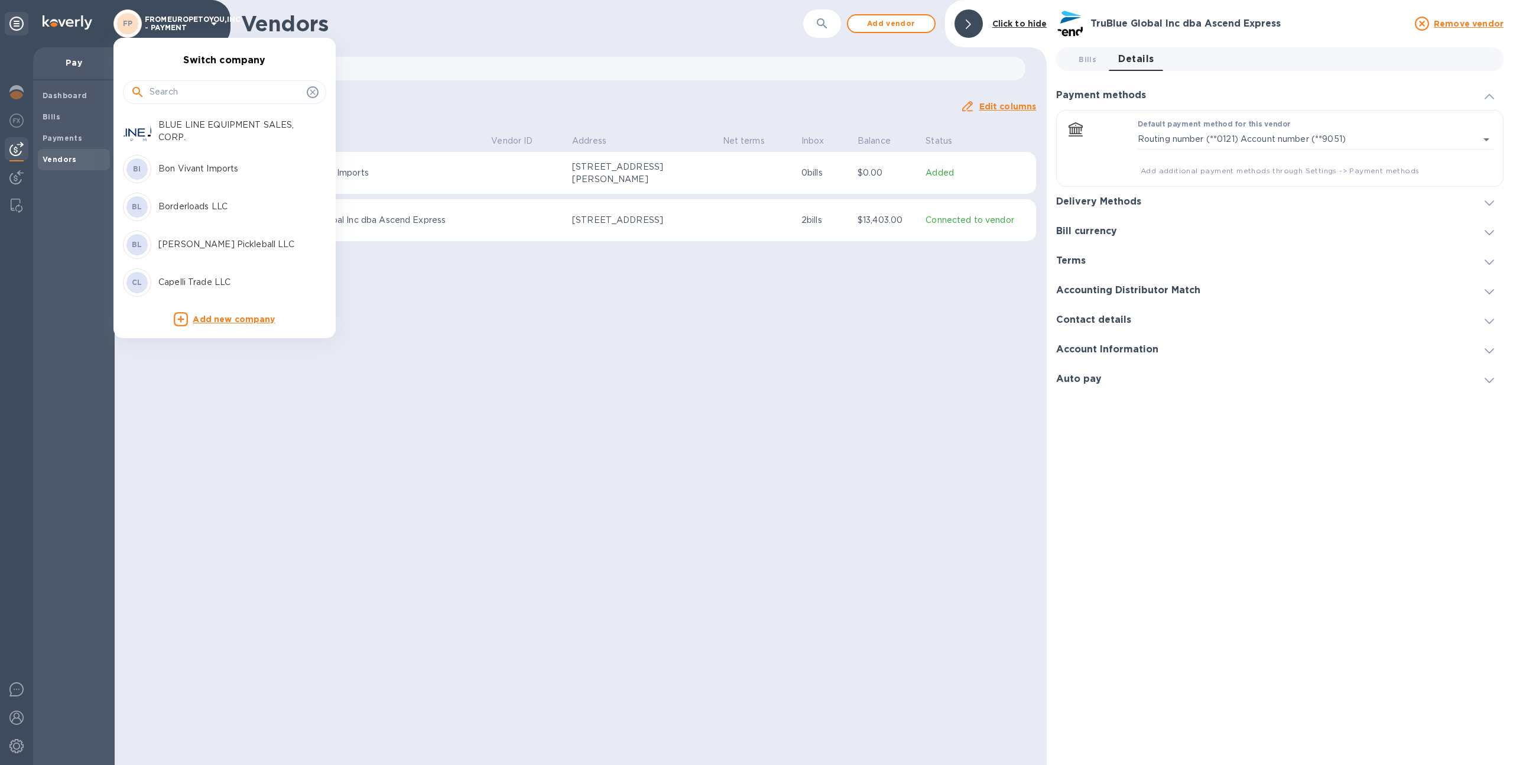
scroll to position [497, 0]
click at [176, 90] on input "text" at bounding box center [226, 92] width 153 height 18
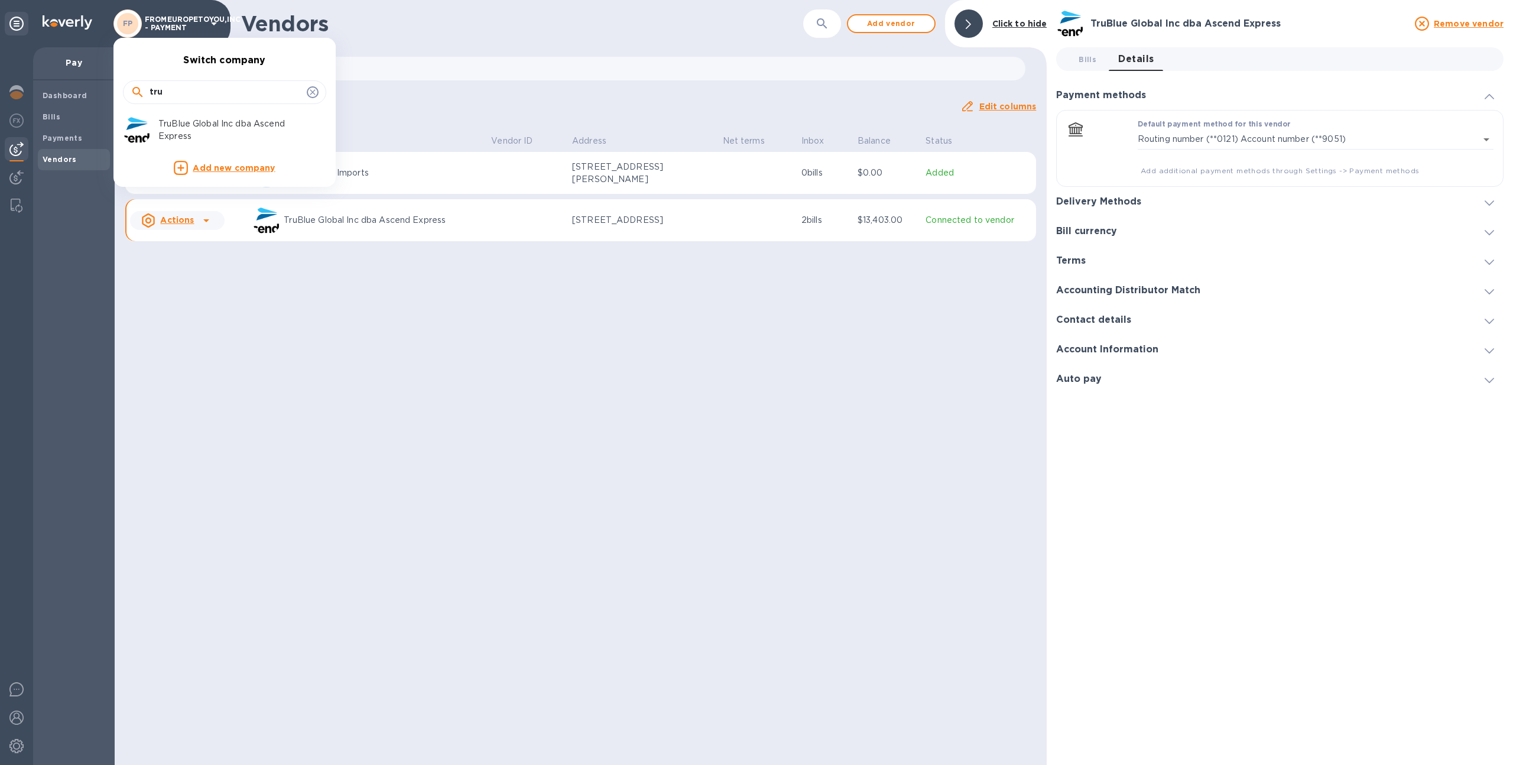
scroll to position [0, 0]
type input "tru"
click at [177, 125] on p "TruBlue Global Inc dba Ascend Express" at bounding box center [232, 130] width 149 height 25
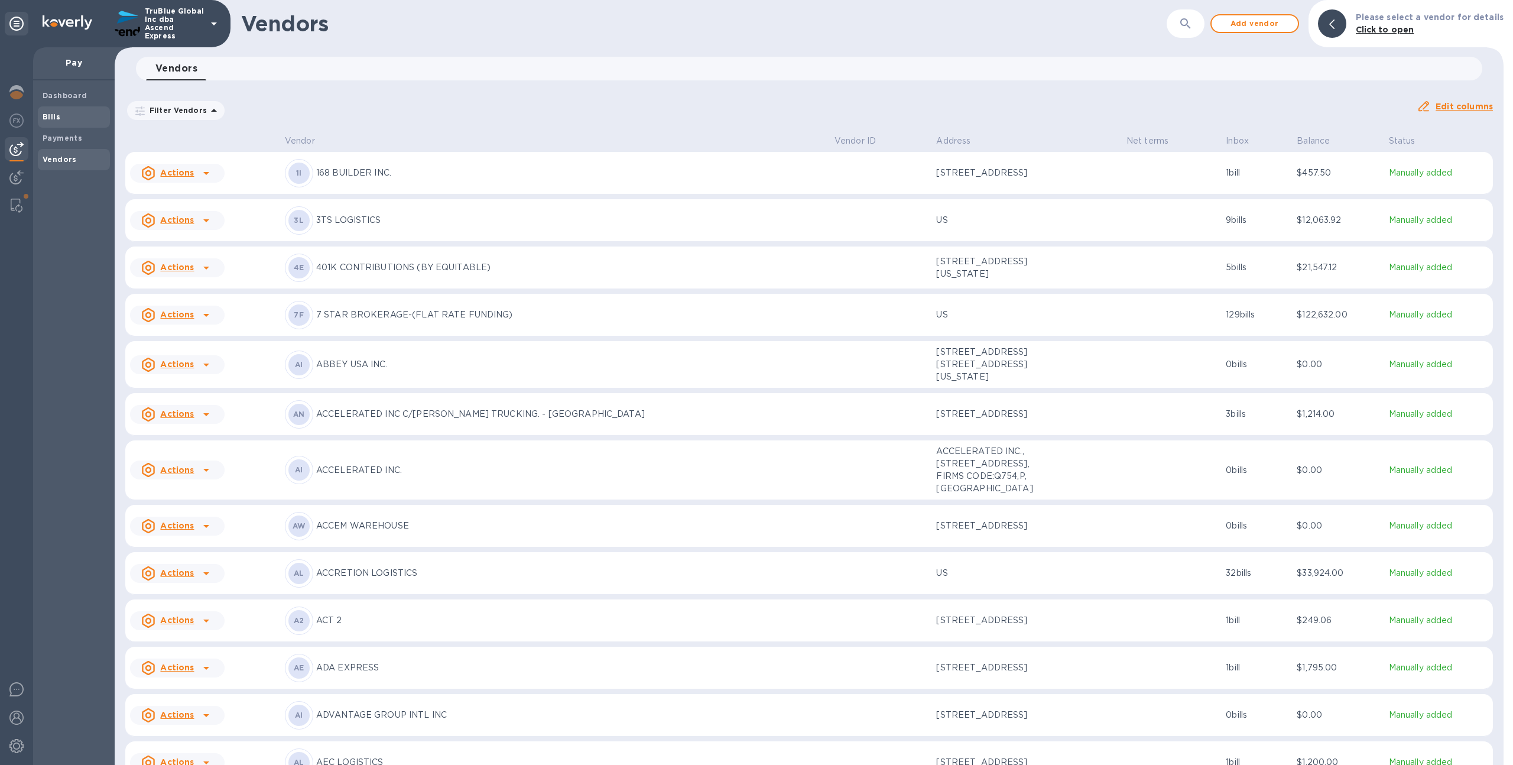
click at [79, 125] on div "Bills" at bounding box center [74, 116] width 72 height 21
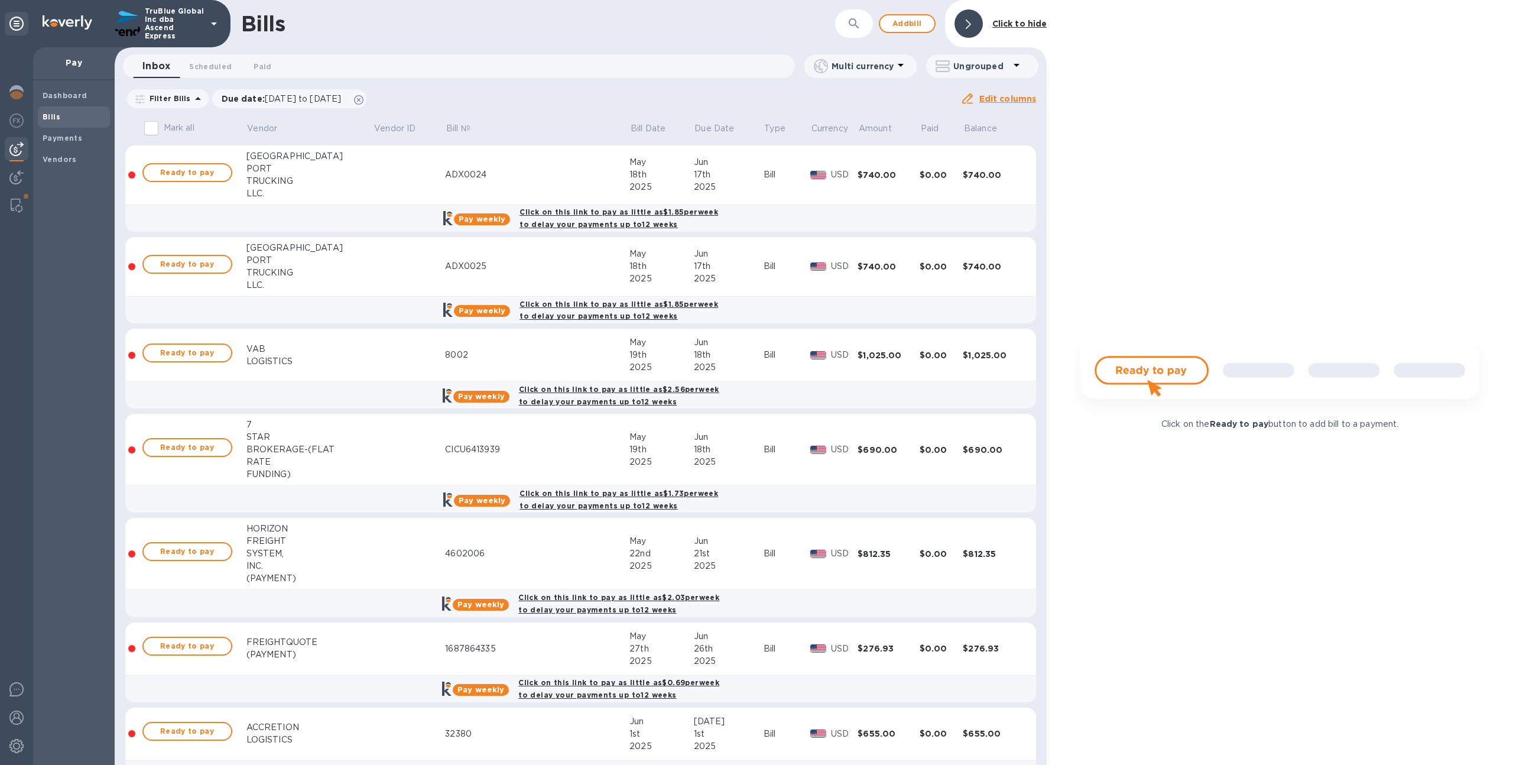
click at [850, 23] on icon "button" at bounding box center [854, 23] width 10 height 10
paste input "in-23160"
type input "in-23160"
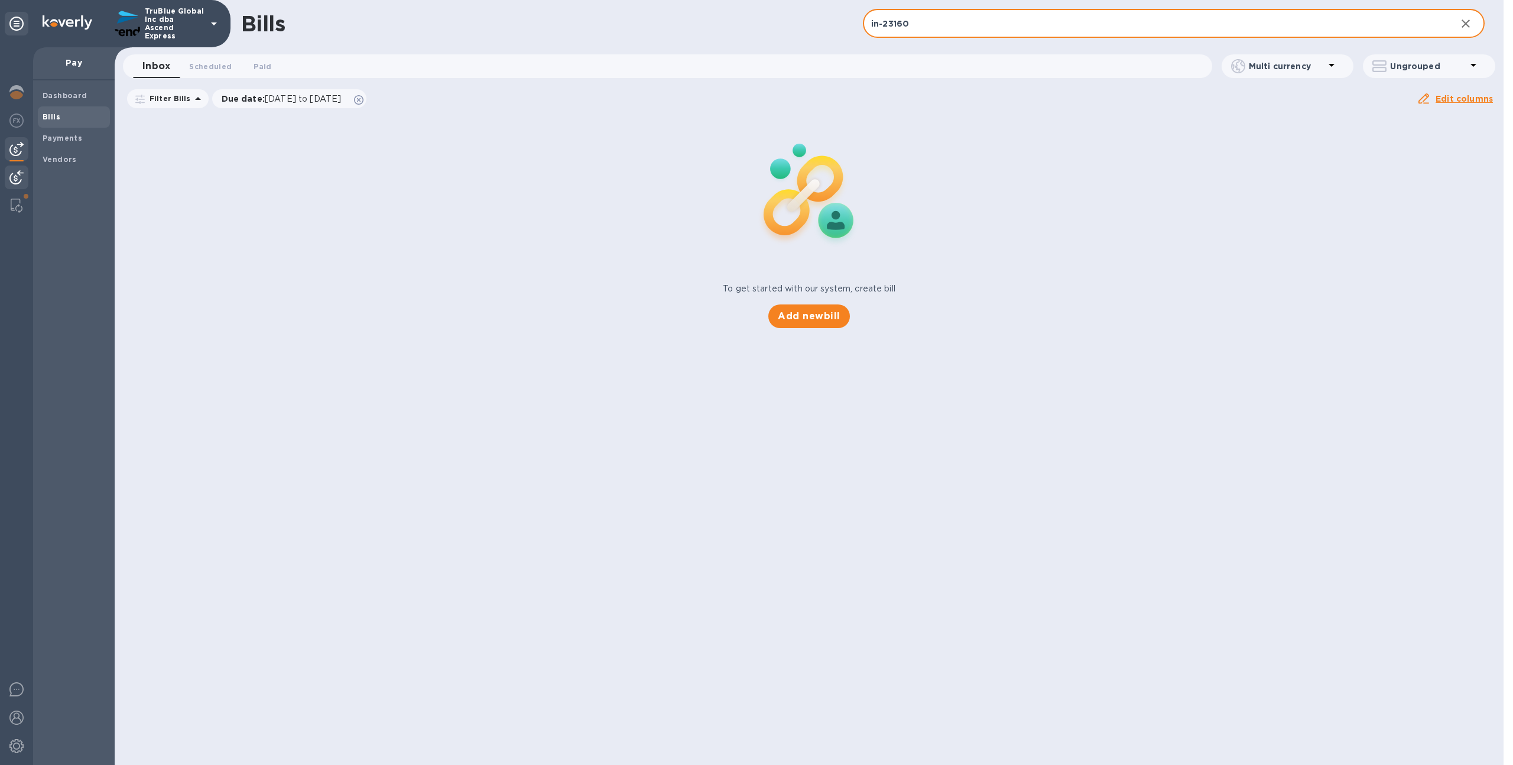
click at [27, 173] on div at bounding box center [17, 179] width 24 height 26
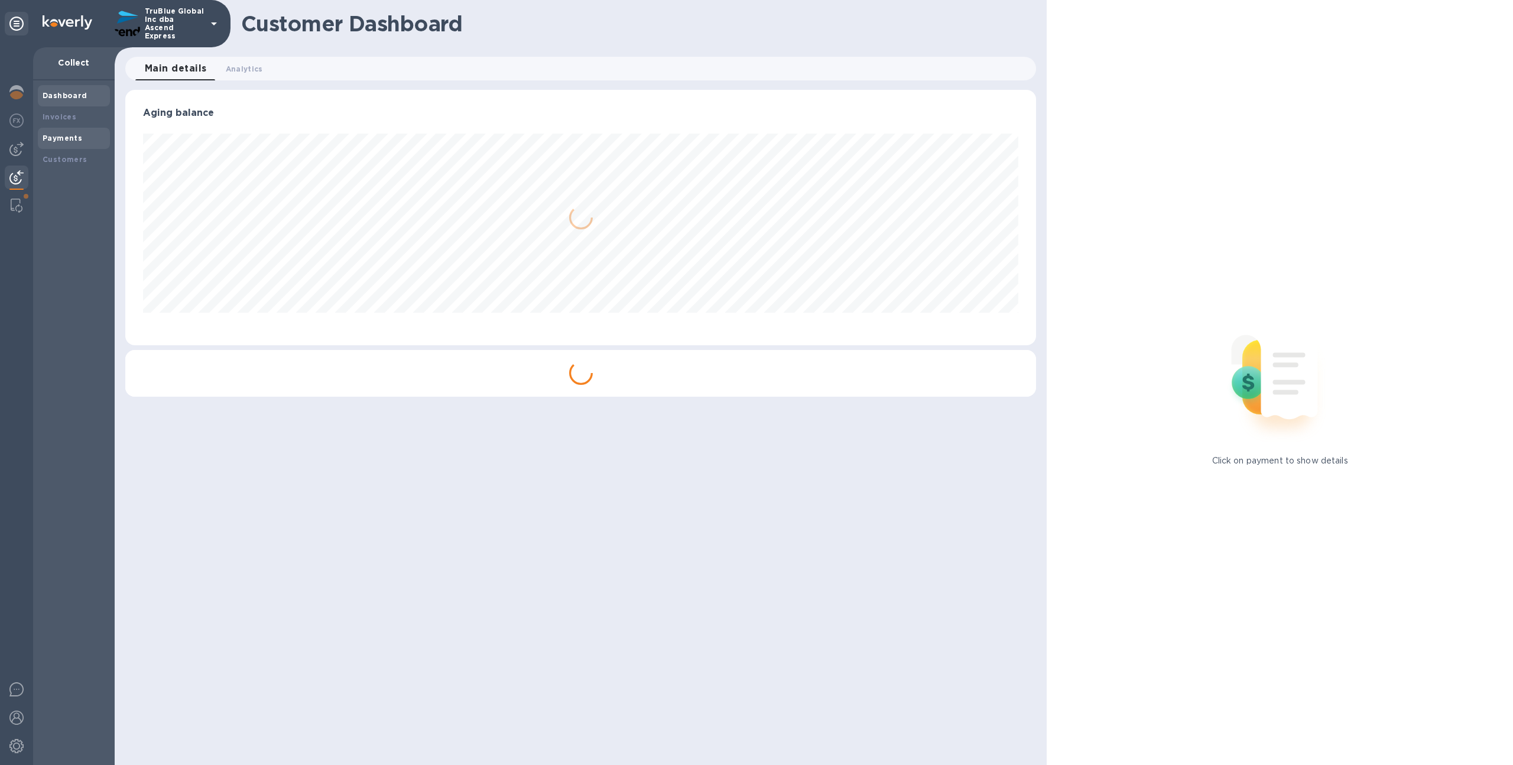
scroll to position [255, 912]
click at [74, 122] on div "Invoices" at bounding box center [74, 117] width 63 height 12
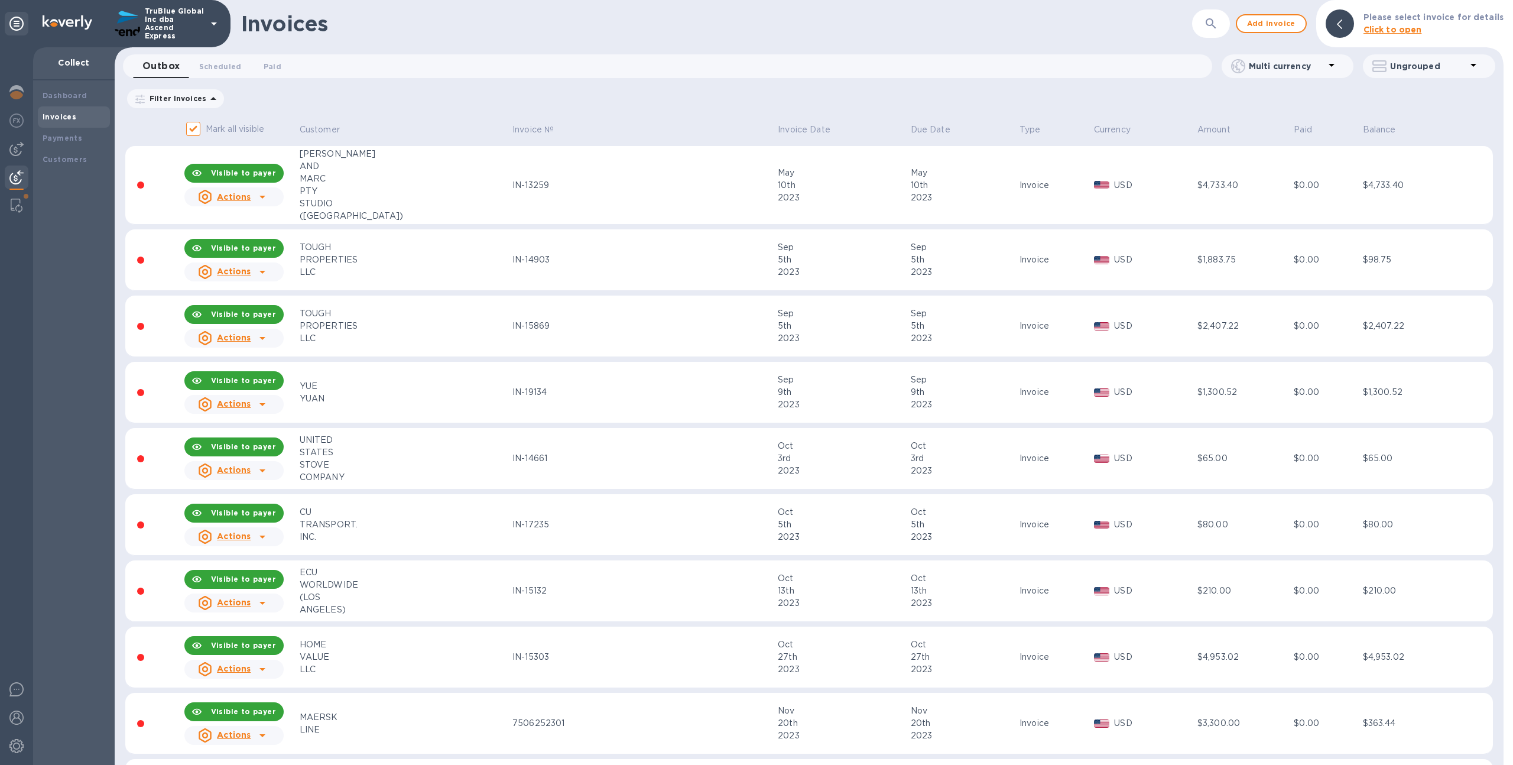
click at [1218, 21] on icon "button" at bounding box center [1211, 24] width 14 height 14
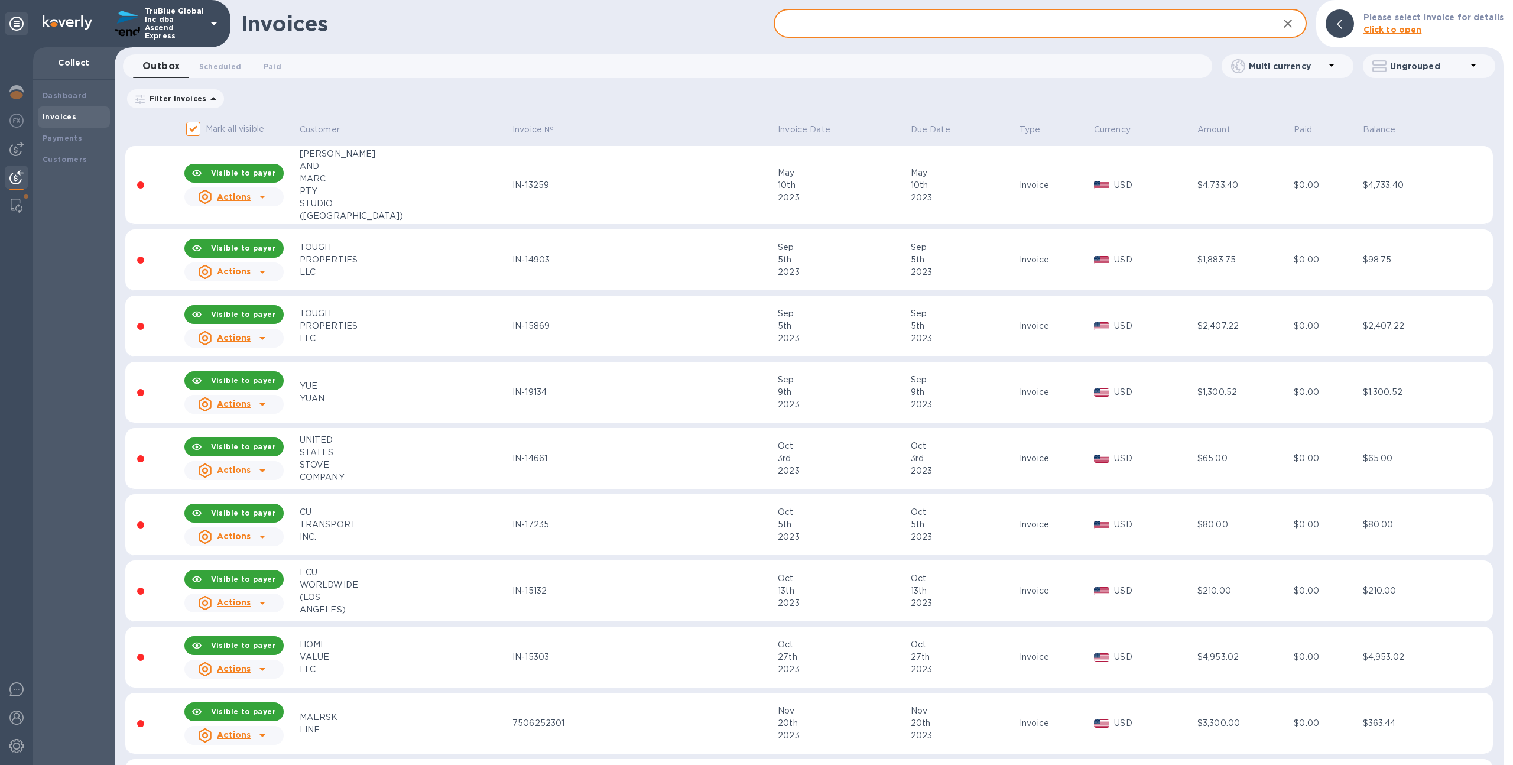
paste input "in-23160"
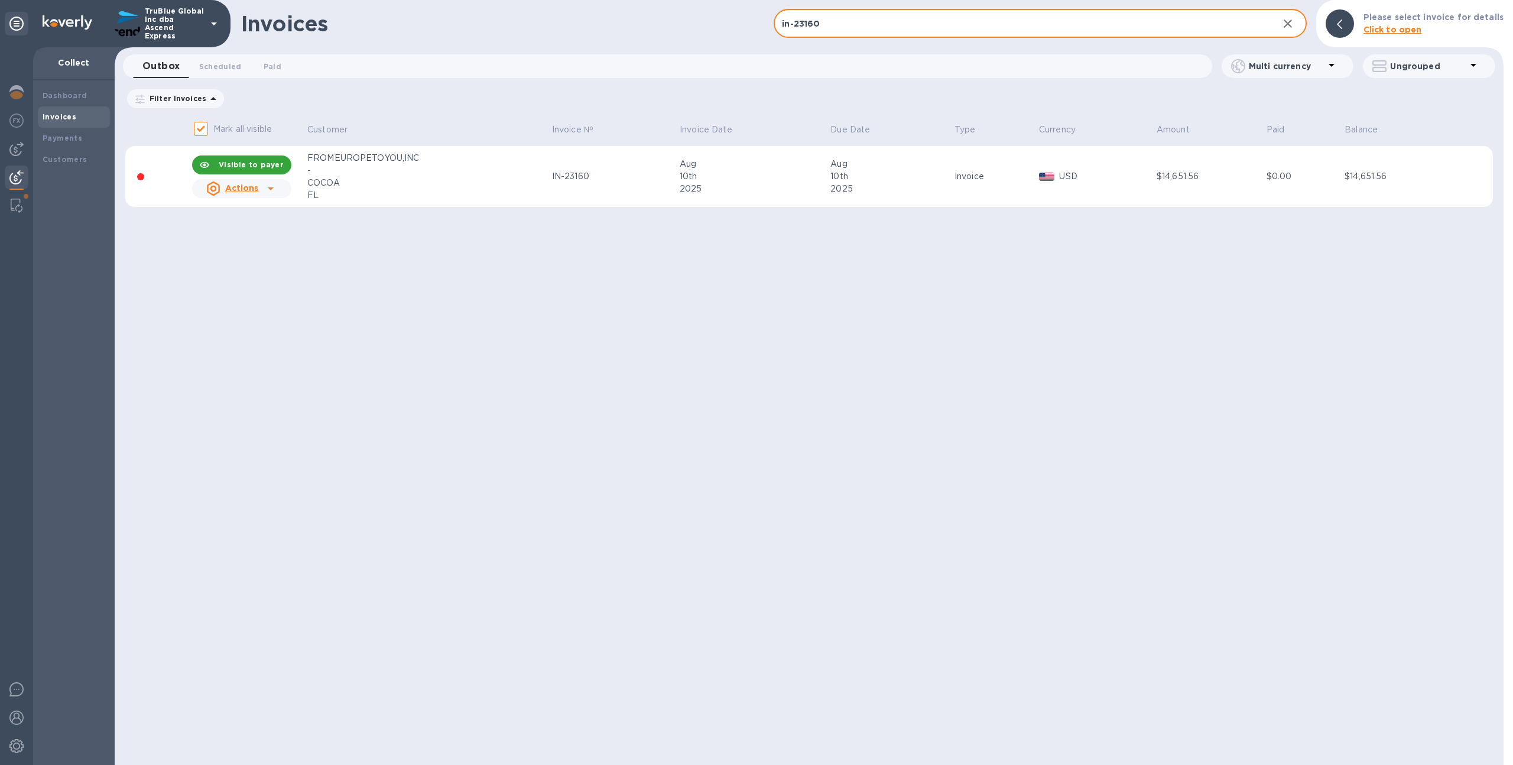
type input "in-23160"
click at [644, 176] on div "IN-23160" at bounding box center [614, 176] width 124 height 12
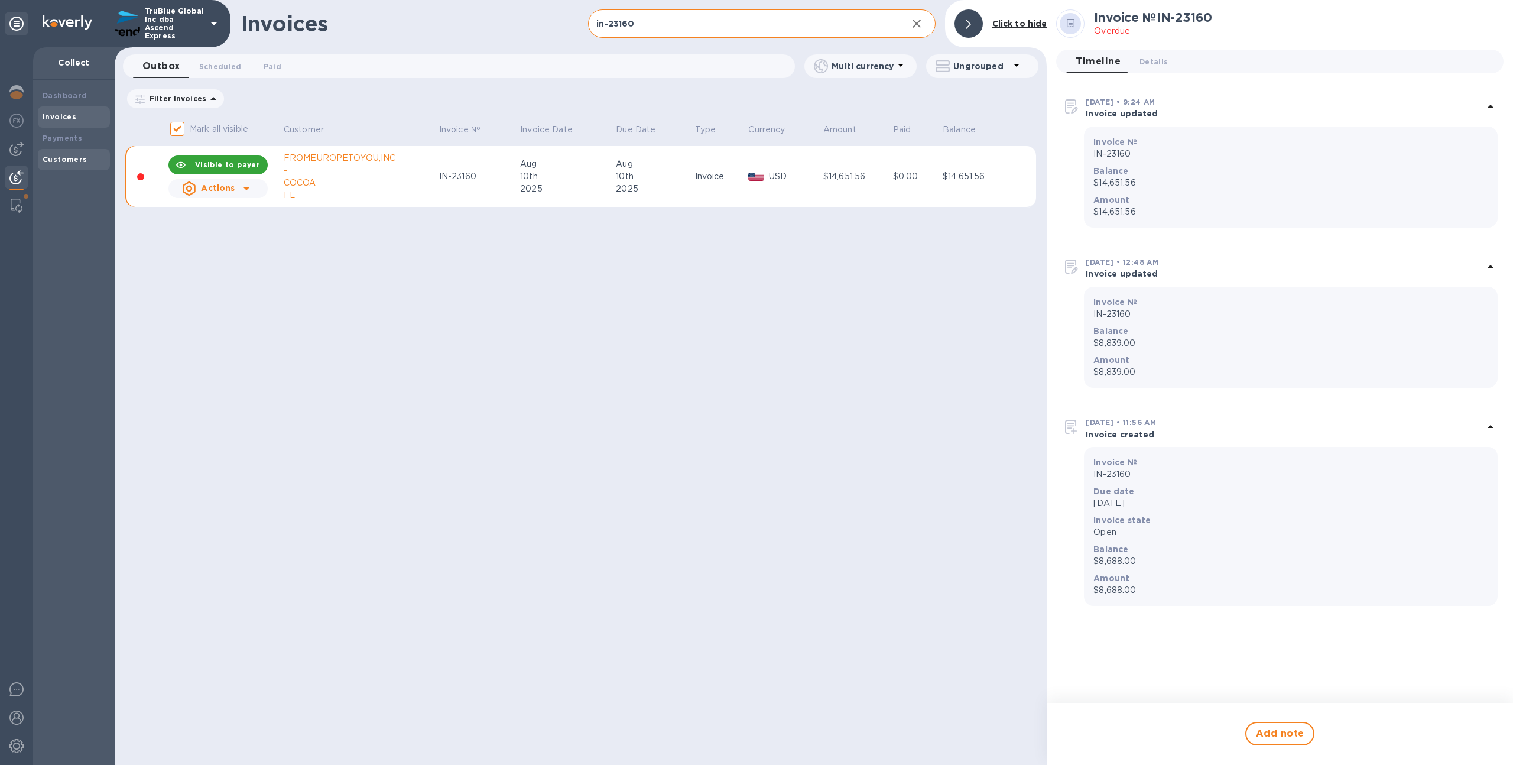
click at [81, 150] on div "Customers" at bounding box center [74, 159] width 72 height 21
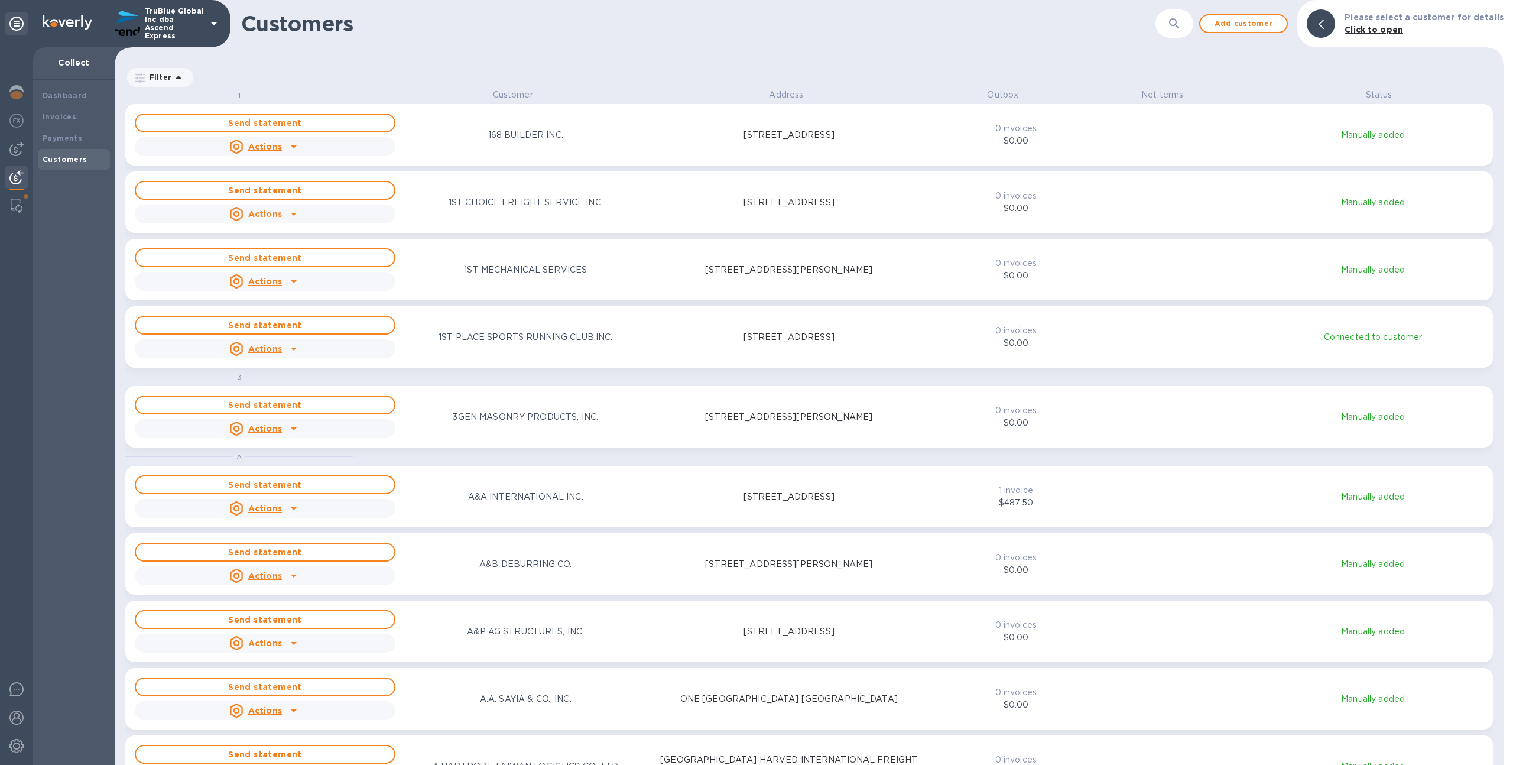
scroll to position [667, 1385]
click at [1189, 26] on button "button" at bounding box center [1174, 23] width 28 height 28
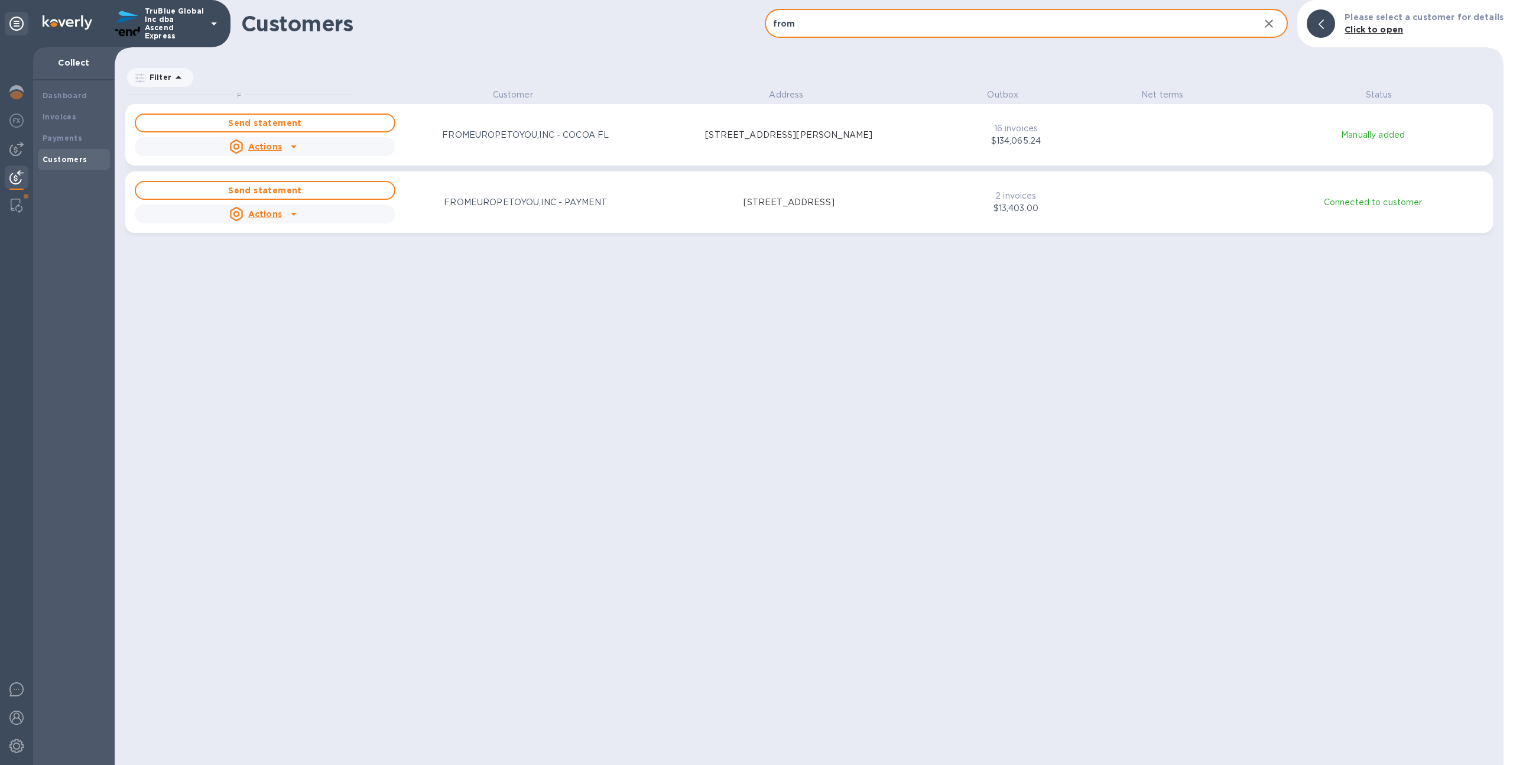
type input "from"
click at [1065, 312] on div "F Customer Address Outbox Net terms Status Send statement Actions FROMEUROPETOY…" at bounding box center [814, 427] width 1379 height 676
click at [538, 379] on div "F Customer Address Outbox Net terms Status Send statement Actions FROMEUROPETOY…" at bounding box center [814, 427] width 1379 height 676
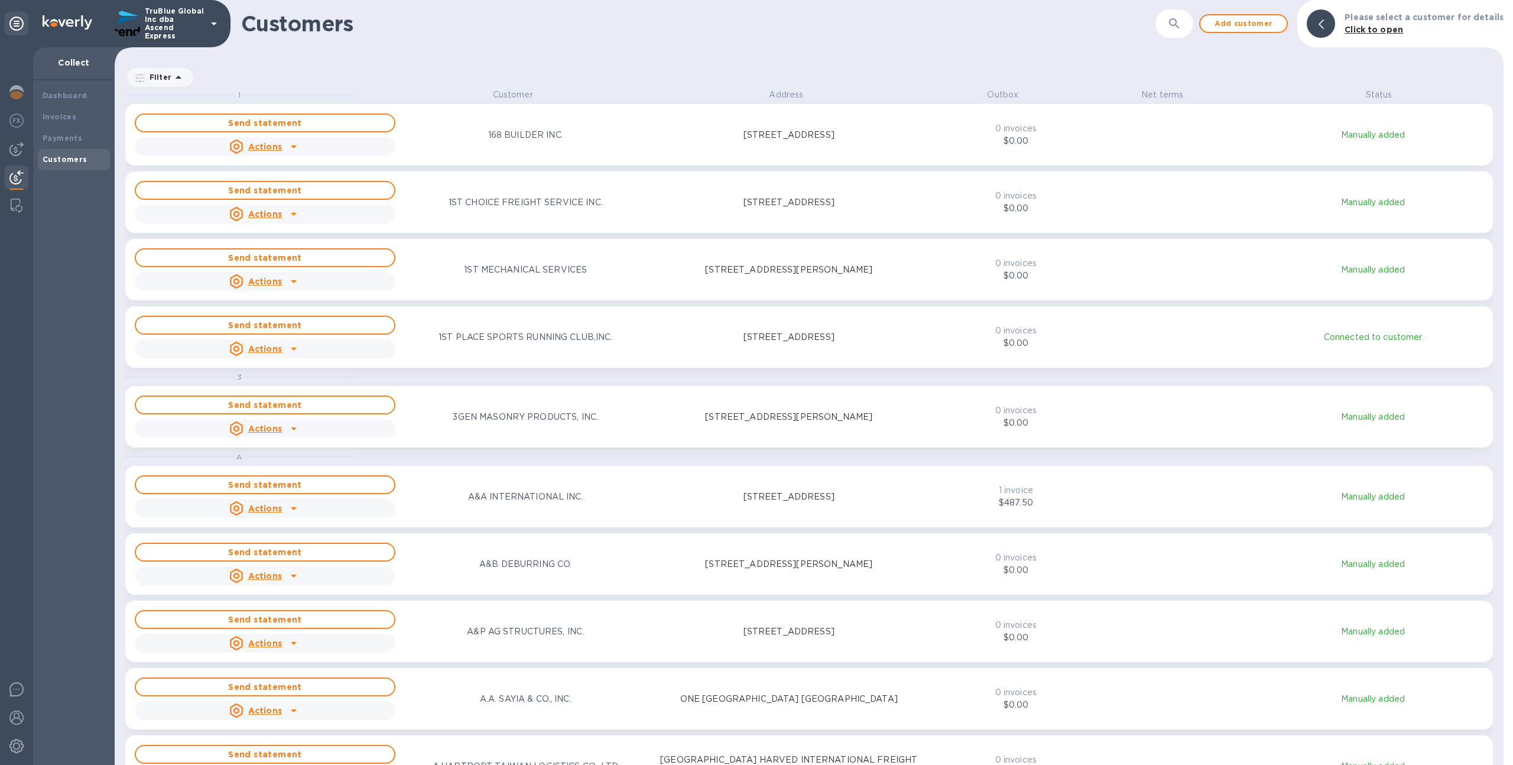
scroll to position [667, 1385]
click at [1189, 28] on button "button" at bounding box center [1174, 23] width 28 height 28
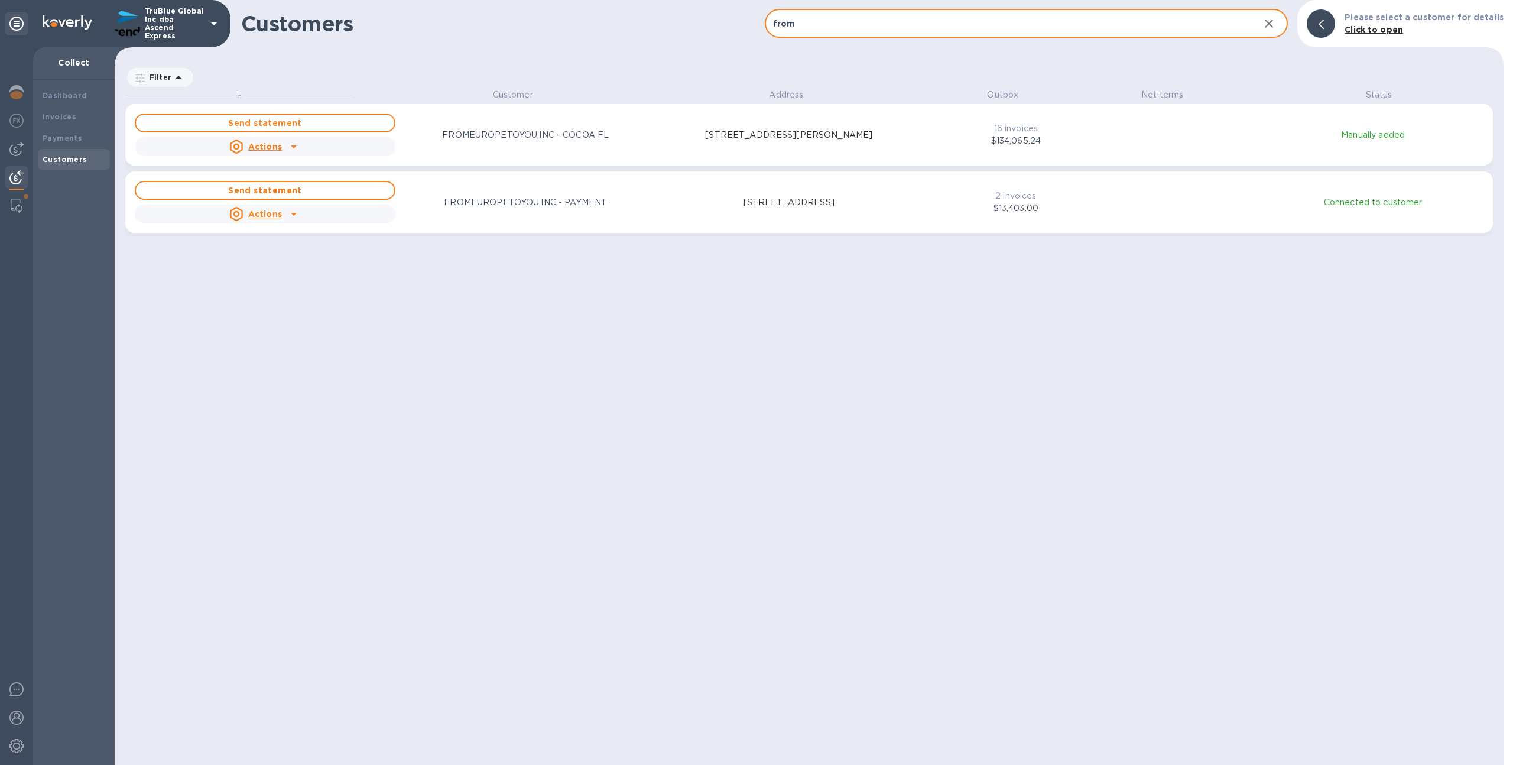
type input "from"
click at [892, 316] on div "F Customer Address Outbox Net terms Status Send statement Actions FROMEUROPETOY…" at bounding box center [814, 427] width 1379 height 676
click at [161, 34] on p "TruBlue Global Inc dba Ascend Express" at bounding box center [174, 23] width 59 height 33
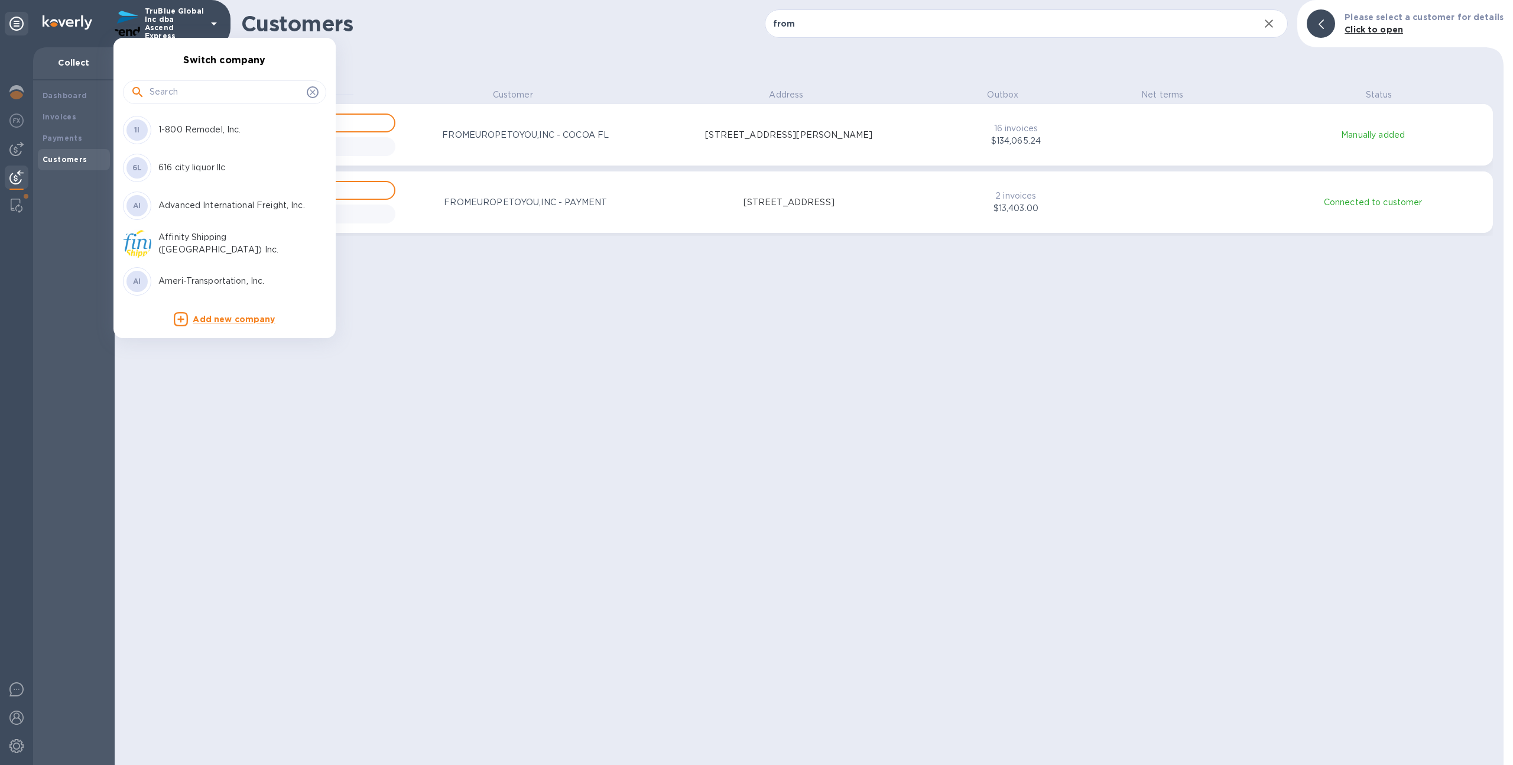
click at [188, 91] on input "text" at bounding box center [226, 92] width 153 height 18
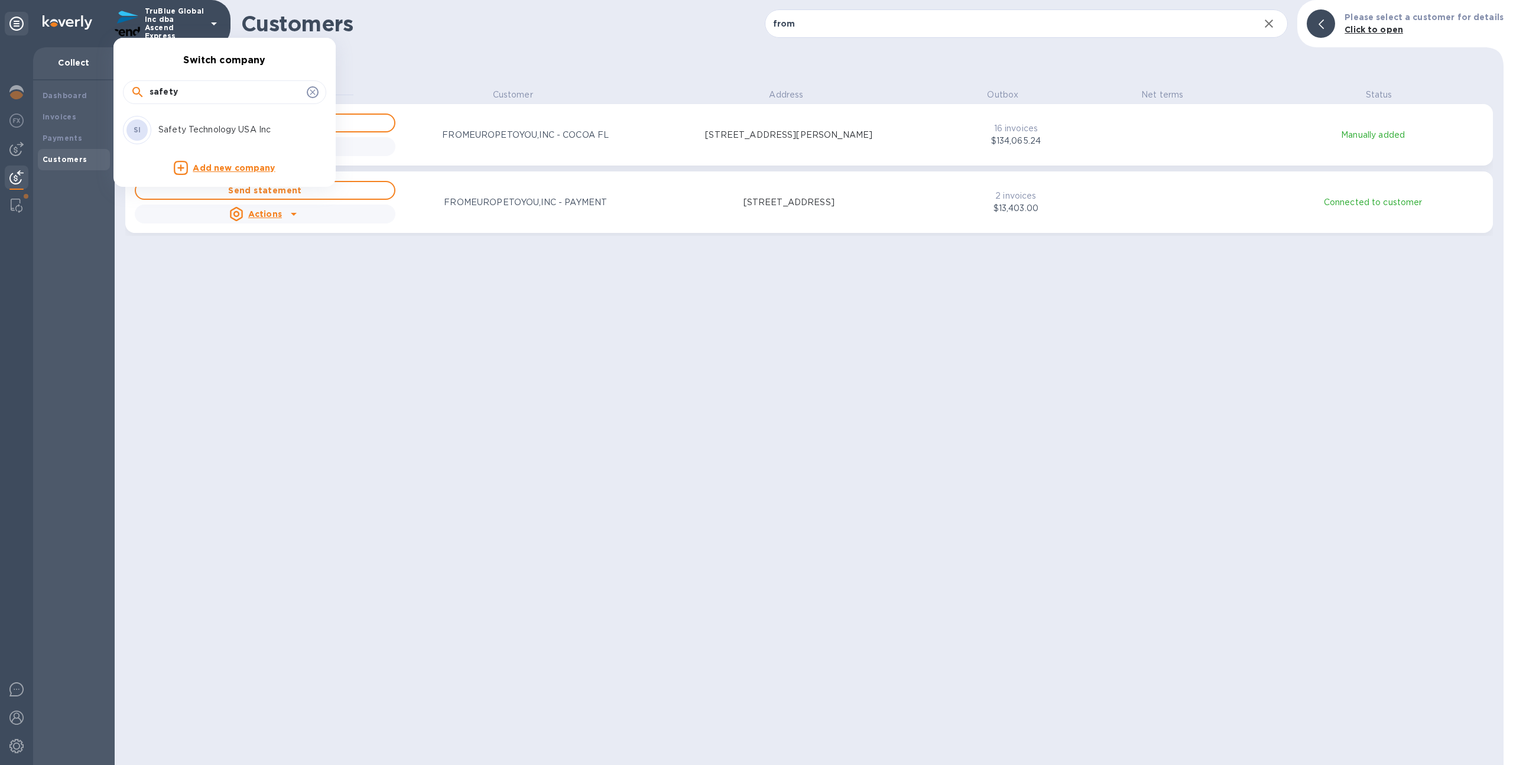
type input "safety"
click at [190, 133] on p "Safety Technology USA Inc" at bounding box center [232, 130] width 149 height 12
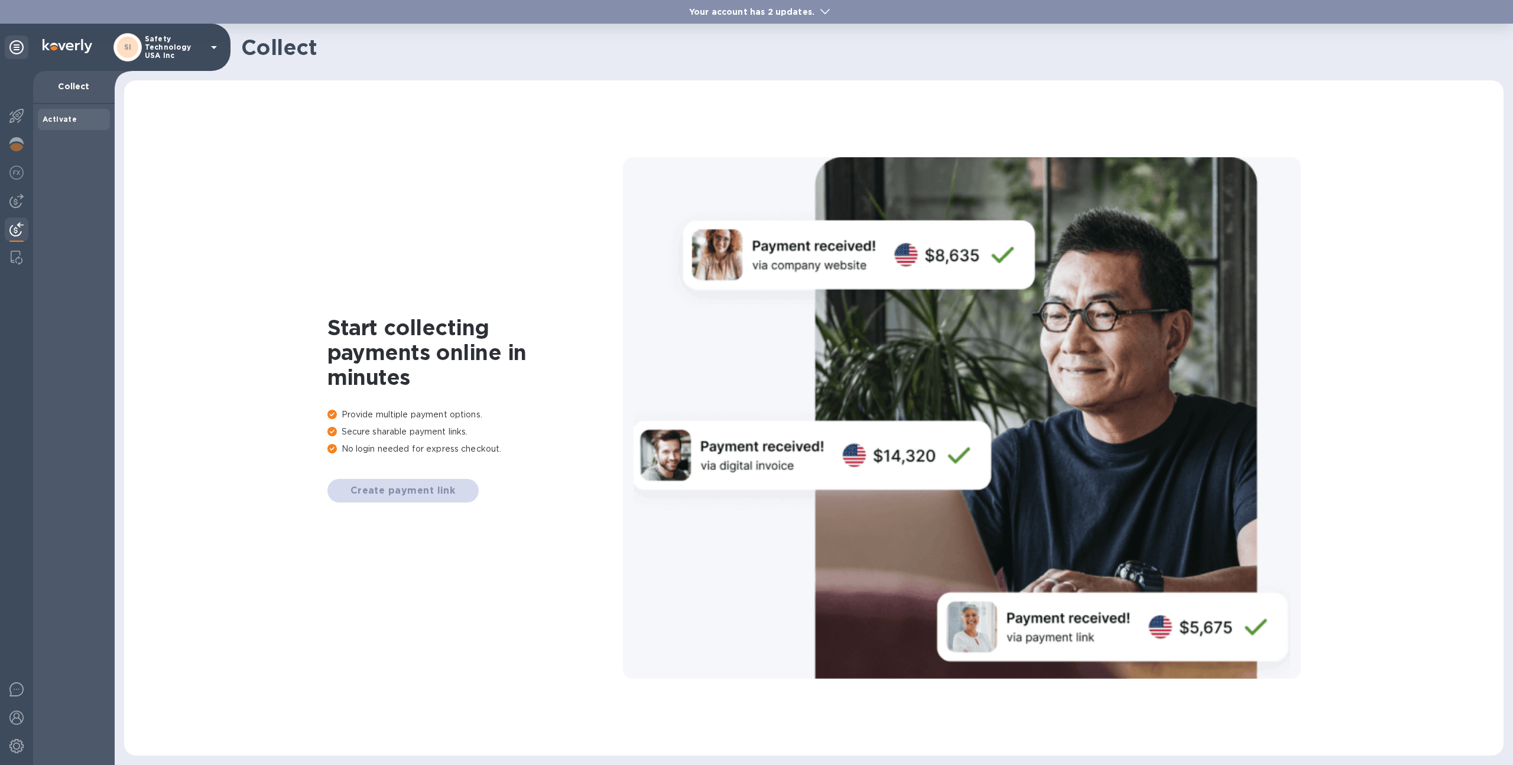
click at [774, 14] on b "Your account has 2 updates." at bounding box center [751, 11] width 125 height 9
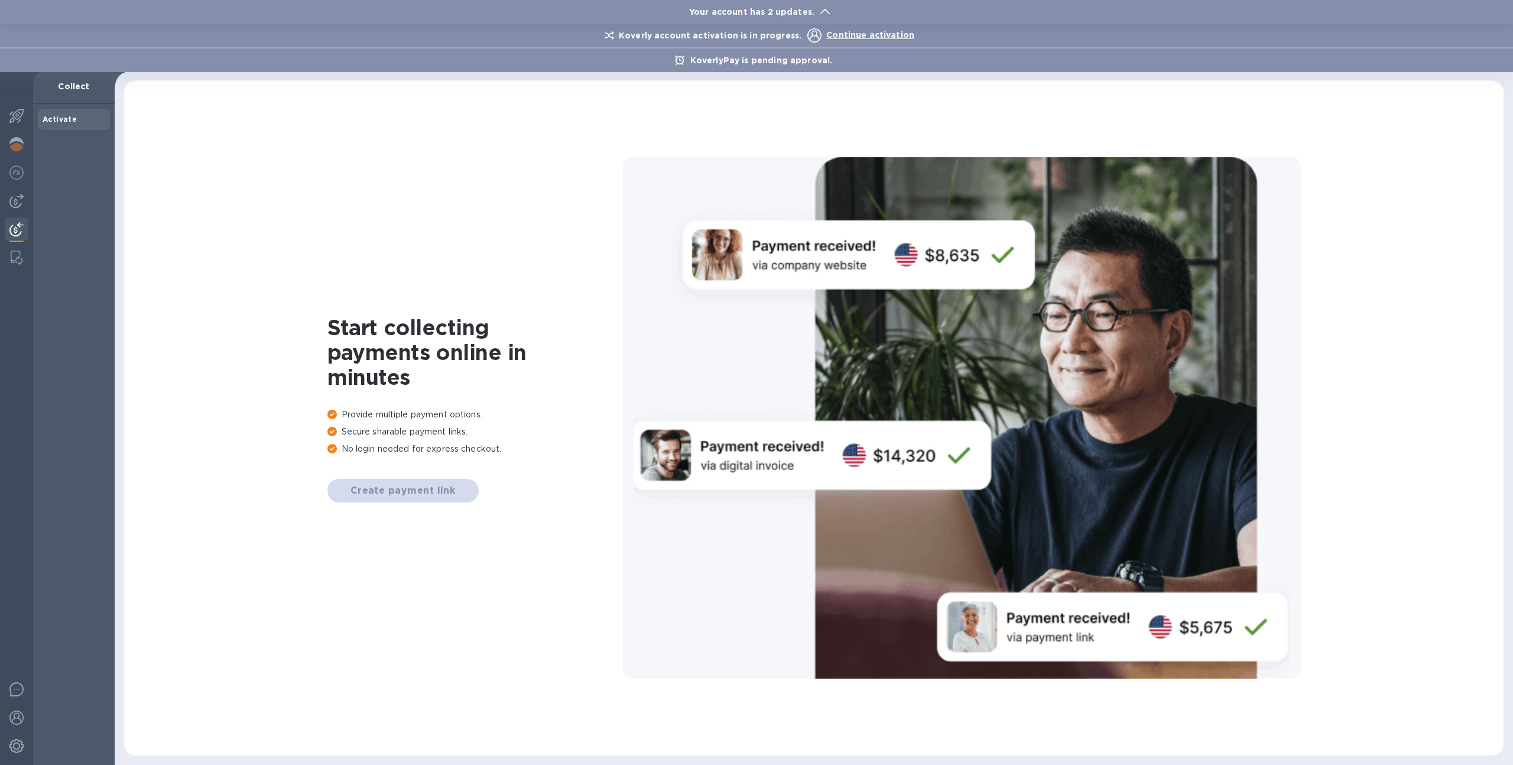
click at [844, 35] on span "Continue activation" at bounding box center [870, 34] width 88 height 9
